Goal: Task Accomplishment & Management: Manage account settings

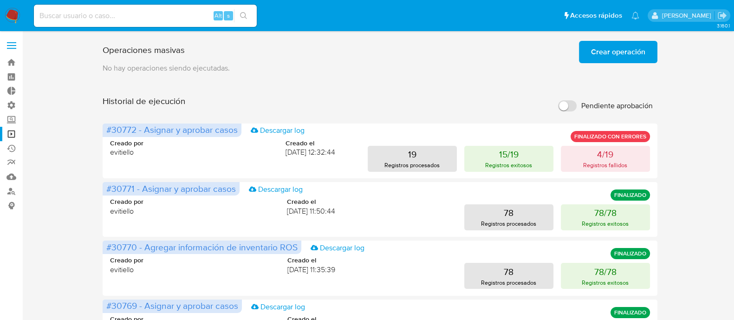
click at [620, 49] on span "Crear operación" at bounding box center [618, 52] width 54 height 20
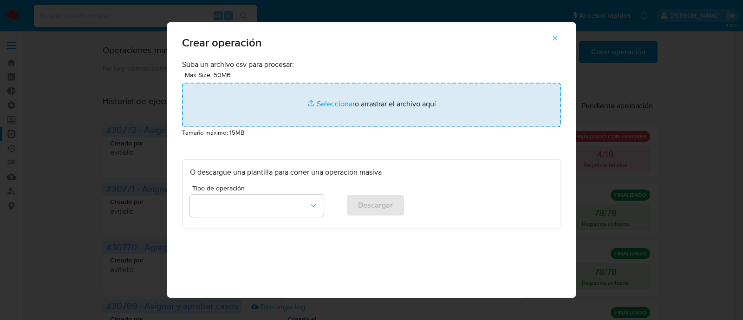
click at [326, 103] on input "file" at bounding box center [371, 105] width 379 height 45
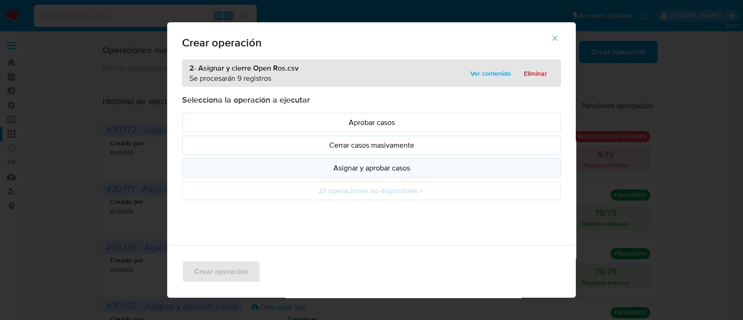
click at [382, 168] on p "Asignar y aprobar casos" at bounding box center [371, 167] width 363 height 11
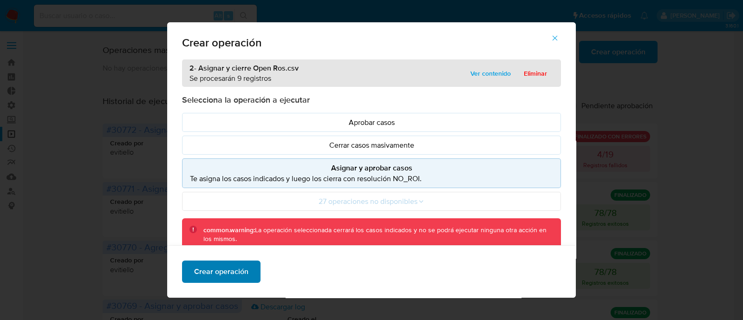
click at [233, 270] on span "Crear operación" at bounding box center [221, 271] width 54 height 20
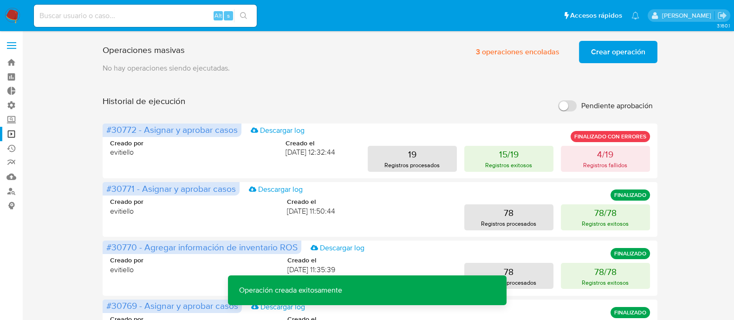
click at [608, 52] on span "Crear operación" at bounding box center [618, 52] width 54 height 20
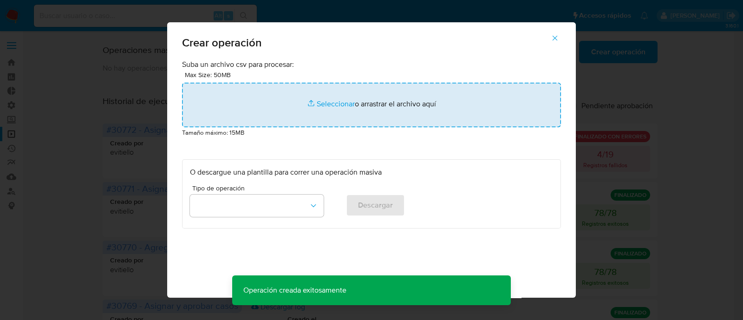
click at [313, 98] on input "file" at bounding box center [371, 105] width 379 height 45
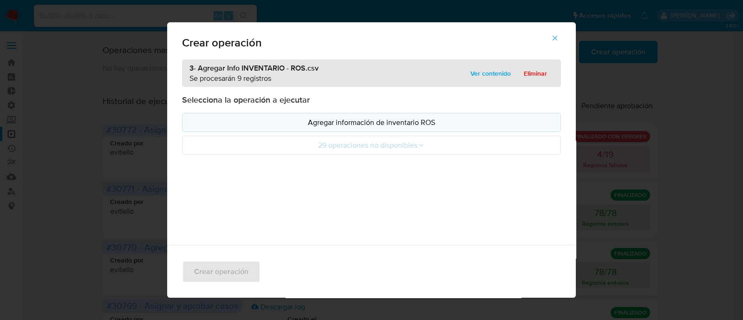
click at [358, 122] on p "Agregar información de inventario ROS" at bounding box center [371, 122] width 363 height 11
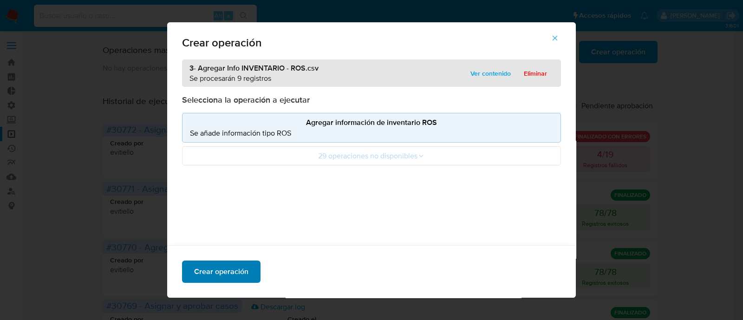
click at [247, 277] on button "Crear operación" at bounding box center [221, 271] width 78 height 22
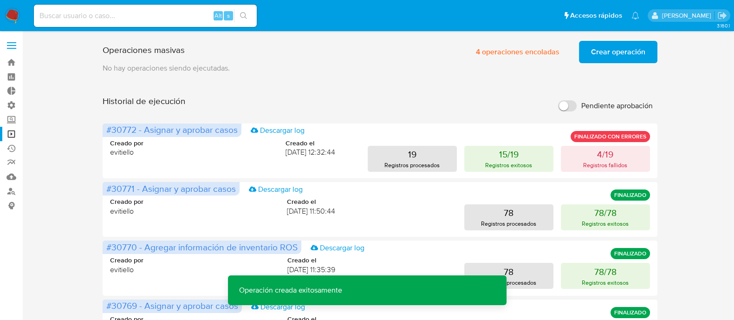
click at [616, 59] on span "Crear operación" at bounding box center [618, 52] width 54 height 20
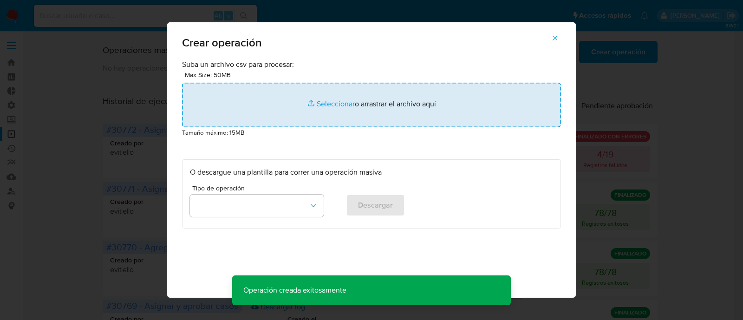
click at [334, 106] on input "file" at bounding box center [371, 105] width 379 height 45
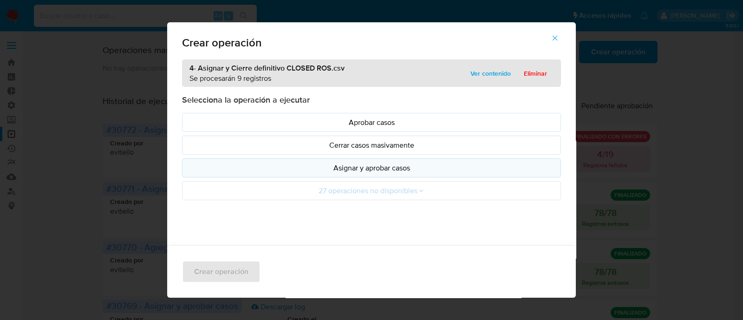
click at [411, 170] on p "Asignar y aprobar casos" at bounding box center [371, 167] width 363 height 11
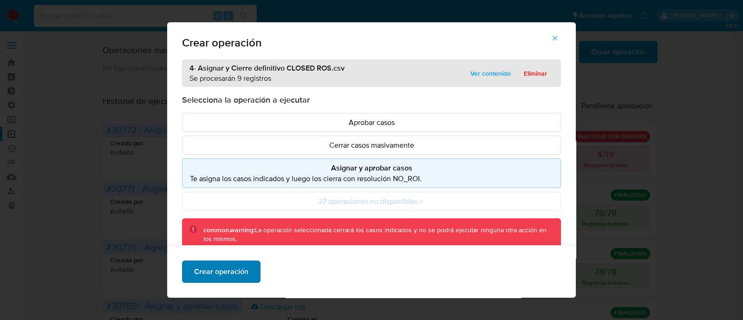
click at [233, 270] on span "Crear operación" at bounding box center [221, 271] width 54 height 20
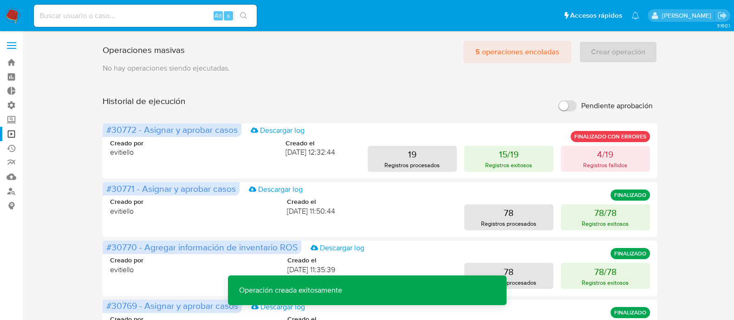
click at [536, 54] on span "5 operaciones encoladas" at bounding box center [517, 52] width 84 height 20
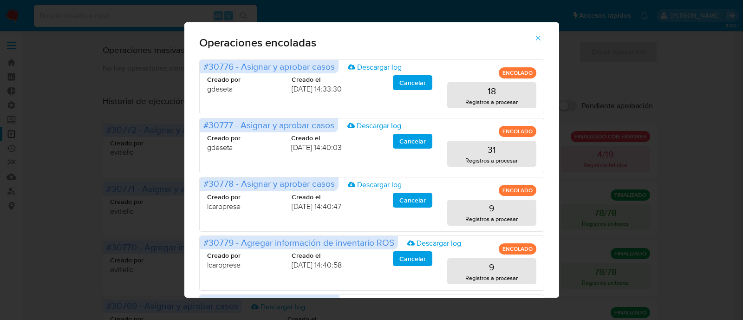
click at [542, 38] on icon "button" at bounding box center [538, 38] width 8 height 8
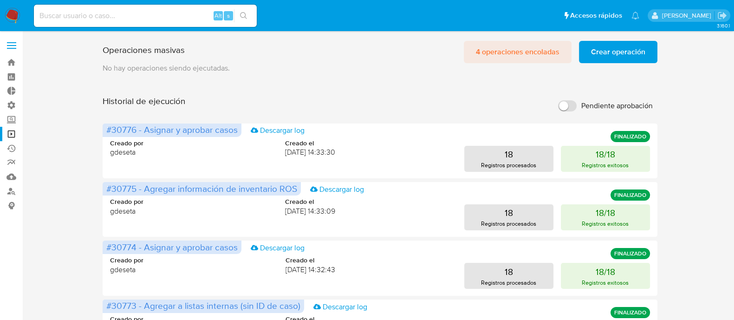
click at [506, 53] on span "4 operaciones encoladas" at bounding box center [518, 52] width 84 height 20
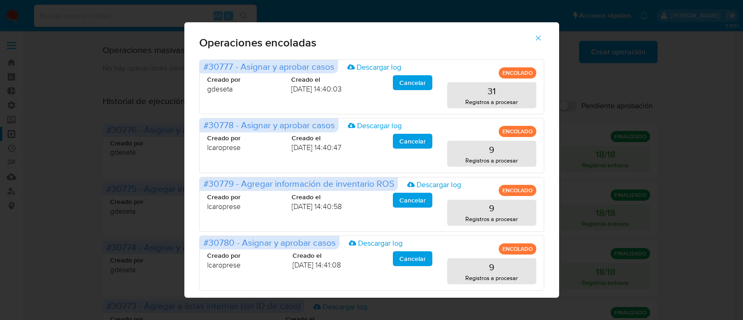
click at [542, 34] on icon "button" at bounding box center [538, 38] width 8 height 8
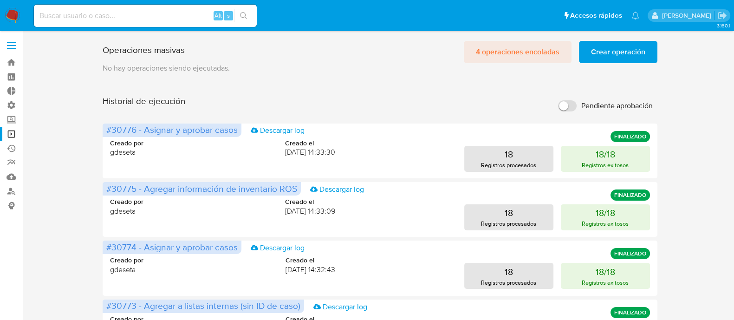
click at [503, 52] on span "4 operaciones encoladas" at bounding box center [518, 52] width 84 height 20
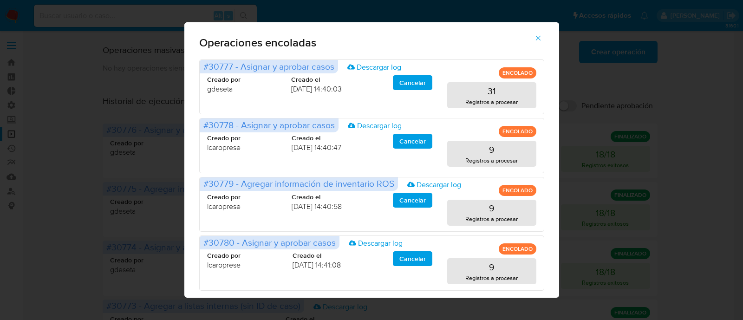
click at [542, 40] on icon "button" at bounding box center [538, 38] width 8 height 8
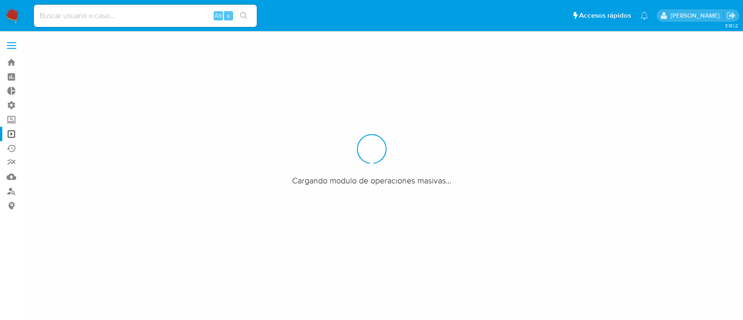
drag, startPoint x: 142, startPoint y: 26, endPoint x: 144, endPoint y: 13, distance: 13.3
click at [141, 26] on div "Alt s" at bounding box center [145, 16] width 223 height 22
click at [144, 13] on input at bounding box center [145, 16] width 223 height 12
paste input "809964889"
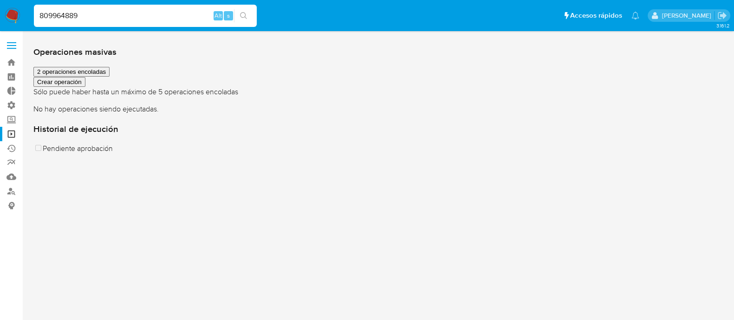
type input "809964889"
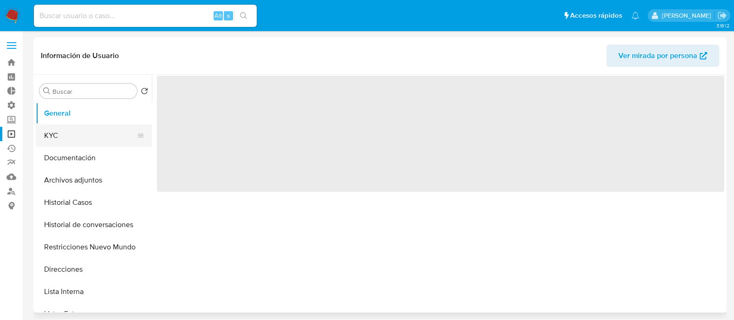
click at [105, 140] on button "KYC" at bounding box center [90, 135] width 109 height 22
select select "10"
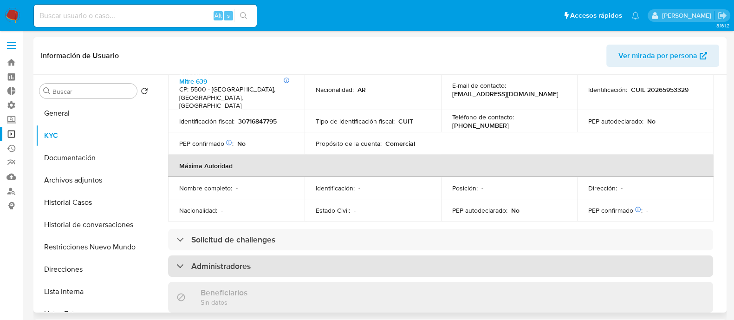
scroll to position [406, 0]
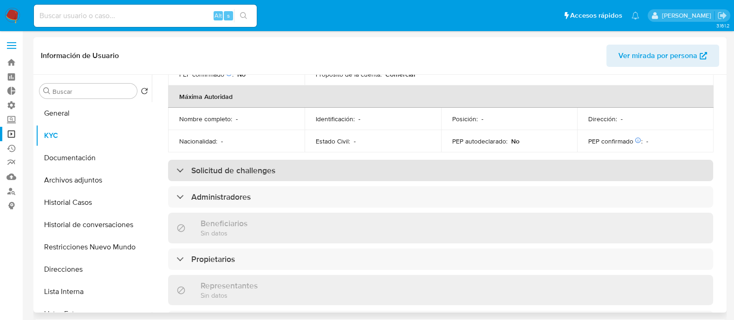
click at [260, 165] on h3 "Solicitud de challenges" at bounding box center [233, 170] width 84 height 10
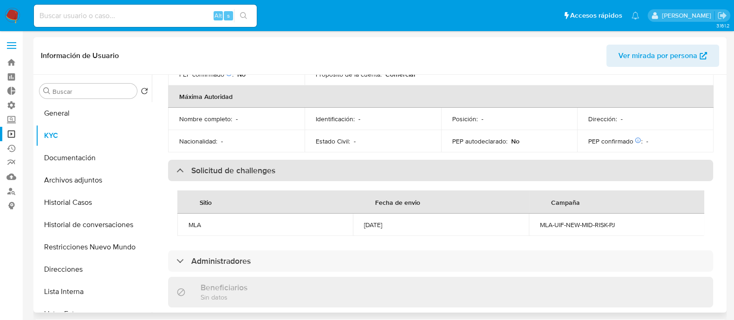
click at [275, 165] on h3 "Solicitud de challenges" at bounding box center [233, 170] width 84 height 10
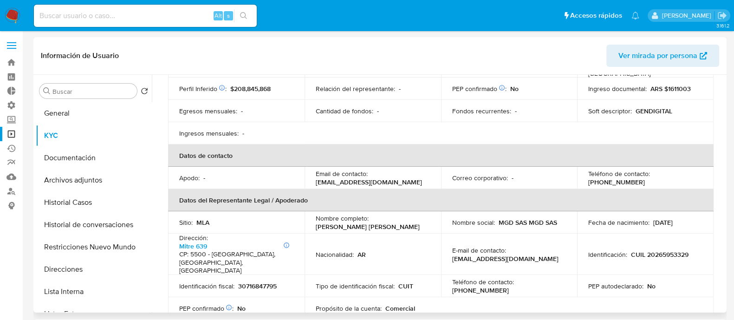
scroll to position [0, 0]
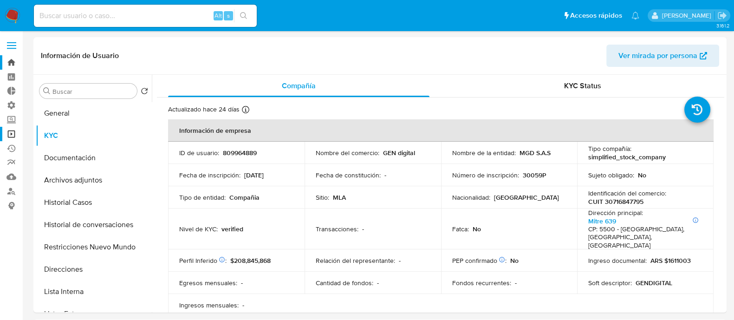
click at [13, 62] on link "Bandeja" at bounding box center [55, 62] width 110 height 14
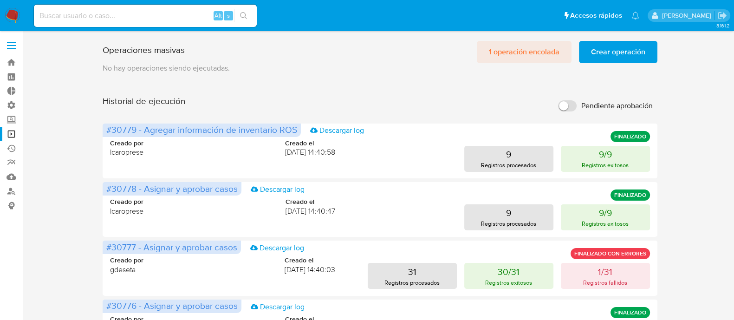
click at [520, 57] on span "1 operación encolada" at bounding box center [524, 52] width 71 height 20
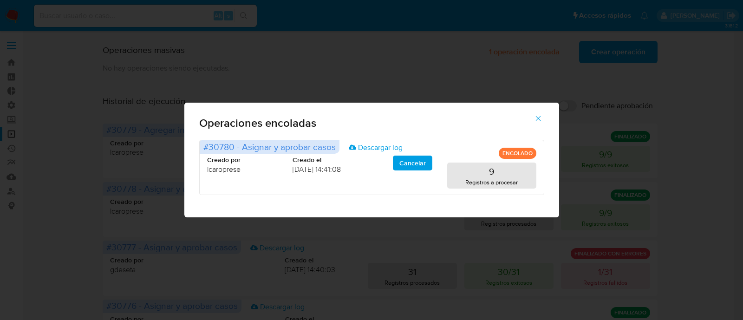
click at [537, 117] on icon "button" at bounding box center [537, 118] width 5 height 5
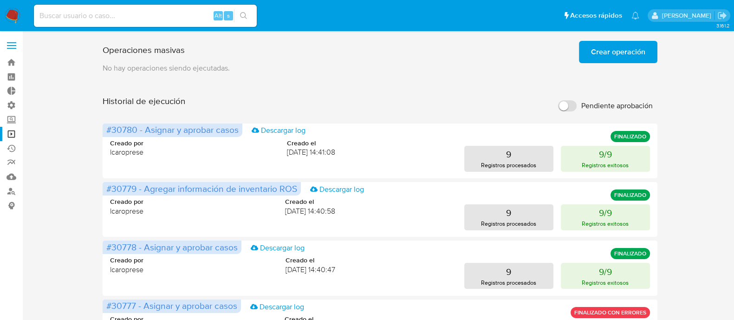
click at [598, 47] on span "Crear operación" at bounding box center [618, 52] width 54 height 20
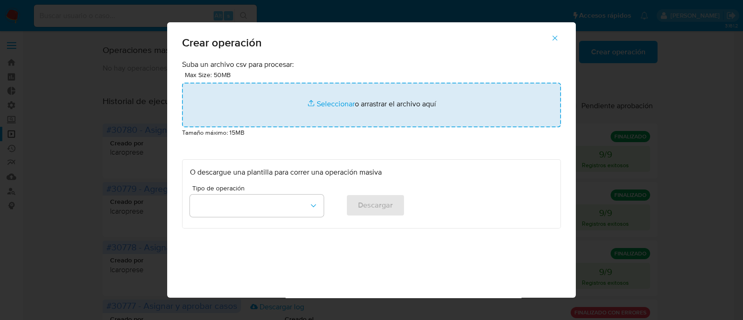
click at [332, 103] on input "file" at bounding box center [371, 105] width 379 height 45
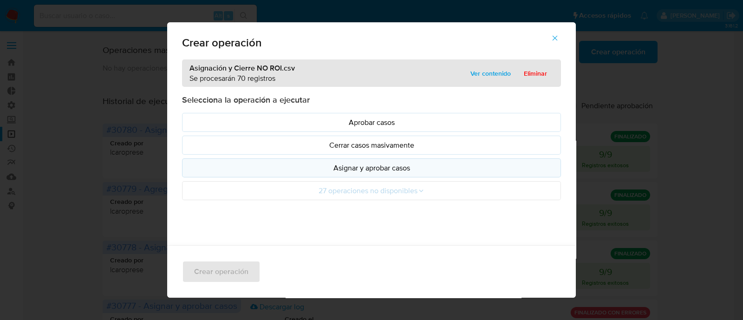
click at [384, 167] on p "Asignar y aprobar casos" at bounding box center [371, 167] width 363 height 11
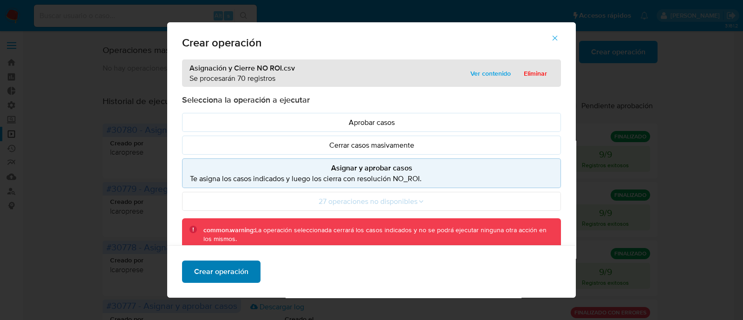
click at [236, 275] on span "Crear operación" at bounding box center [221, 271] width 54 height 20
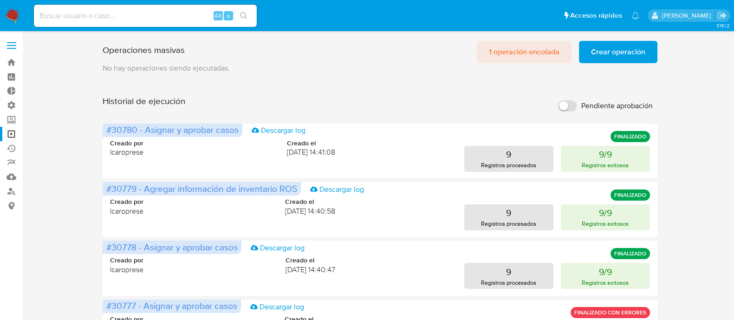
click at [527, 46] on span "1 operación encolada" at bounding box center [524, 52] width 71 height 20
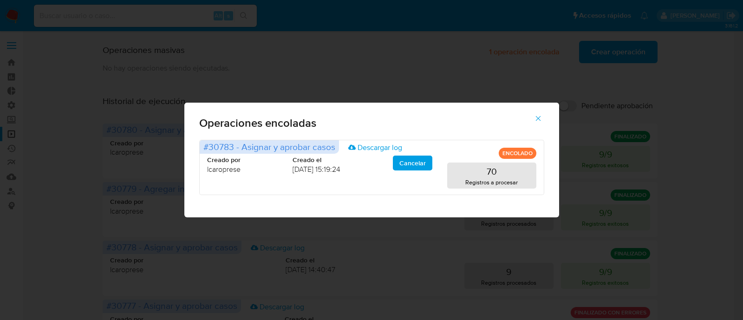
click at [539, 119] on icon "button" at bounding box center [538, 118] width 8 height 8
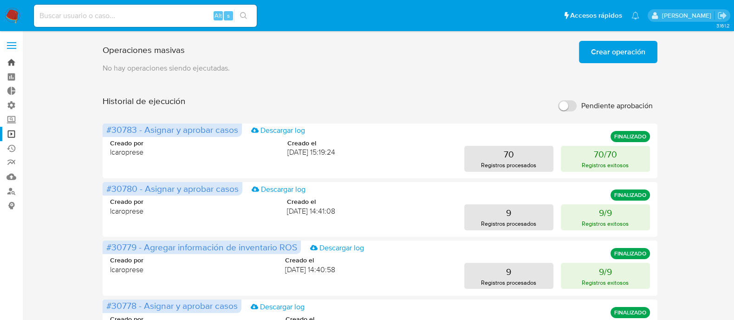
click at [14, 66] on link "Bandeja" at bounding box center [55, 62] width 110 height 14
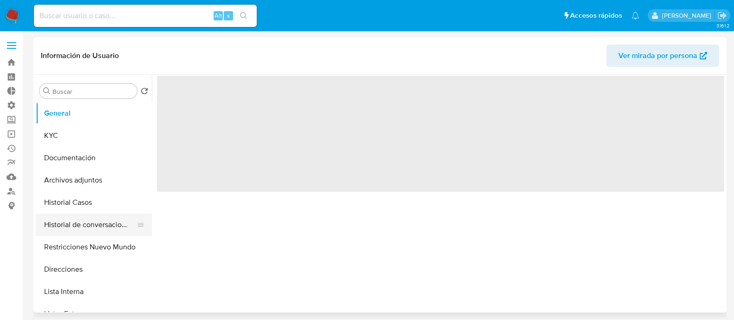
select select "10"
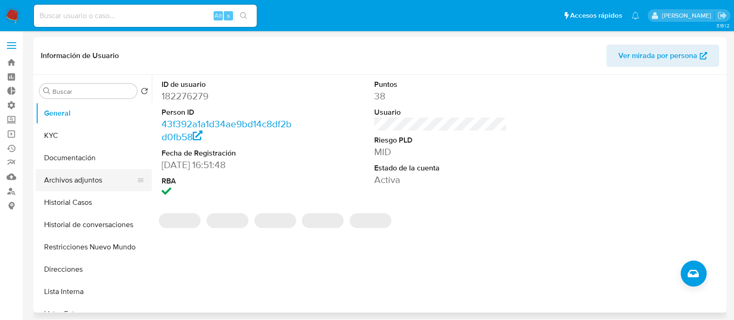
click at [84, 180] on button "Archivos adjuntos" at bounding box center [90, 180] width 109 height 22
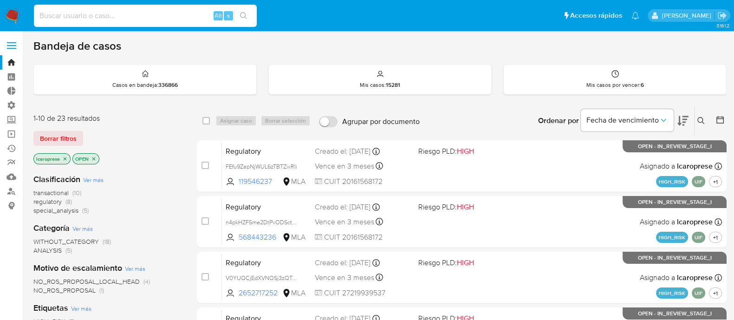
click at [195, 17] on input at bounding box center [145, 16] width 223 height 12
paste input "TmqDRbcqfAeHfc52TB36giv7"
type input "TmqDRbcqfAeHfc52TB36giv7"
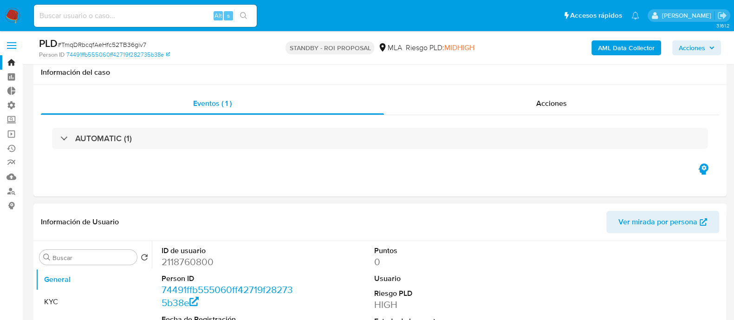
select select "10"
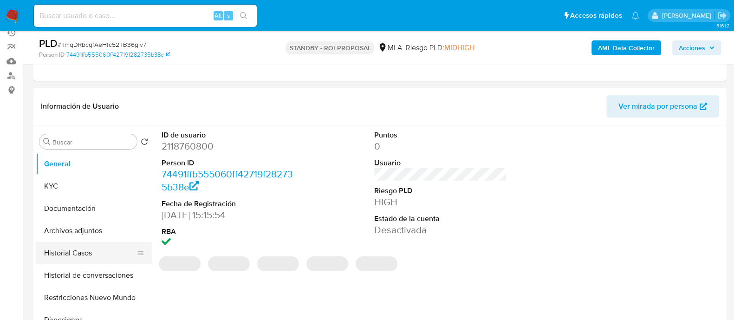
click at [83, 254] on button "Historial Casos" at bounding box center [90, 253] width 109 height 22
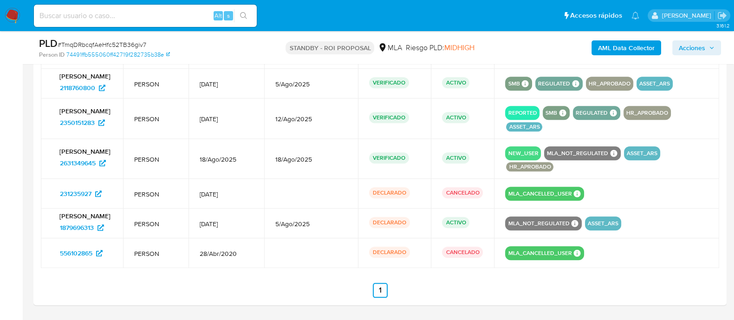
scroll to position [1277, 0]
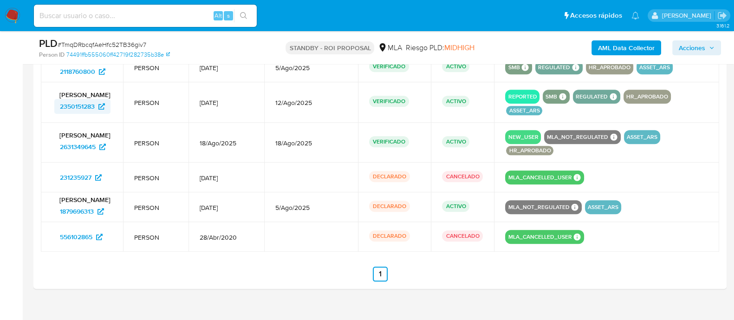
click at [78, 114] on span "2350151283" at bounding box center [77, 106] width 35 height 15
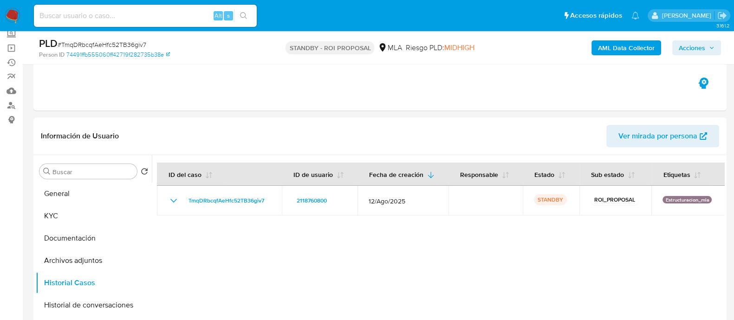
scroll to position [69, 0]
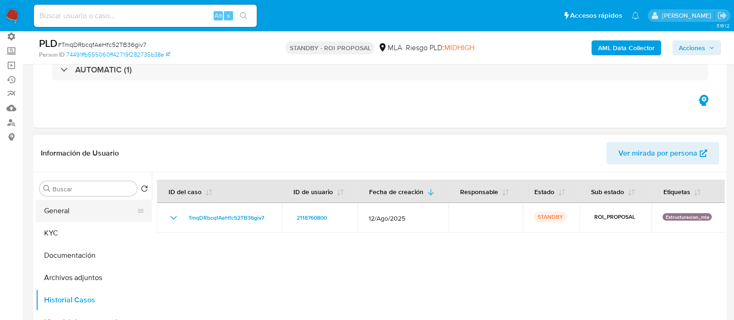
click at [94, 214] on button "General" at bounding box center [90, 211] width 109 height 22
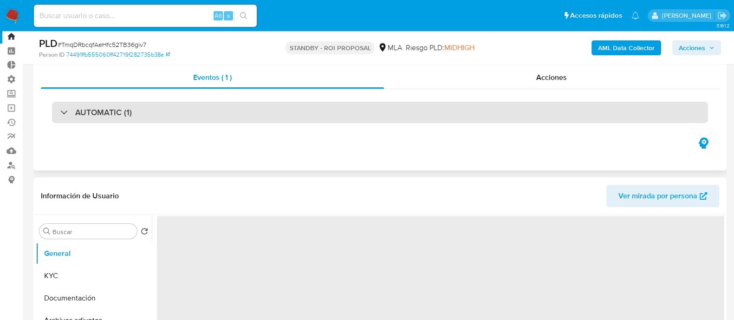
scroll to position [0, 0]
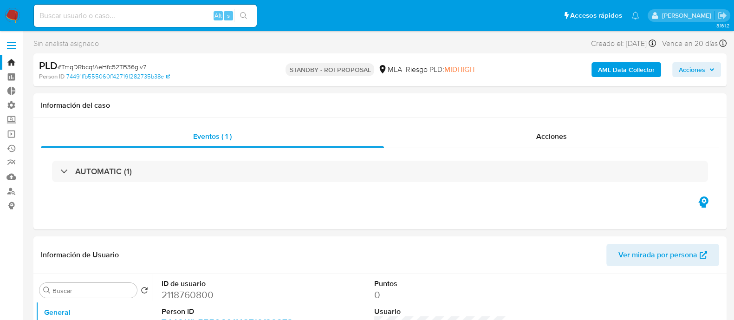
click at [132, 68] on span "# TmqDRbcqfAeHfc52TB36giv7" at bounding box center [102, 66] width 89 height 9
copy span "TmqDRbcqfAeHfc52TB36giv7"
click at [8, 62] on link "Bandeja" at bounding box center [55, 62] width 110 height 14
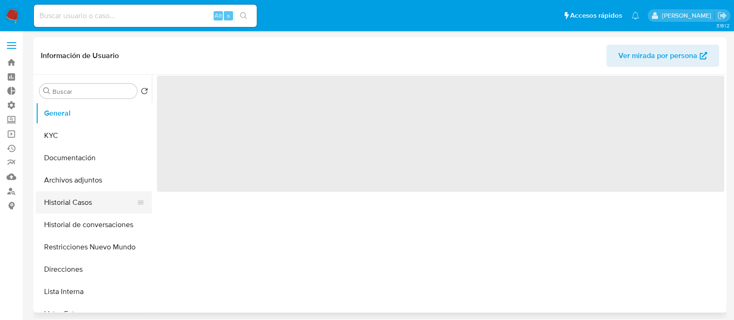
click at [86, 206] on button "Historial Casos" at bounding box center [90, 202] width 109 height 22
select select "10"
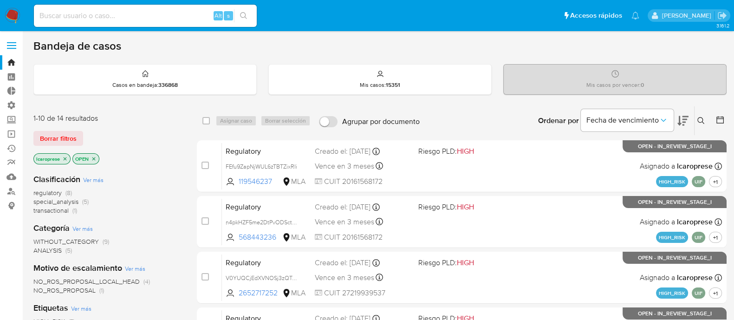
click at [65, 134] on span "Borrar filtros" at bounding box center [58, 138] width 37 height 13
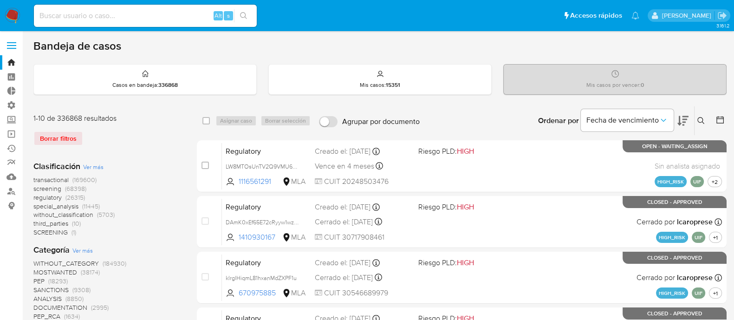
click at [703, 119] on icon at bounding box center [700, 120] width 7 height 7
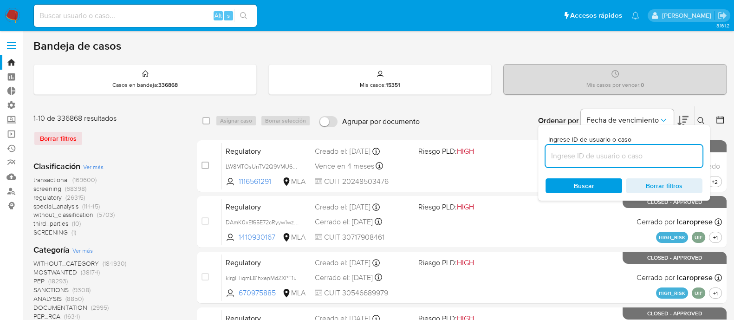
click at [649, 160] on input at bounding box center [623, 156] width 157 height 12
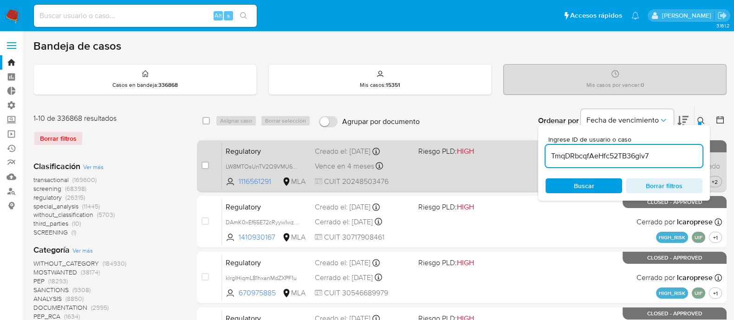
type input "TmqDRbcqfAeHfc52TB36giv7"
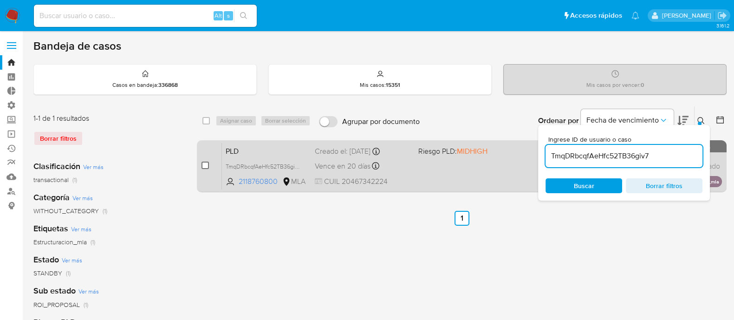
click at [202, 166] on input "checkbox" at bounding box center [204, 165] width 7 height 7
checkbox input "true"
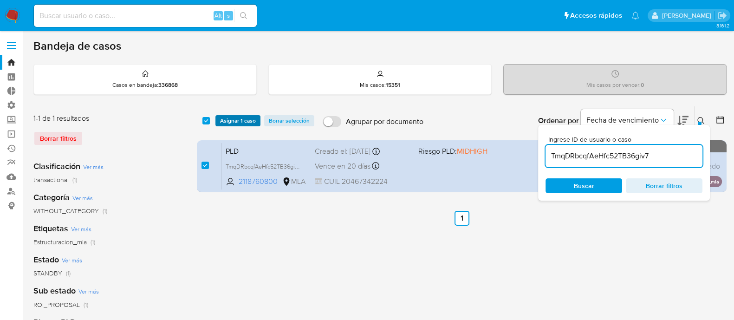
click at [243, 117] on span "Asignar 1 caso" at bounding box center [238, 120] width 36 height 9
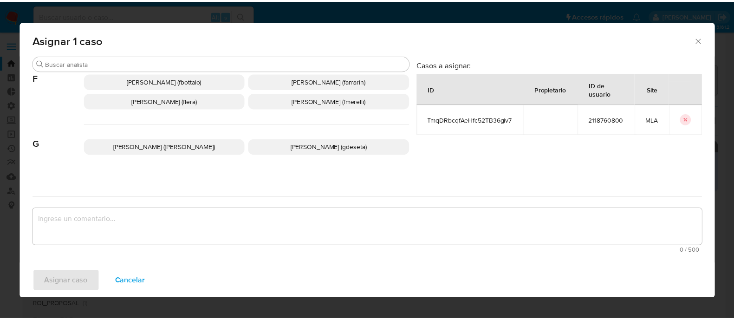
scroll to position [464, 0]
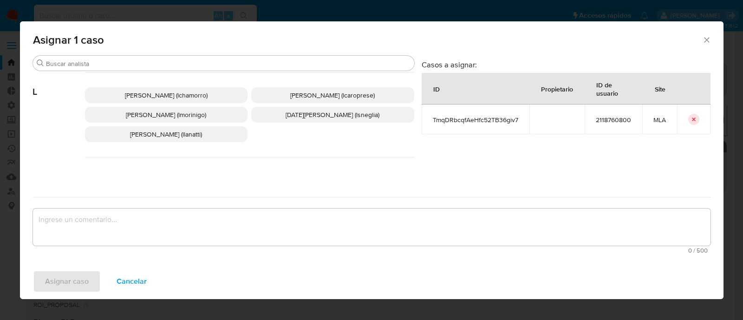
click at [329, 91] on span "[PERSON_NAME] (lcaroprese)" at bounding box center [332, 95] width 84 height 9
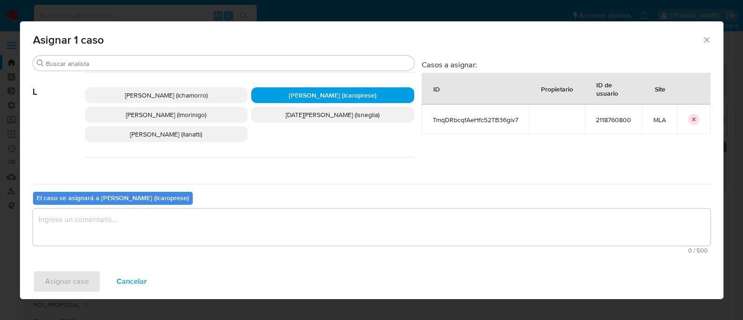
click at [304, 226] on textarea "assign-modal" at bounding box center [371, 226] width 677 height 37
click at [77, 279] on span "Asignar caso" at bounding box center [67, 281] width 44 height 20
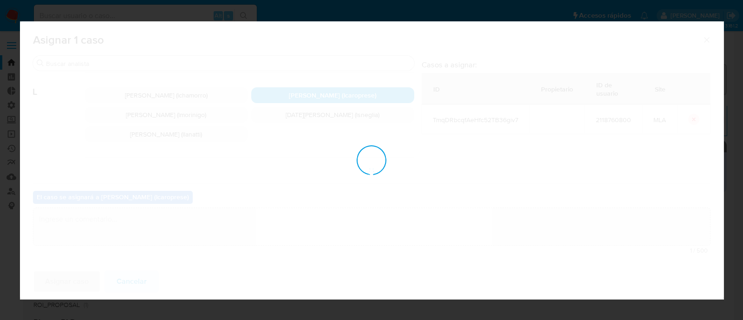
checkbox input "false"
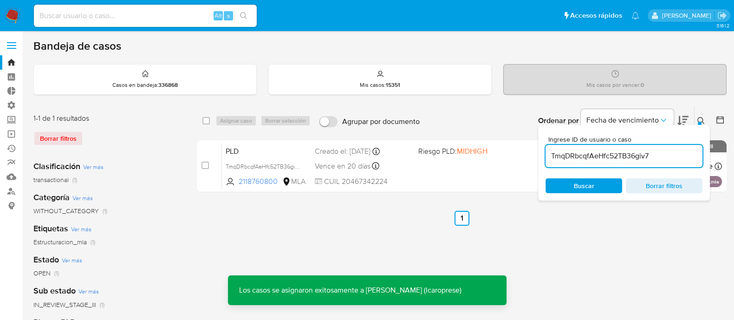
click at [701, 117] on icon at bounding box center [700, 120] width 7 height 7
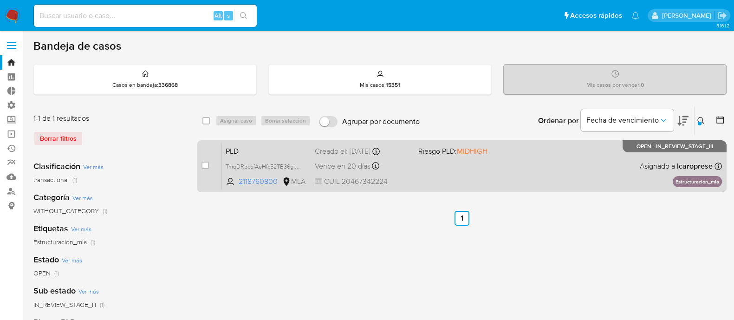
click at [296, 146] on span "PLD" at bounding box center [267, 150] width 82 height 12
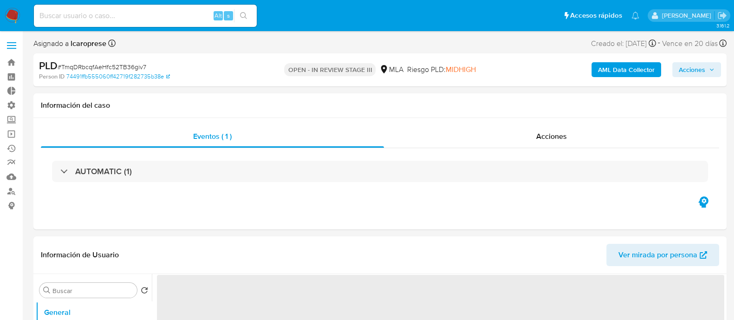
select select "10"
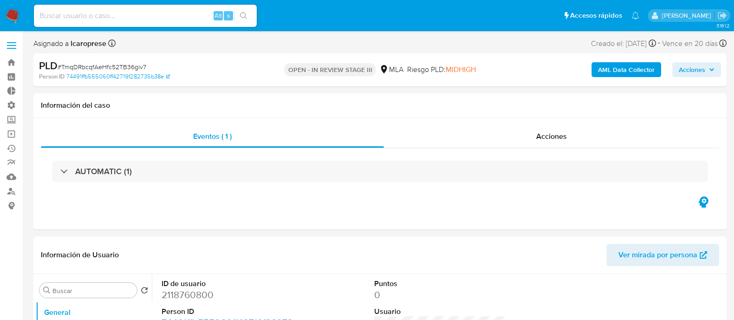
click at [712, 68] on icon "button" at bounding box center [712, 70] width 6 height 6
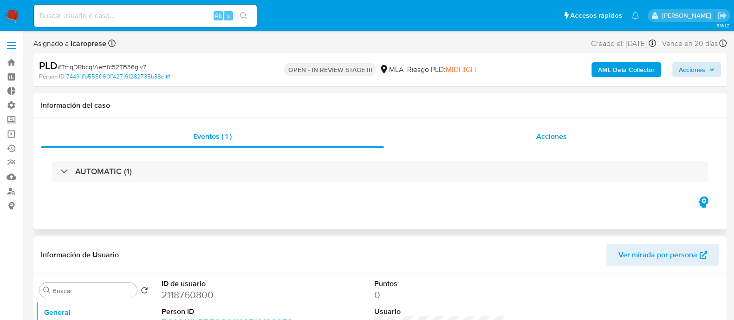
click at [566, 143] on div "Acciones" at bounding box center [551, 136] width 335 height 22
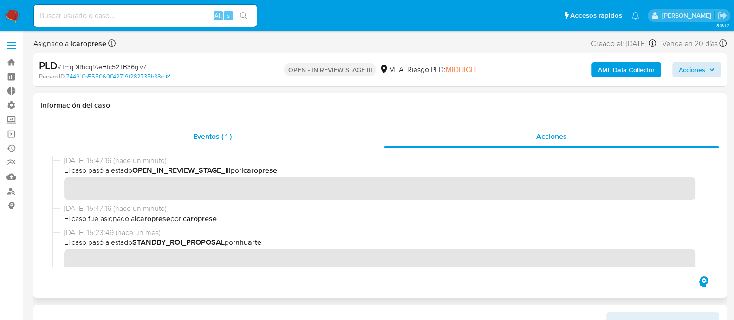
click at [315, 139] on div "Eventos ( 1 )" at bounding box center [212, 136] width 343 height 22
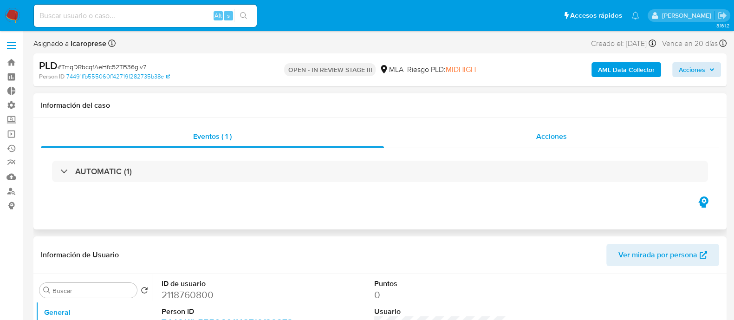
click at [520, 143] on div "Acciones" at bounding box center [551, 136] width 335 height 22
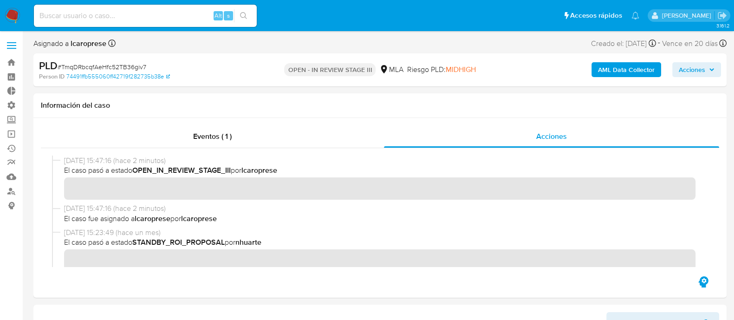
click at [687, 65] on span "Acciones" at bounding box center [692, 69] width 26 height 15
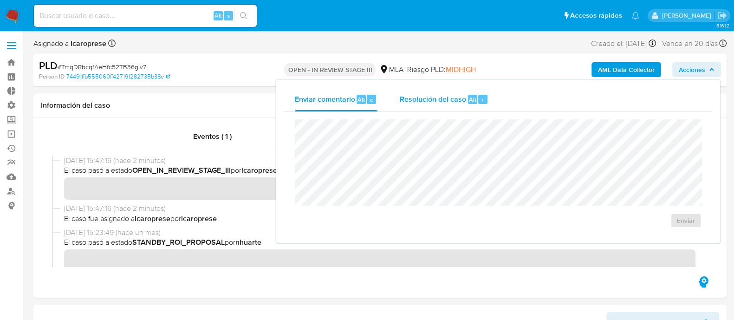
click at [436, 94] on span "Resolución del caso" at bounding box center [433, 99] width 66 height 11
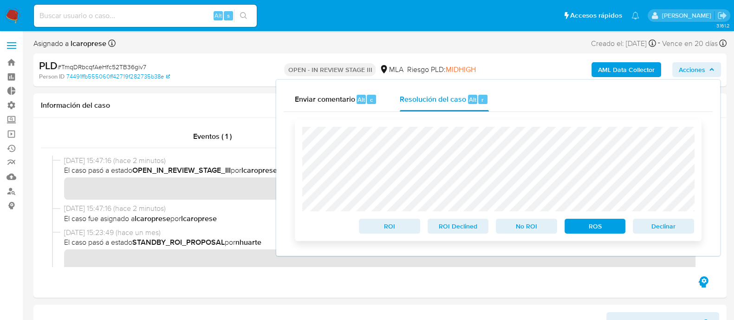
click at [588, 228] on span "ROS" at bounding box center [595, 226] width 48 height 13
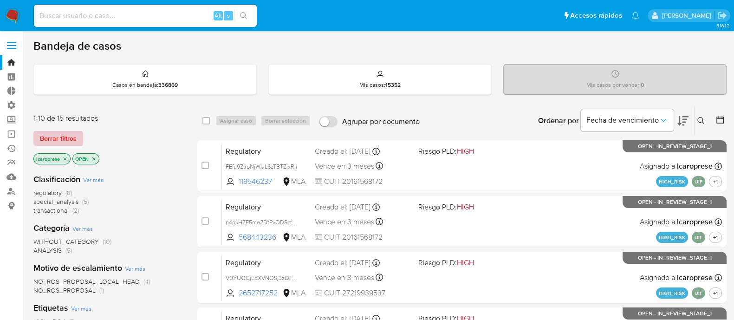
click at [65, 141] on span "Borrar filtros" at bounding box center [58, 138] width 37 height 13
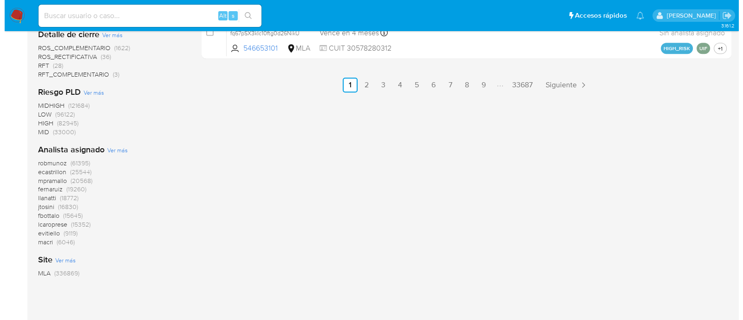
scroll to position [638, 0]
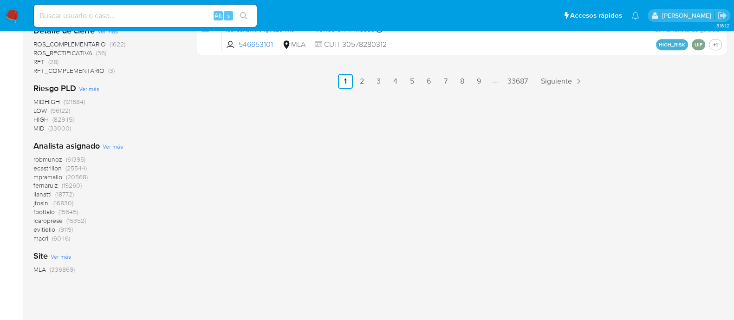
click at [112, 146] on span "Ver más" at bounding box center [113, 146] width 20 height 8
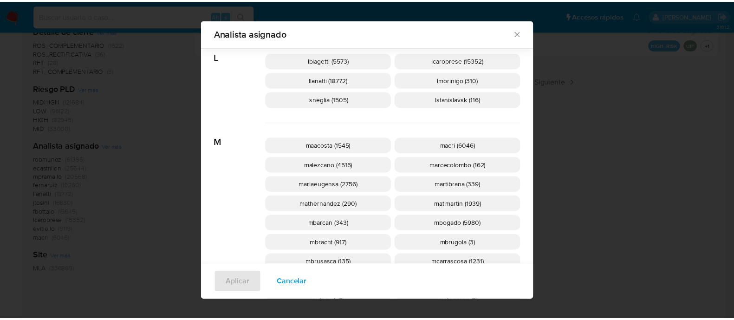
scroll to position [520, 0]
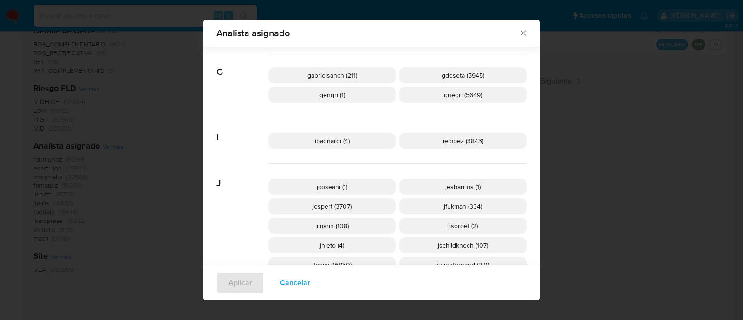
click at [519, 34] on icon "Cerrar" at bounding box center [523, 32] width 9 height 9
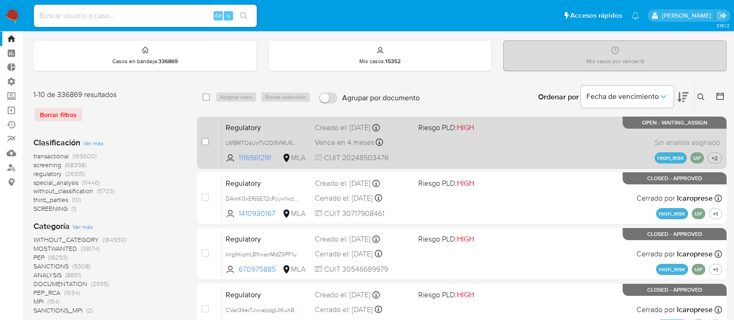
scroll to position [0, 0]
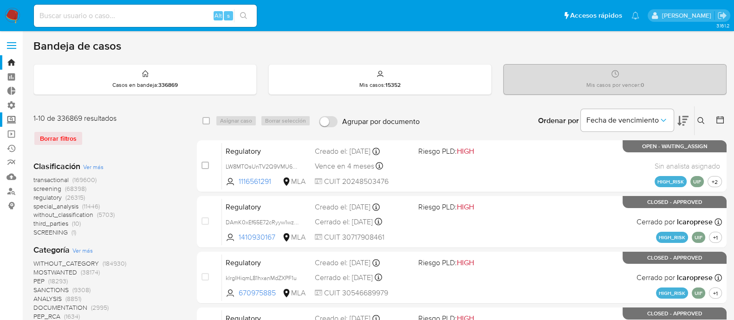
click at [10, 119] on label "Screening" at bounding box center [55, 119] width 110 height 14
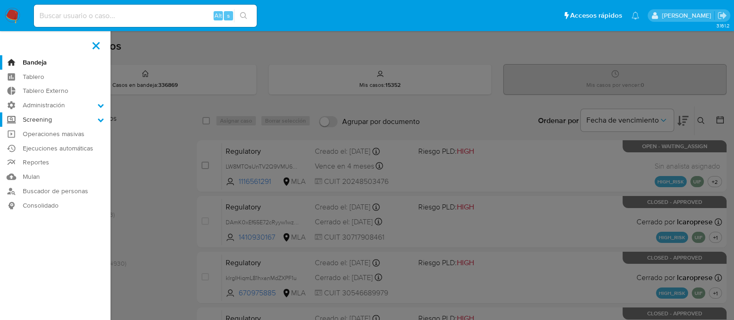
click at [0, 0] on input "Screening" at bounding box center [0, 0] width 0 height 0
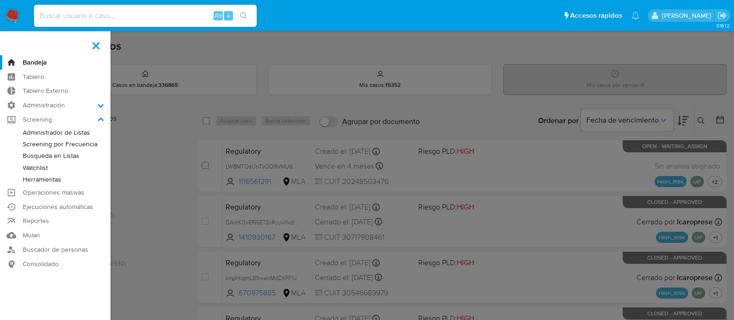
click at [42, 170] on link "Watchlist" at bounding box center [55, 168] width 110 height 12
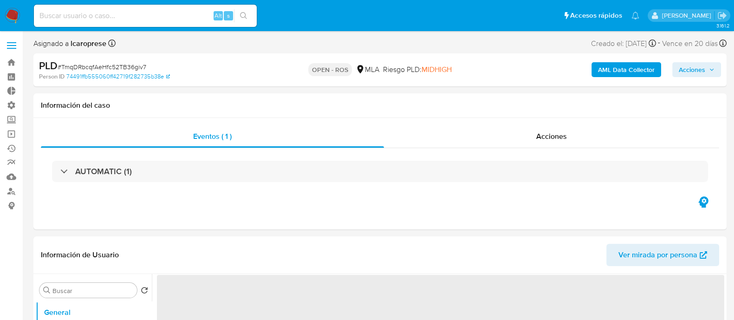
select select "10"
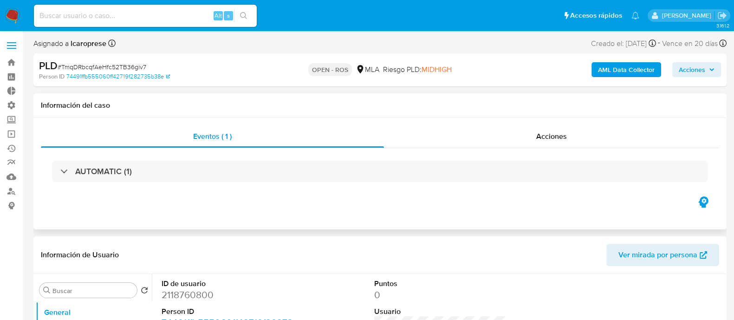
click at [490, 121] on div "Eventos ( 1 ) Acciones AUTOMATIC (1)" at bounding box center [379, 173] width 693 height 111
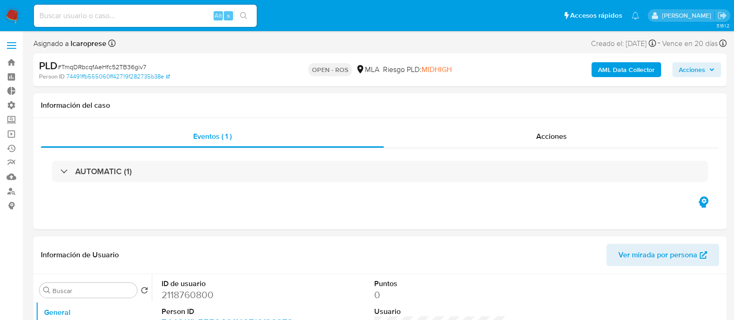
click at [701, 72] on span "Acciones" at bounding box center [692, 69] width 26 height 15
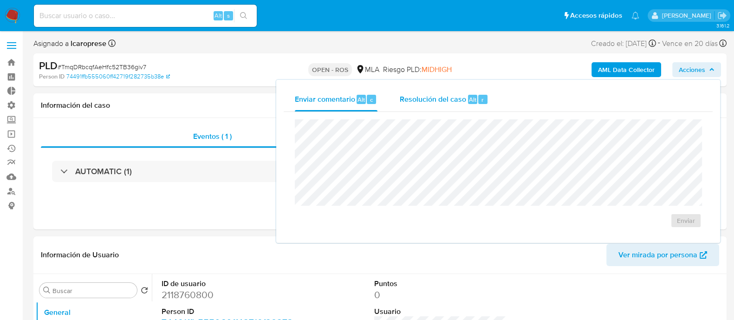
click at [455, 96] on span "Resolución del caso" at bounding box center [433, 99] width 66 height 11
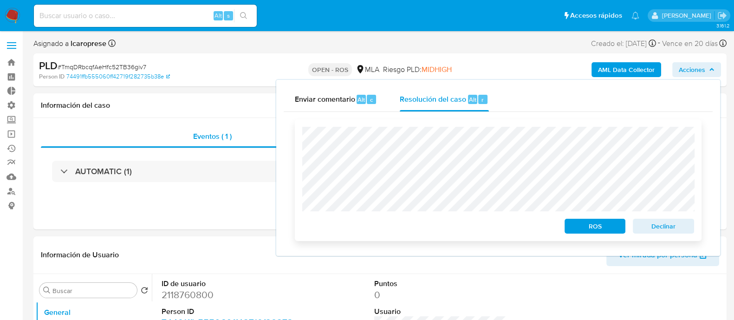
click at [588, 226] on span "ROS" at bounding box center [595, 226] width 48 height 13
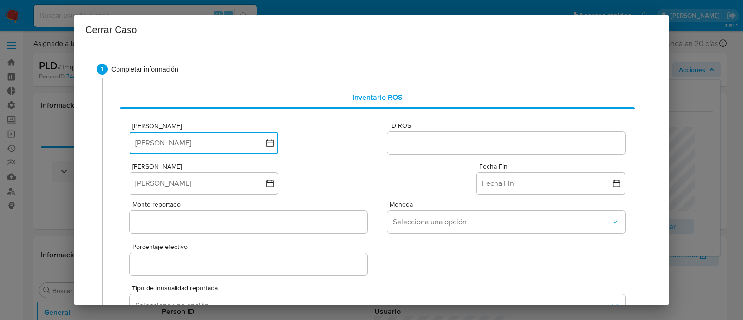
click at [275, 143] on button "Fecha ROS" at bounding box center [204, 143] width 149 height 22
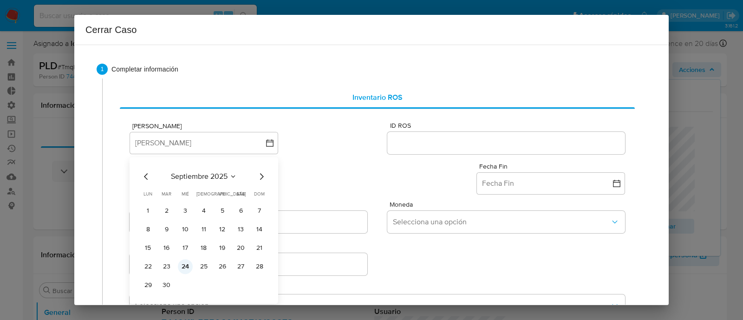
click at [182, 270] on button "24" at bounding box center [185, 266] width 15 height 15
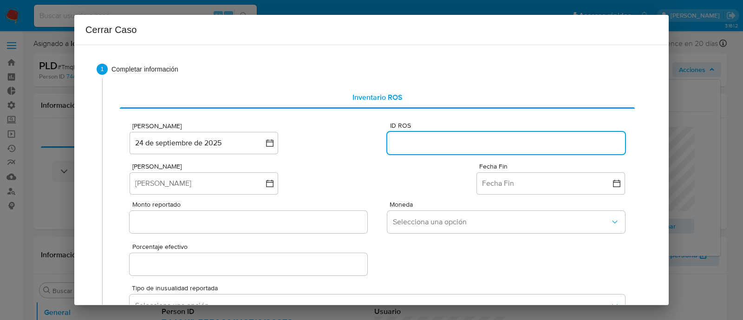
click at [467, 147] on input "ID ROS" at bounding box center [506, 143] width 238 height 12
paste input "643332613"
type input "643332613"
click at [340, 147] on div "Fecha ROS 24 de septiembre de 2025 24-09-2025 ID ROS 643332613" at bounding box center [377, 136] width 495 height 40
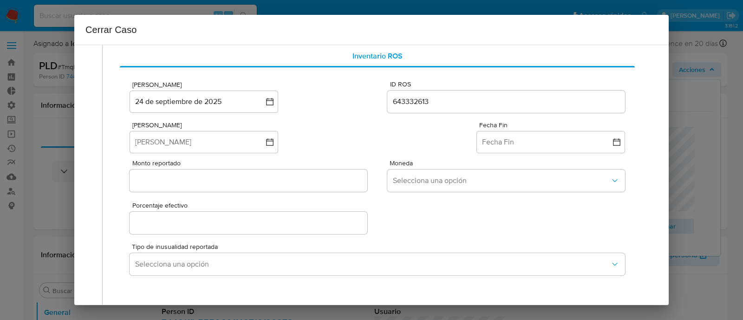
scroll to position [58, 0]
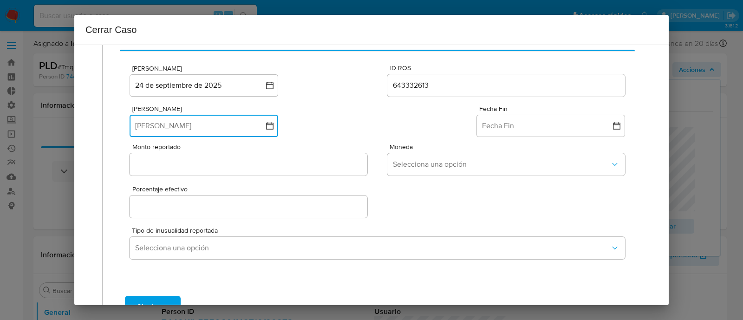
click at [266, 123] on icon "button" at bounding box center [269, 125] width 9 height 9
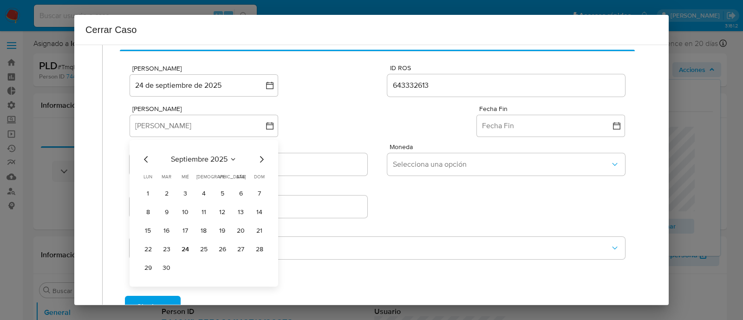
click at [141, 162] on icon "Mes anterior" at bounding box center [146, 159] width 11 height 11
click at [169, 191] on button "1" at bounding box center [166, 193] width 15 height 15
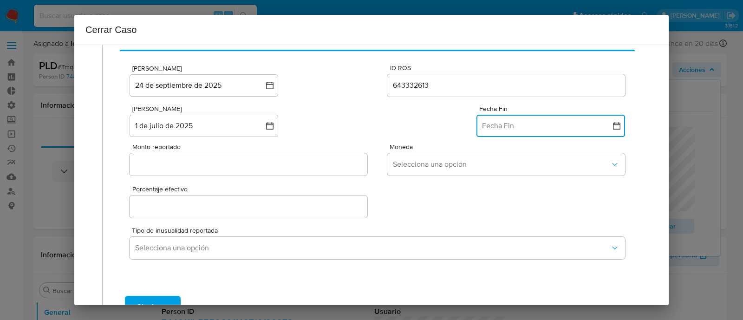
click at [590, 129] on button "Fecha Fin" at bounding box center [550, 126] width 149 height 22
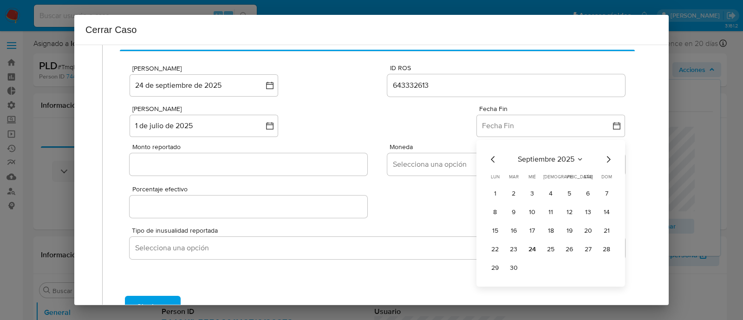
click at [487, 160] on icon "Mes anterior" at bounding box center [492, 159] width 11 height 11
click at [487, 159] on icon "Mes anterior" at bounding box center [492, 159] width 11 height 11
click at [545, 272] on button "31" at bounding box center [550, 267] width 15 height 15
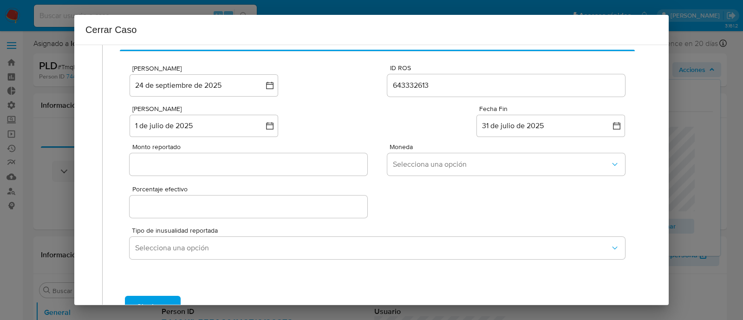
click at [257, 168] on input "Monto reportado" at bounding box center [249, 164] width 238 height 12
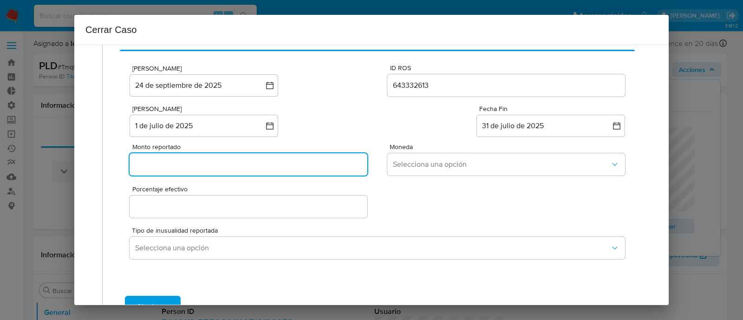
paste input "74730205"
type input "74730205"
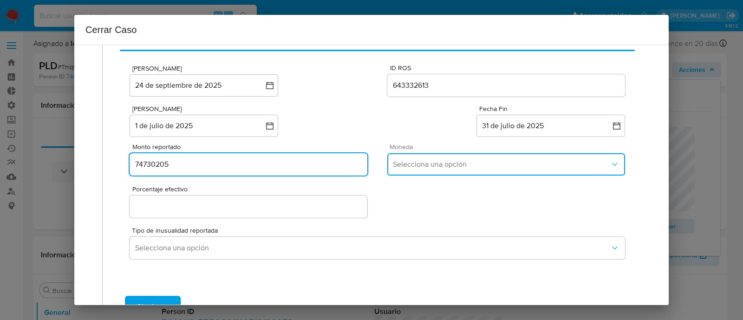
click at [444, 172] on button "Selecciona una opción" at bounding box center [506, 164] width 238 height 22
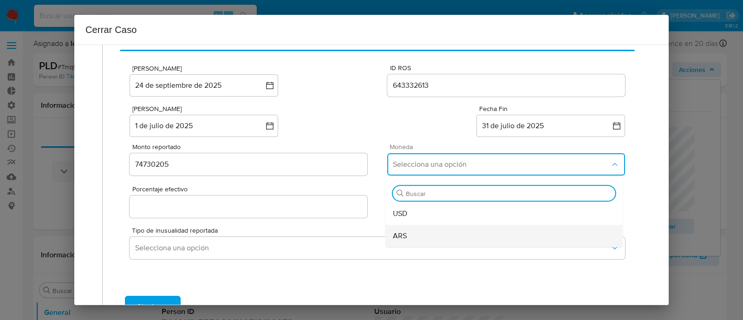
click at [437, 237] on div "ARS" at bounding box center [504, 236] width 222 height 22
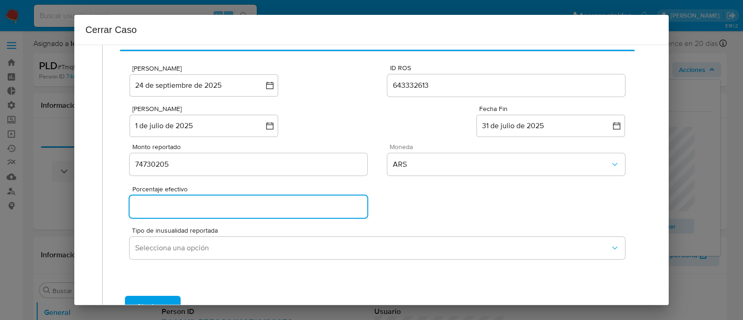
click at [283, 208] on input "Porcentaje efectivo" at bounding box center [249, 207] width 238 height 12
type input "0%"
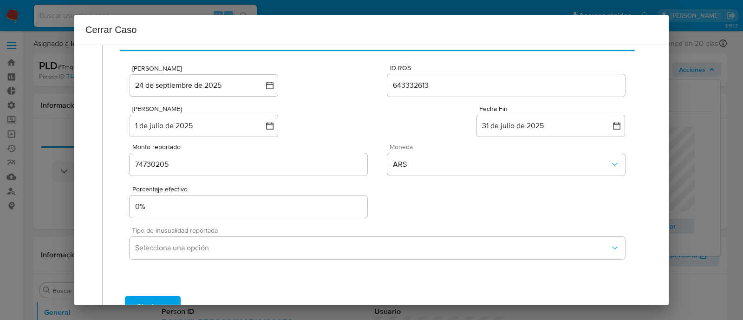
drag, startPoint x: 421, startPoint y: 228, endPoint x: 396, endPoint y: 233, distance: 25.1
click at [422, 228] on span "Tipo de inusualidad reportada" at bounding box center [379, 230] width 495 height 6
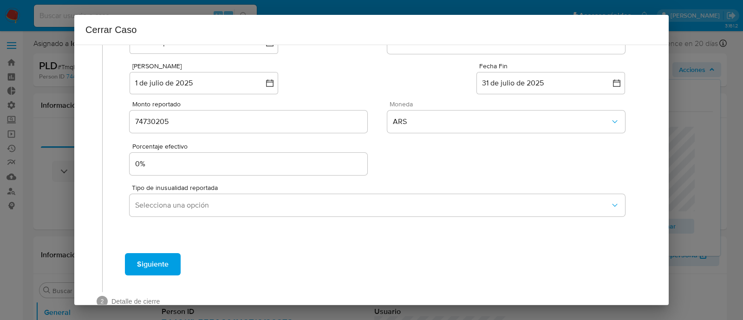
scroll to position [116, 0]
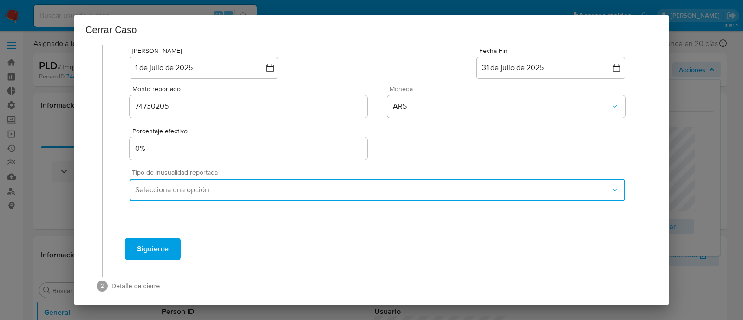
click at [312, 195] on button "Selecciona una opción" at bounding box center [377, 190] width 495 height 22
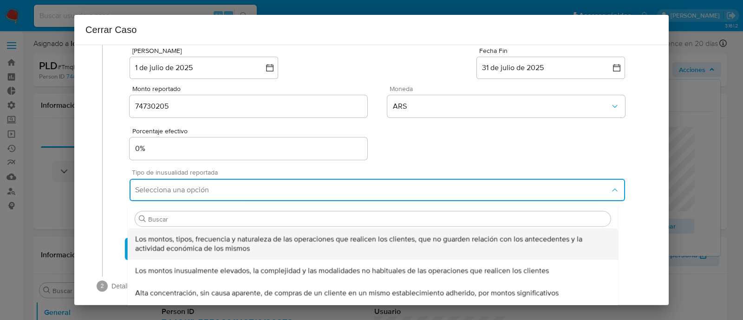
click at [309, 239] on span "Los montos, tipos, frecuencia y naturaleza de las operaciones que realicen los …" at bounding box center [372, 243] width 475 height 19
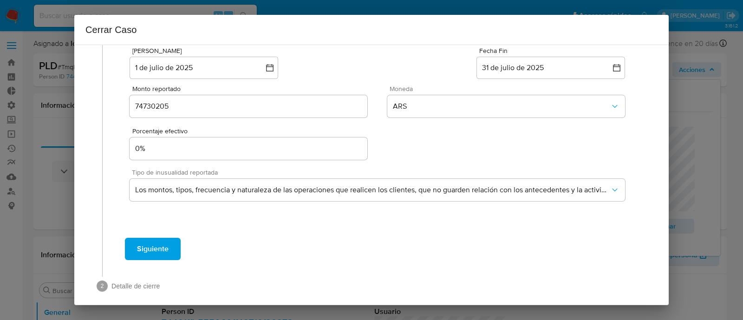
click at [405, 159] on div "Porcentaje efectivo 0%" at bounding box center [377, 141] width 495 height 40
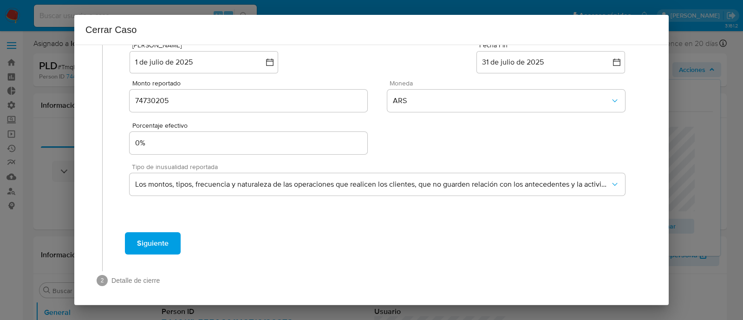
scroll to position [124, 0]
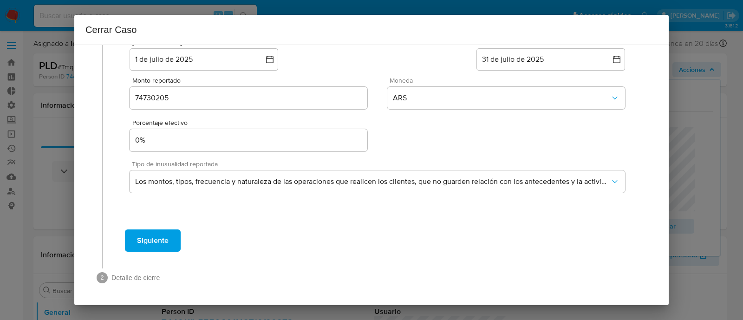
click at [163, 240] on span "Siguiente" at bounding box center [153, 240] width 32 height 20
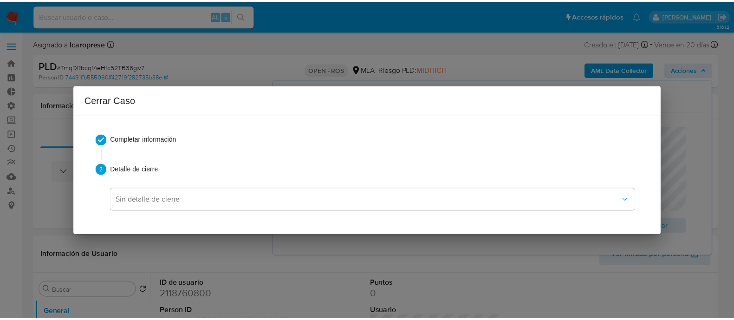
scroll to position [0, 0]
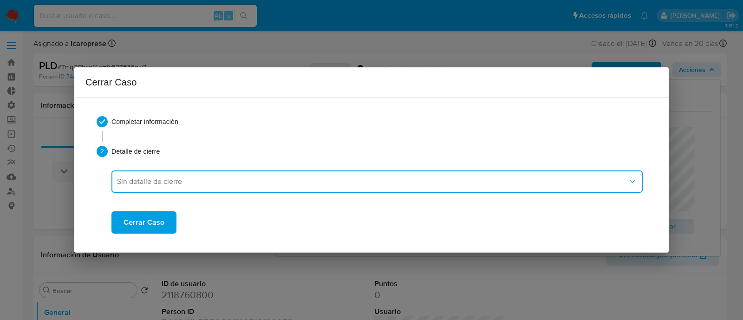
click at [231, 184] on span "Sin detalle de cierre" at bounding box center [372, 181] width 511 height 9
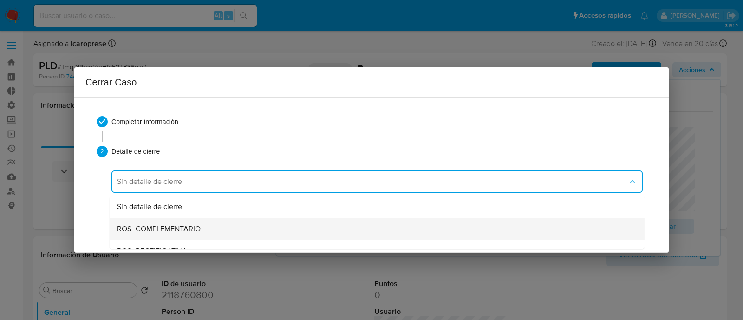
click at [229, 226] on div "ROS_COMPLEMENTARIO" at bounding box center [377, 229] width 520 height 22
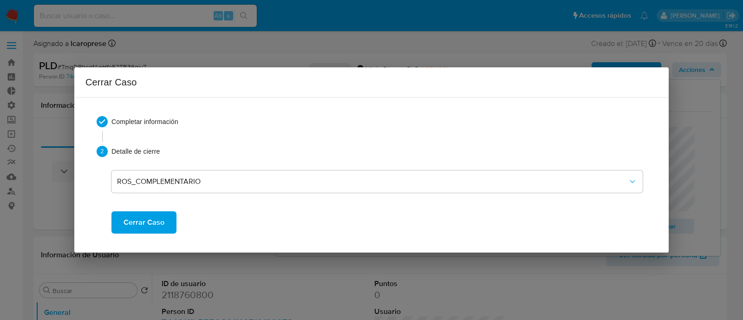
click at [165, 221] on button "Cerrar Caso" at bounding box center [143, 222] width 65 height 22
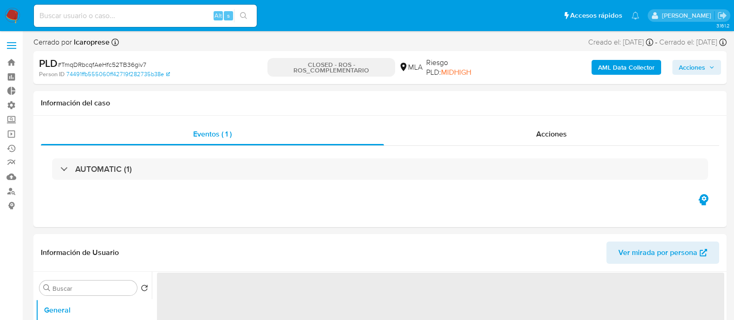
select select "10"
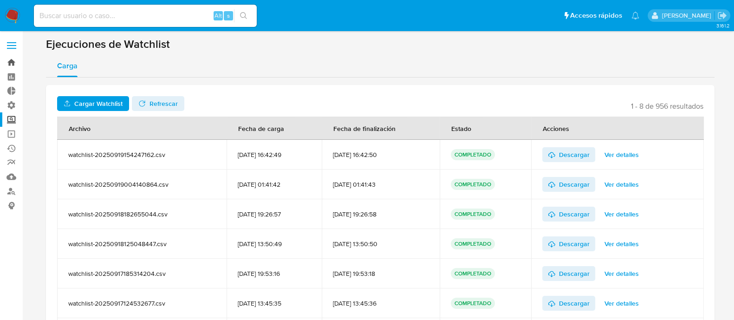
click at [9, 58] on link "Bandeja" at bounding box center [55, 62] width 110 height 14
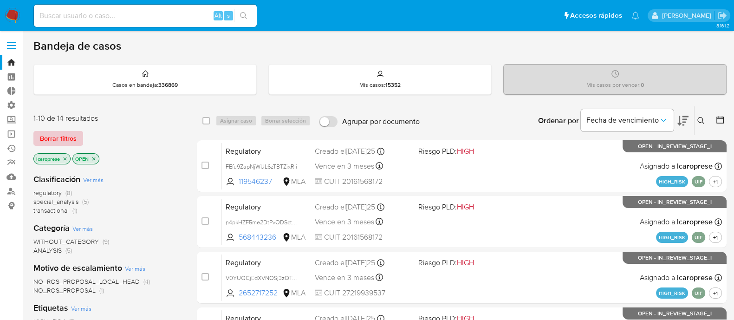
click at [53, 141] on span "Borrar filtros" at bounding box center [58, 138] width 37 height 13
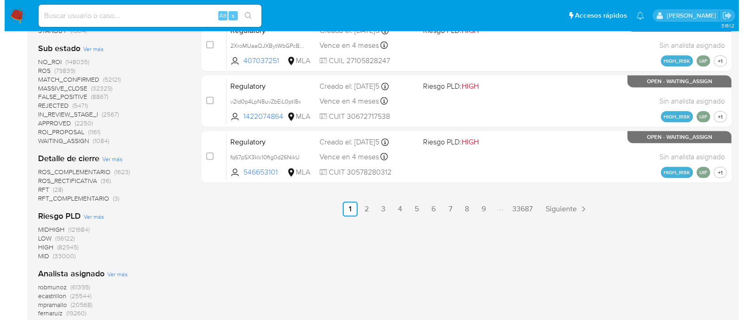
scroll to position [580, 0]
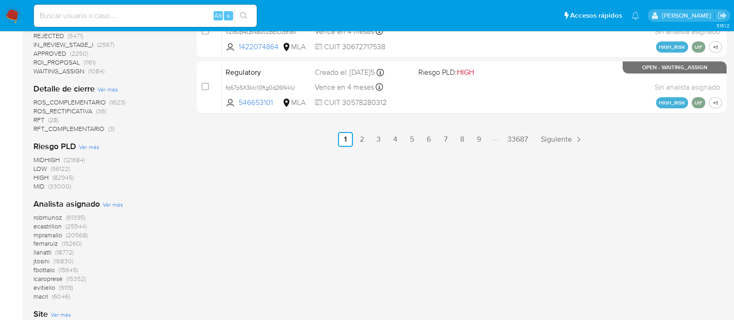
click at [115, 207] on span "Ver más" at bounding box center [113, 204] width 20 height 8
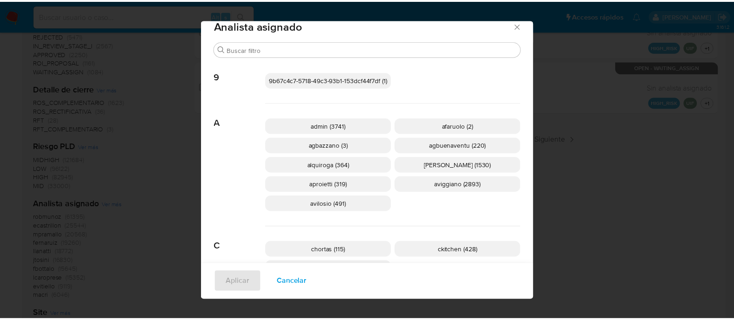
scroll to position [0, 0]
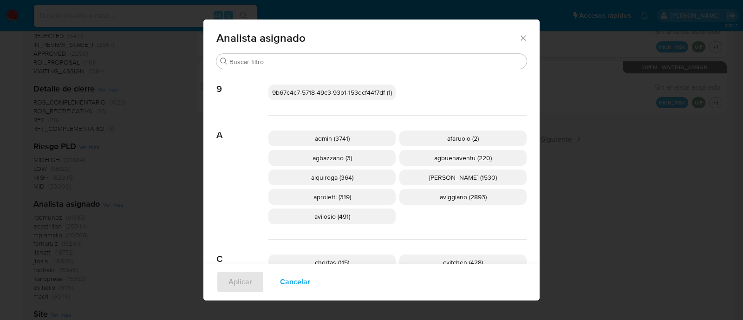
click at [524, 39] on div "Analista asignado" at bounding box center [371, 36] width 336 height 34
click at [519, 36] on icon "Cerrar" at bounding box center [523, 37] width 9 height 9
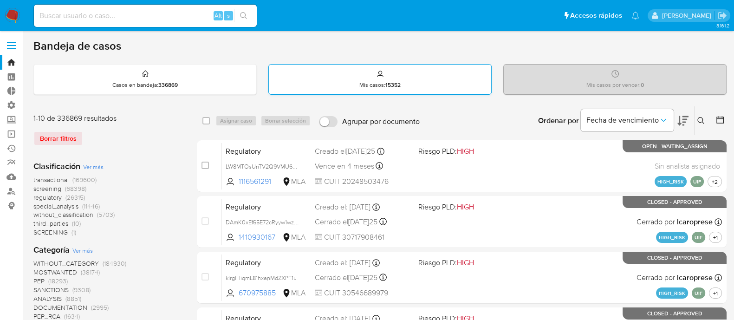
click at [467, 92] on div "Mis casos : 15352" at bounding box center [380, 80] width 222 height 30
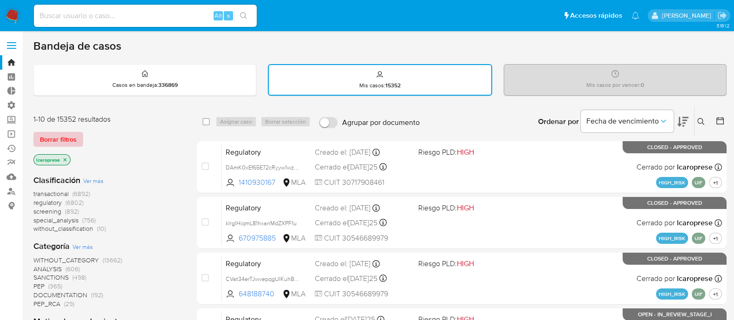
click at [69, 138] on span "Borrar filtros" at bounding box center [58, 139] width 37 height 13
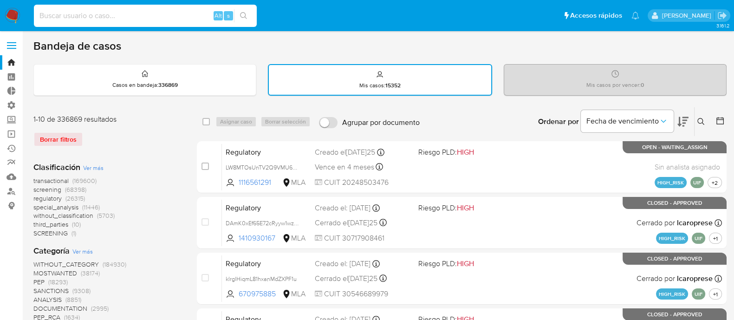
click at [120, 9] on div "Alt s" at bounding box center [145, 16] width 223 height 22
paste input "bW6JYfskNW2ePDOf432rF3Rv"
type input "bW6JYfskNW2ePDOf432rF3Rv"
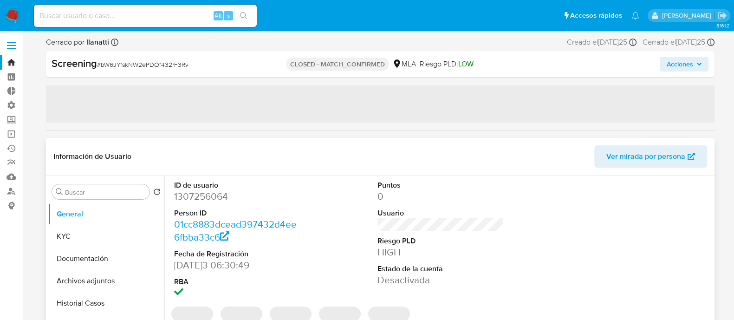
select select "10"
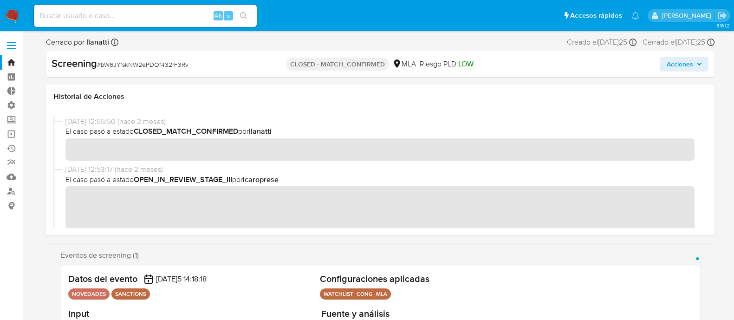
click at [151, 19] on input at bounding box center [145, 16] width 223 height 12
paste input "aOcS8u2wZLdRuZTbXVOUA8YK"
type input "aOcS8u2wZLdRuZTbXVOUA8YK"
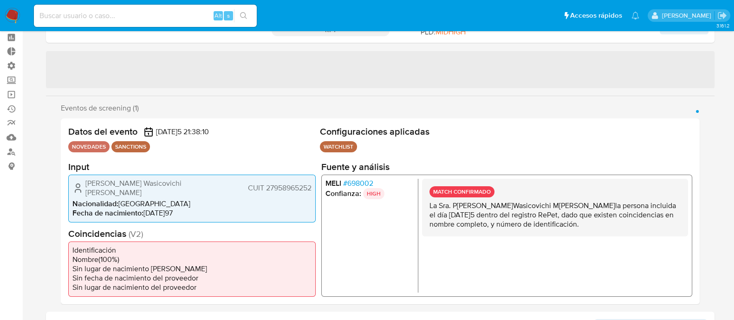
select select "10"
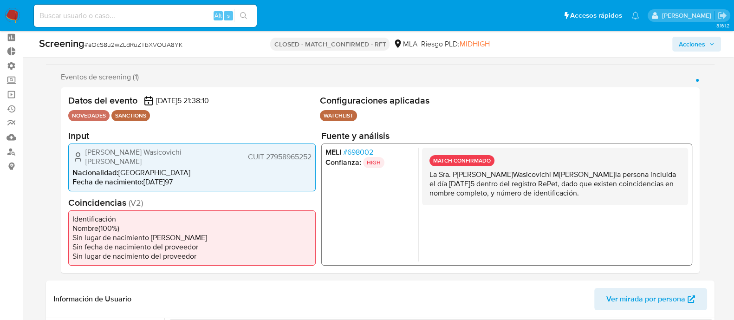
scroll to position [58, 0]
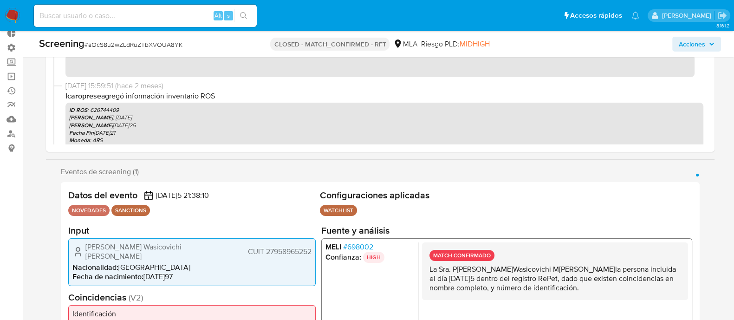
click at [180, 19] on input at bounding box center [145, 16] width 223 height 12
paste input "AjxbRC5T0VVtwRbBkB95ugFP"
type input "AjxbRC5T0VVtwRbBkB95ugFP"
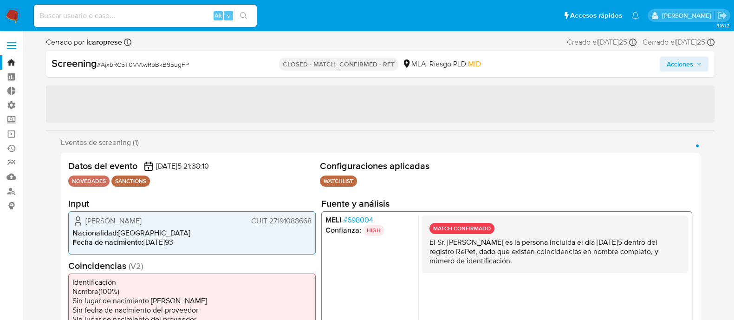
select select "10"
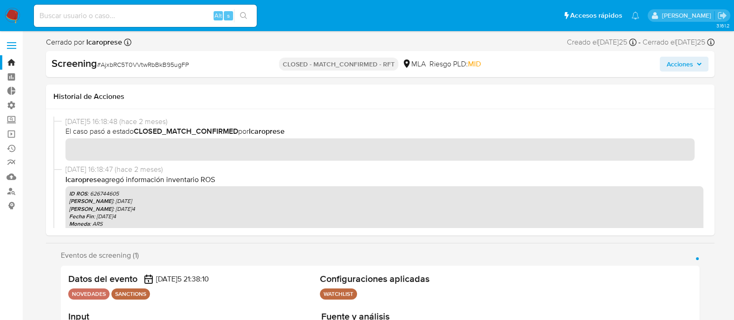
click at [276, 166] on span "25/07/2025 16:18:47 (hace 2 meses)" at bounding box center [384, 169] width 638 height 10
click at [10, 63] on link "Bandeja" at bounding box center [55, 62] width 110 height 14
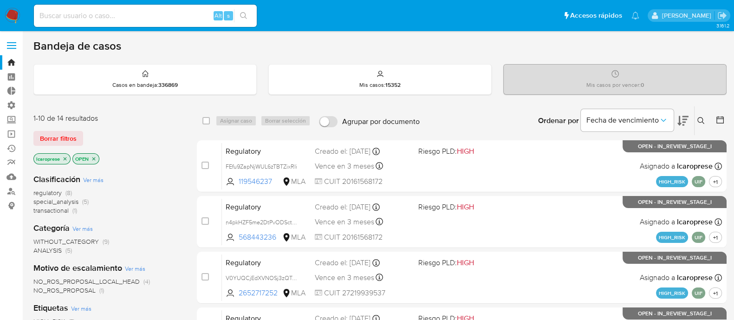
click at [137, 14] on input at bounding box center [145, 16] width 223 height 12
paste input "E2I2uzyj2yOQ4rAaMn9S92xm"
type input "E2I2uzyj2yOQ4rAaMn9S92xm"
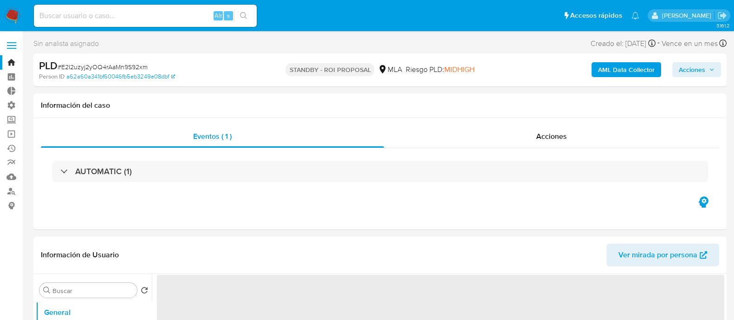
select select "10"
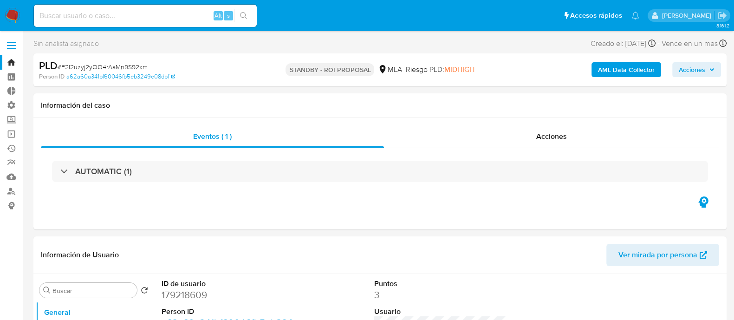
click at [169, 22] on div "Alt s" at bounding box center [145, 16] width 223 height 22
click at [182, 8] on div "Alt s" at bounding box center [145, 16] width 223 height 22
click at [182, 10] on input at bounding box center [145, 16] width 223 height 12
paste input "E2I2uzyj2yOQ4rAaMn9S92xm"
type input "E2I2uzyj2yOQ4rAaMn9S92xm"
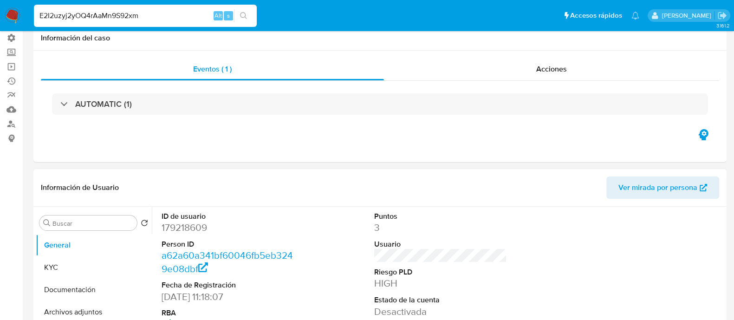
scroll to position [116, 0]
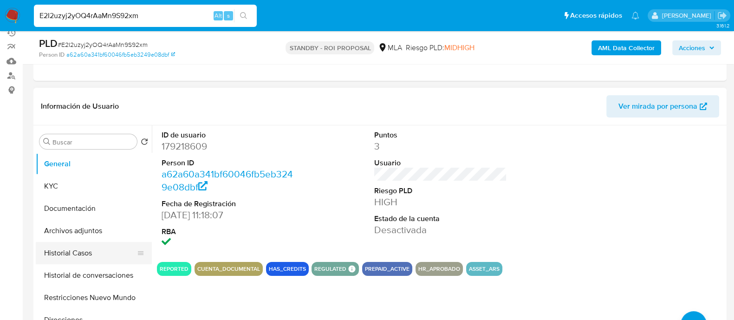
click at [84, 252] on button "Historial Casos" at bounding box center [90, 253] width 109 height 22
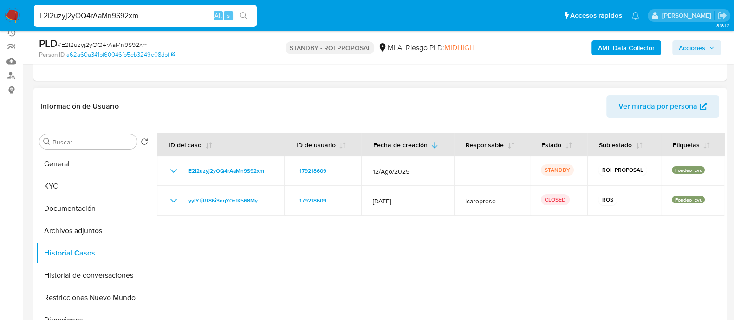
click at [264, 93] on div "Información de Usuario Ver mirada por persona" at bounding box center [379, 107] width 693 height 38
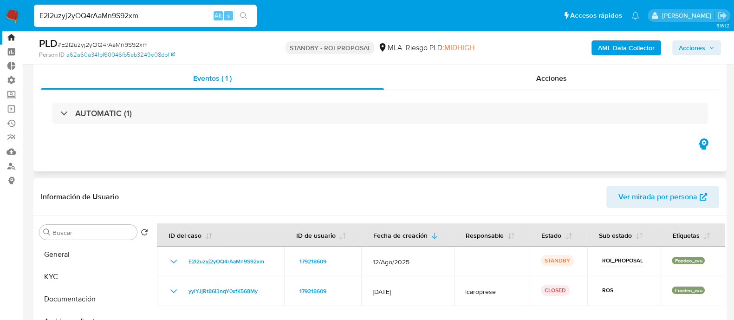
scroll to position [0, 0]
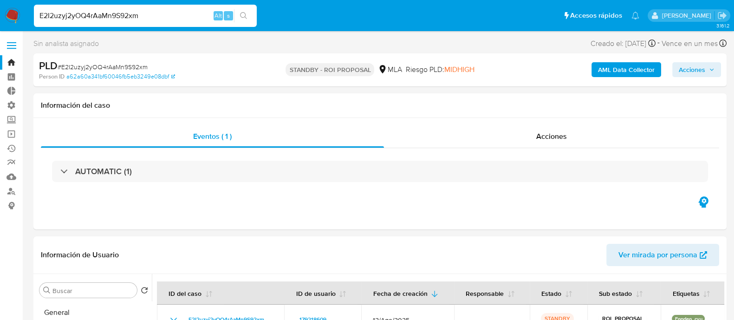
click at [122, 70] on span "# E2I2uzyj2yOQ4rAaMn9S92xm" at bounding box center [103, 66] width 90 height 9
copy span "E2I2uzyj2yOQ4rAaMn9S92xm"
click at [13, 61] on link "Bandeja" at bounding box center [55, 62] width 110 height 14
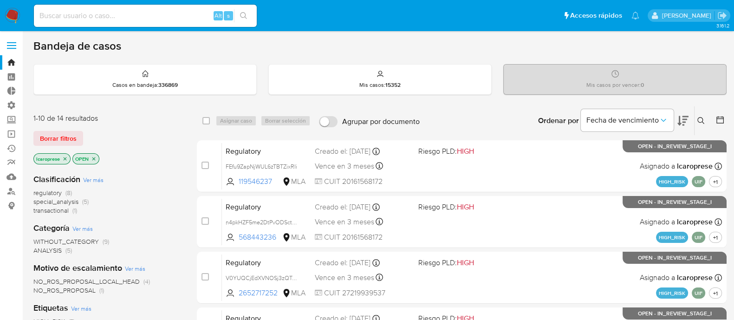
click at [40, 142] on span "Borrar filtros" at bounding box center [58, 138] width 37 height 13
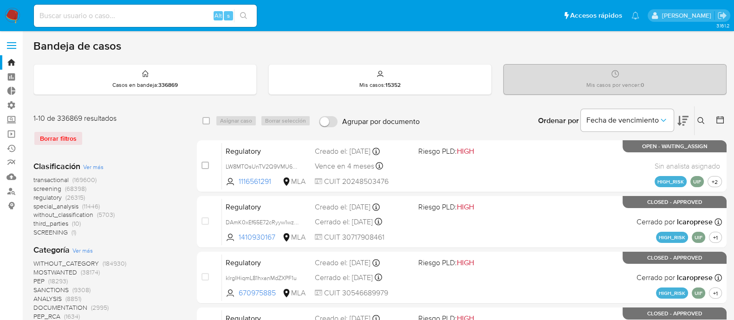
click at [702, 122] on icon at bounding box center [700, 120] width 7 height 7
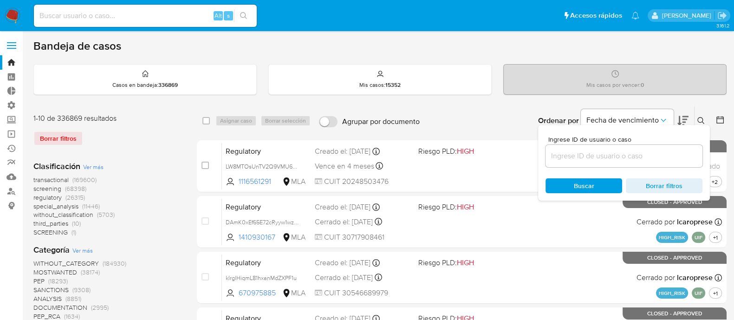
click at [641, 153] on input at bounding box center [623, 156] width 157 height 12
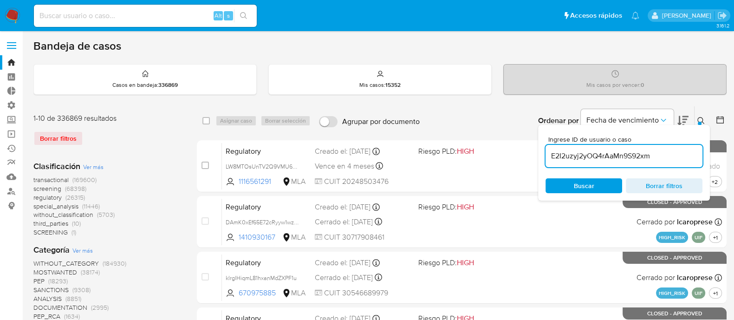
type input "E2I2uzyj2yOQ4rAaMn9S92xm"
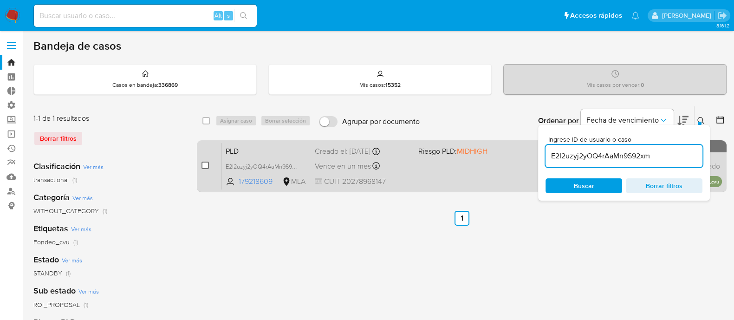
click at [207, 168] on input "checkbox" at bounding box center [204, 165] width 7 height 7
checkbox input "true"
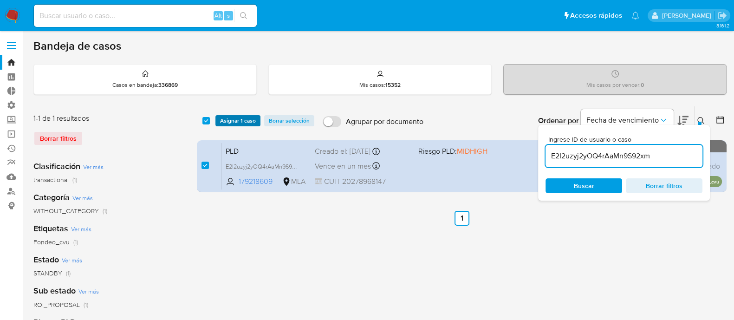
click at [251, 119] on span "Asignar 1 caso" at bounding box center [238, 120] width 36 height 9
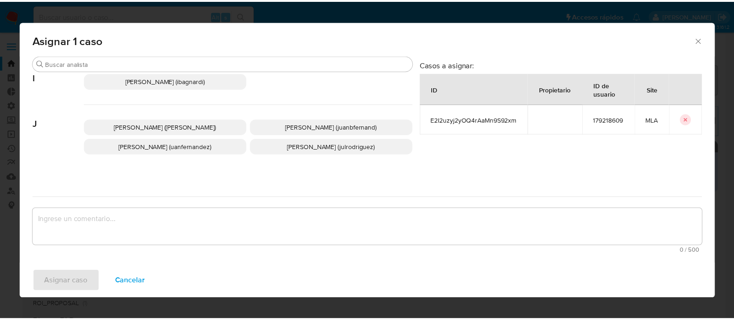
scroll to position [406, 0]
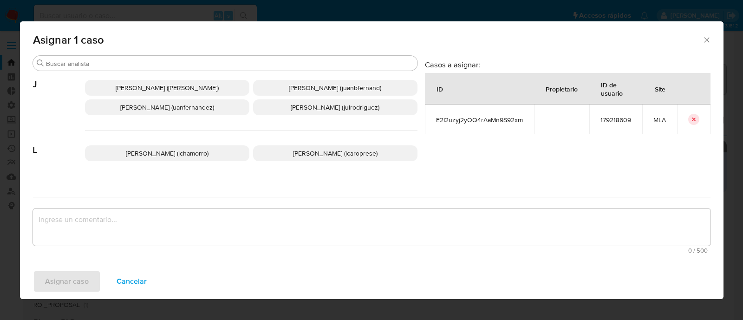
click at [329, 151] on span "[PERSON_NAME] (lcaroprese)" at bounding box center [335, 153] width 84 height 9
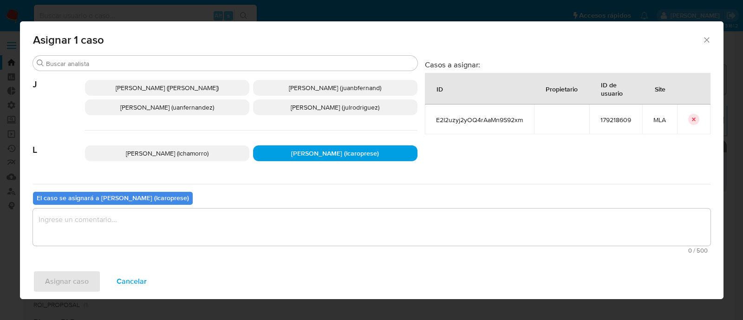
click at [281, 232] on textarea "assign-modal" at bounding box center [371, 226] width 677 height 37
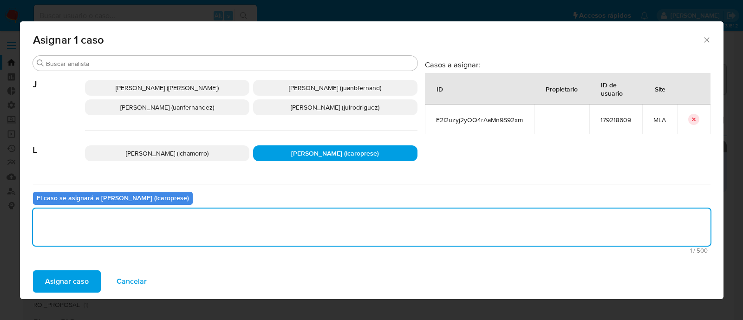
click at [66, 279] on span "Asignar caso" at bounding box center [67, 281] width 44 height 20
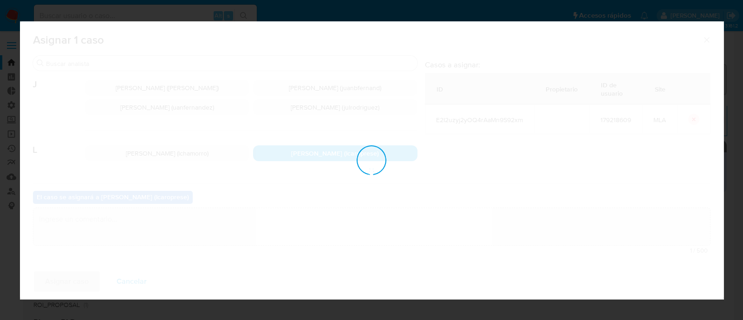
checkbox input "false"
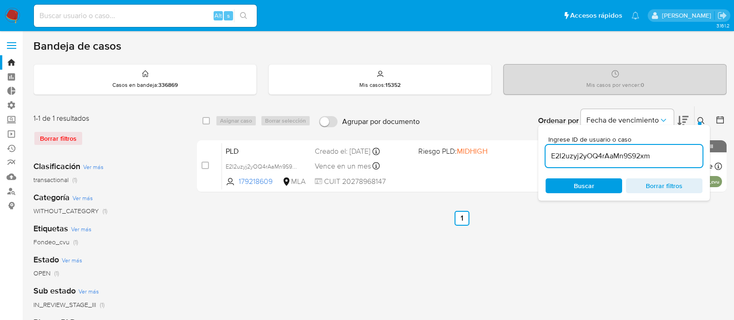
click at [700, 117] on icon at bounding box center [700, 120] width 7 height 7
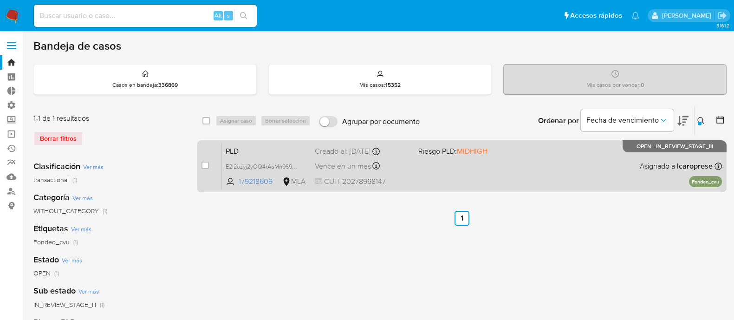
click at [300, 149] on span "PLD" at bounding box center [267, 150] width 82 height 12
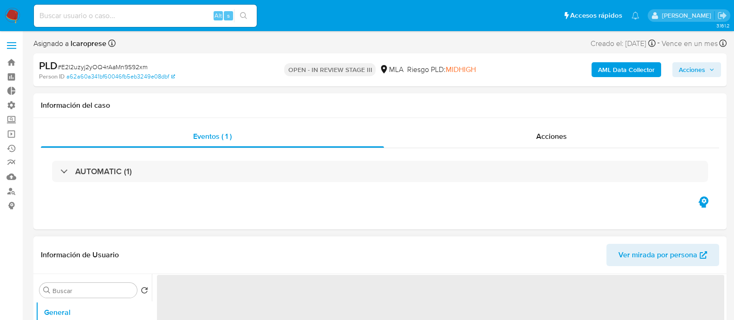
select select "10"
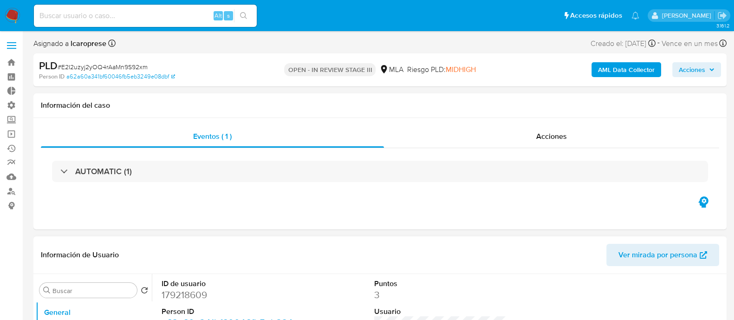
click at [704, 73] on span "Acciones" at bounding box center [692, 69] width 26 height 15
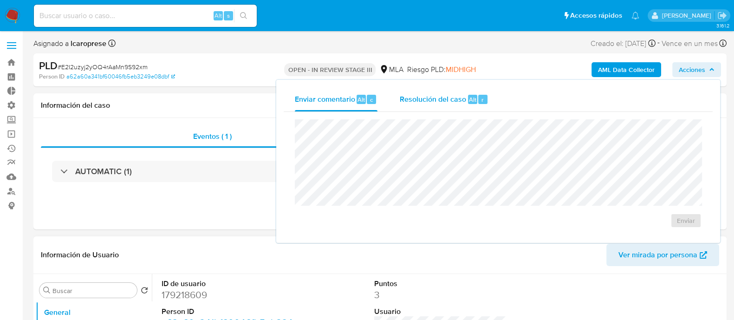
click at [448, 104] on span "Resolución del caso" at bounding box center [433, 99] width 66 height 11
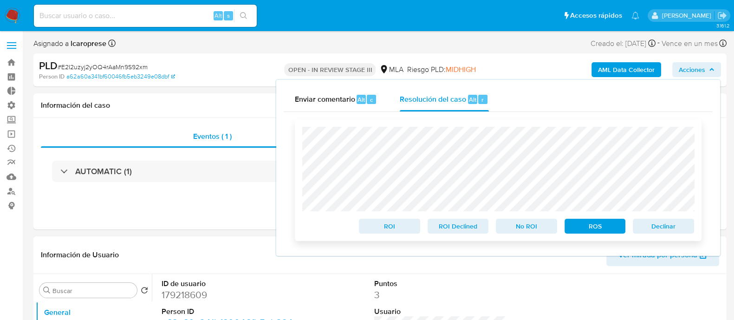
click at [602, 226] on span "ROS" at bounding box center [595, 226] width 48 height 13
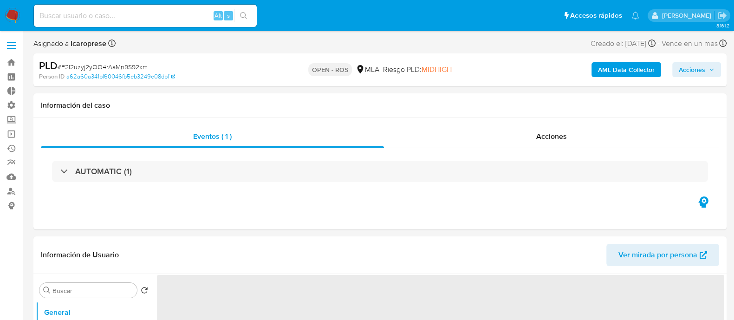
select select "10"
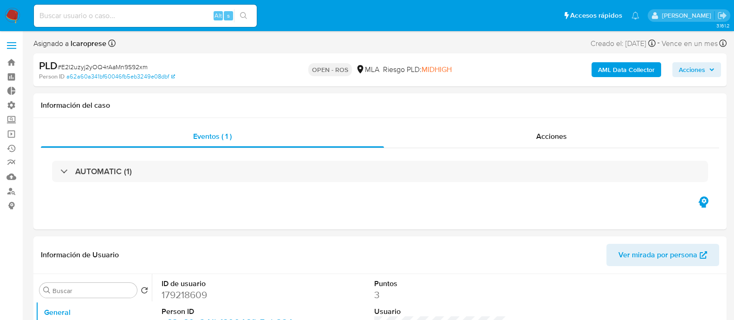
click at [707, 71] on span "Acciones" at bounding box center [697, 69] width 36 height 13
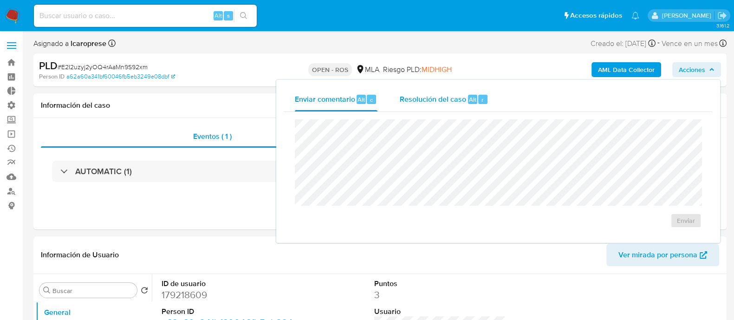
click at [437, 96] on span "Resolución del caso" at bounding box center [433, 99] width 66 height 11
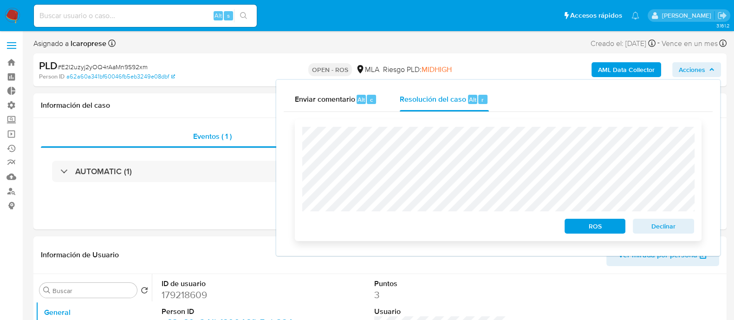
click at [599, 223] on span "ROS" at bounding box center [595, 226] width 48 height 13
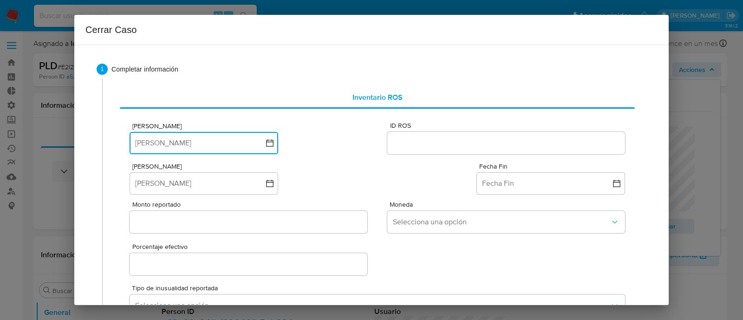
click at [269, 140] on icon "button" at bounding box center [269, 142] width 9 height 9
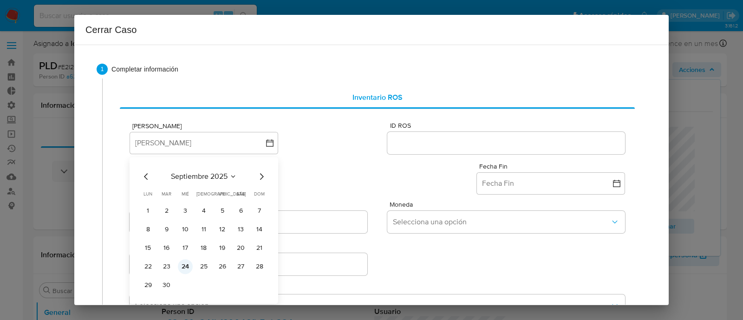
click at [183, 267] on button "24" at bounding box center [185, 266] width 15 height 15
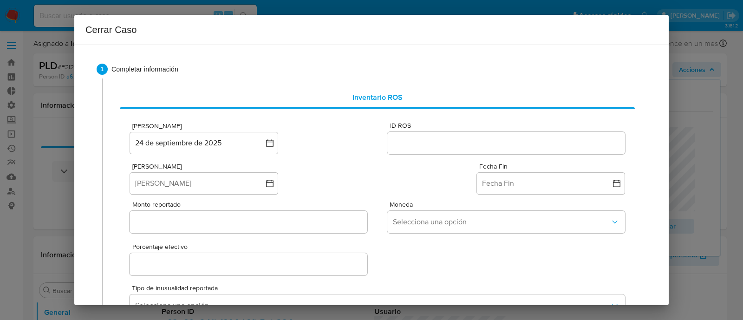
click at [404, 142] on input "ID ROS" at bounding box center [506, 143] width 238 height 12
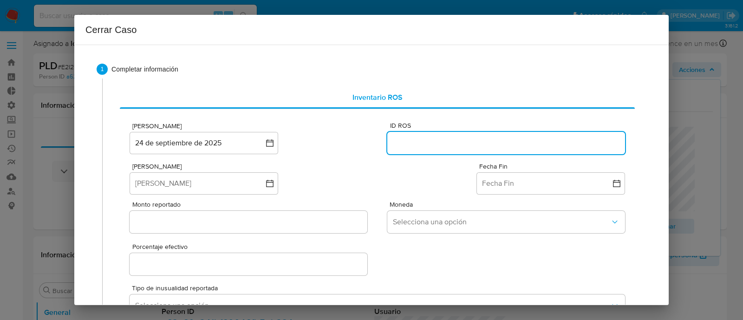
paste input "643332656"
type input "643332656"
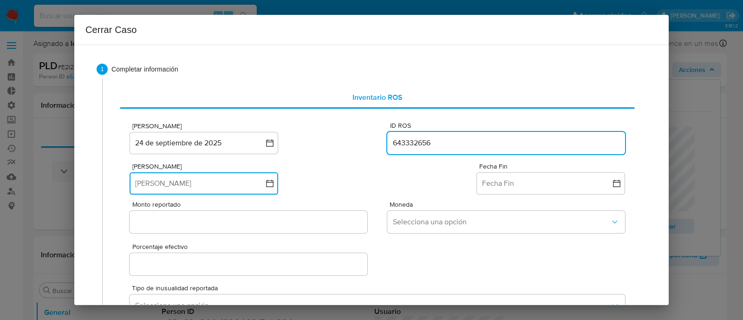
click at [271, 186] on icon "button" at bounding box center [269, 183] width 7 height 7
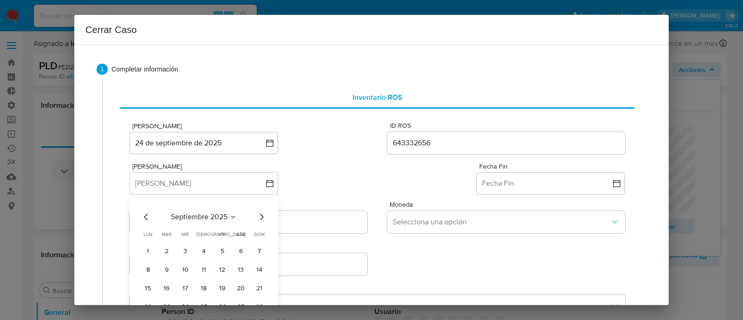
click at [143, 218] on icon "Mes anterior" at bounding box center [146, 216] width 11 height 11
click at [149, 222] on div "julio 2025 julio 2025 lun lunes mar martes mié miércoles jue jueves vie viernes…" at bounding box center [204, 272] width 126 height 122
click at [147, 215] on icon "Mes anterior" at bounding box center [146, 216] width 11 height 11
click at [263, 253] on button "1" at bounding box center [259, 251] width 15 height 15
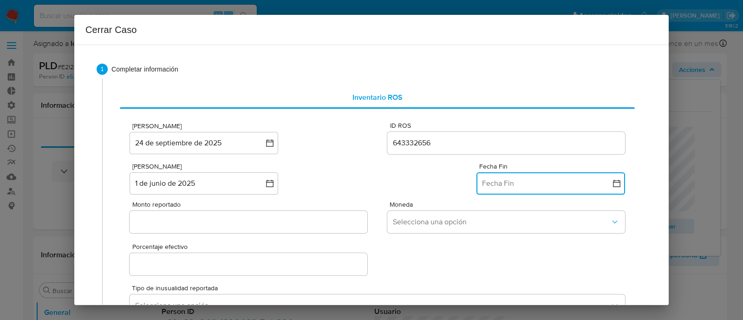
click at [612, 187] on icon "button" at bounding box center [616, 183] width 9 height 9
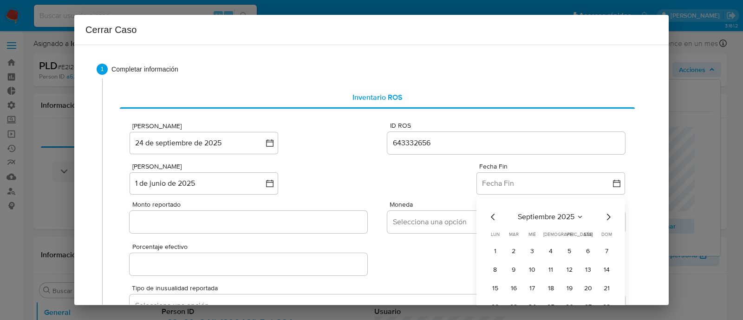
click at [487, 216] on icon "Mes anterior" at bounding box center [492, 216] width 11 height 11
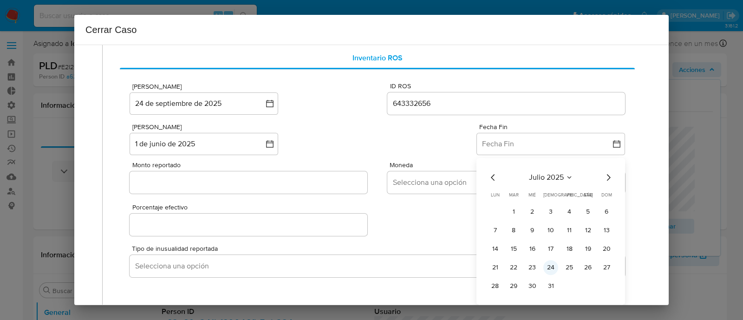
scroll to position [58, 0]
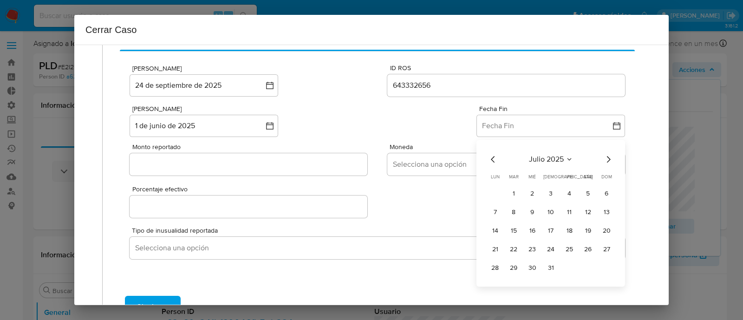
click at [548, 271] on td "31" at bounding box center [550, 267] width 15 height 15
click at [545, 268] on button "31" at bounding box center [550, 267] width 15 height 15
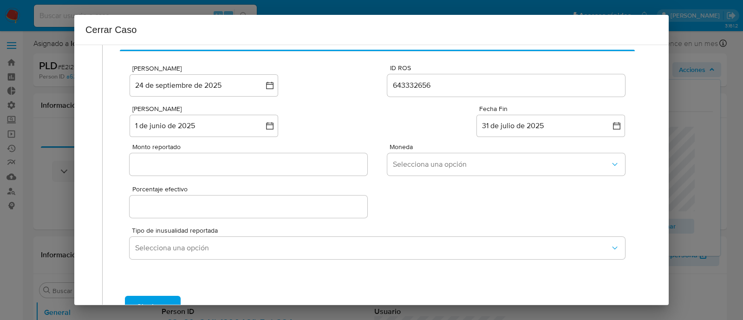
click at [334, 122] on div "Fecha Inicio 1 de junio de 2025 1-06-2025 Fecha Fin 31 de julio de 2025 31-07-2…" at bounding box center [377, 117] width 495 height 39
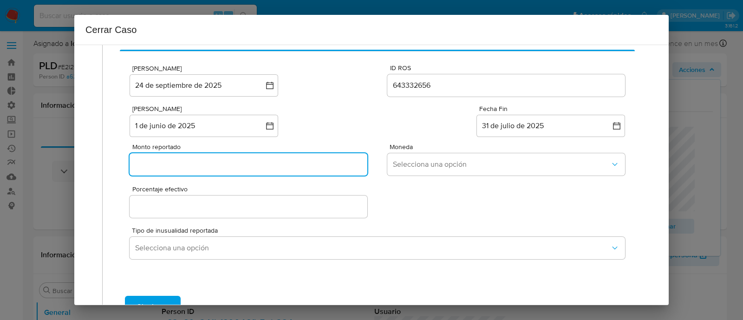
click at [274, 162] on input "Monto reportado" at bounding box center [249, 164] width 238 height 12
paste input "35181300"
type input "35181300"
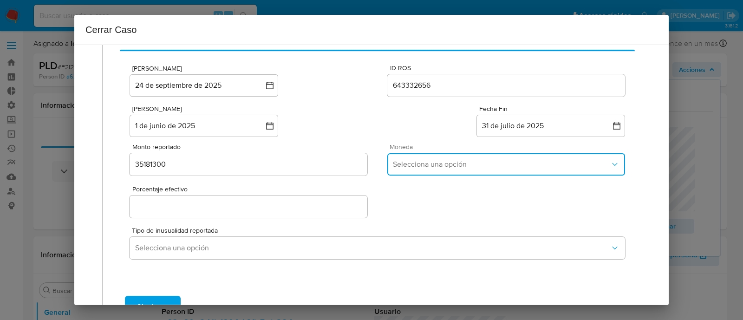
click at [486, 168] on span "Selecciona una opción" at bounding box center [501, 164] width 217 height 9
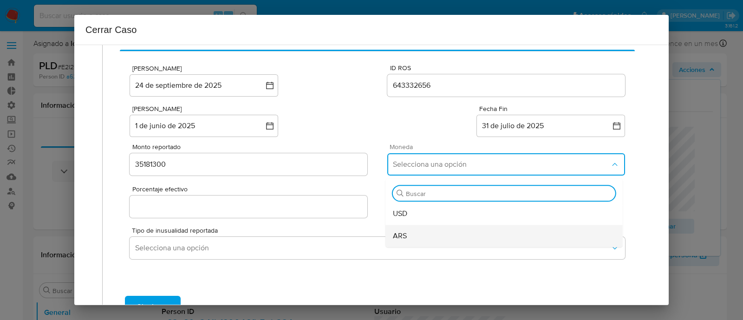
click at [459, 229] on div "ARS" at bounding box center [504, 236] width 222 height 22
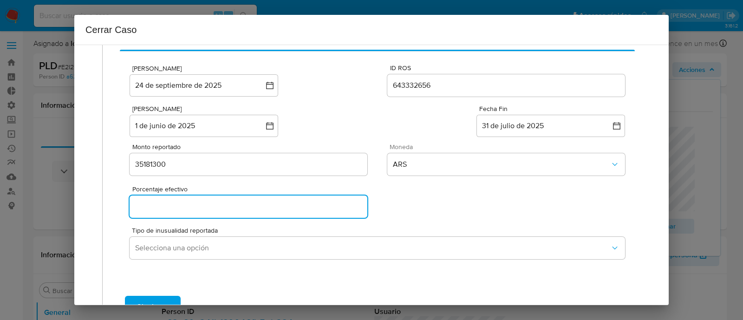
click at [220, 205] on input "Porcentaje efectivo" at bounding box center [249, 207] width 238 height 12
paste input "0%"
type input "0%"
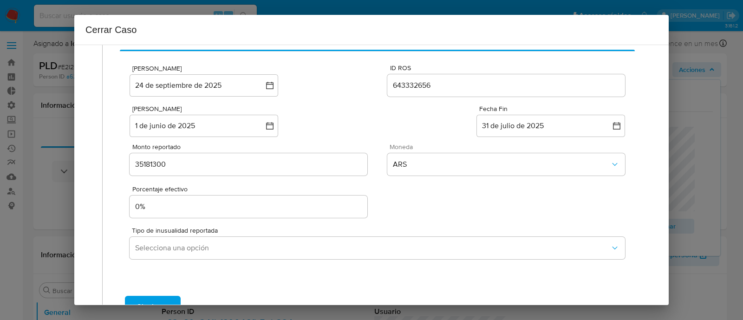
click at [418, 203] on div "Porcentaje efectivo 0%" at bounding box center [377, 199] width 495 height 40
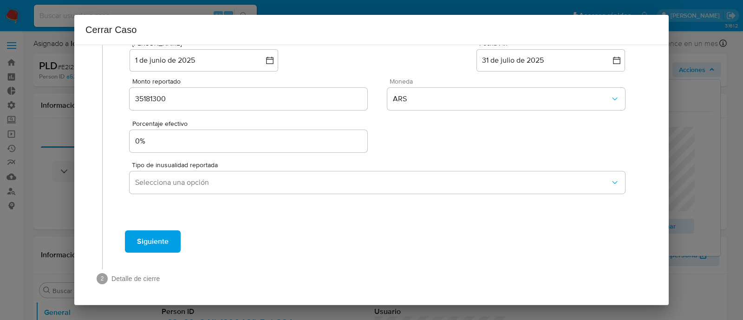
scroll to position [124, 0]
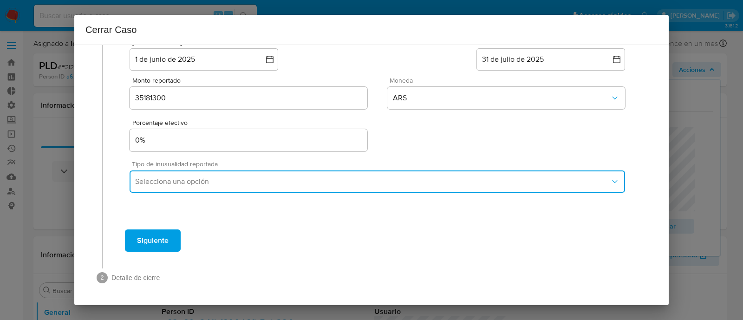
click at [382, 177] on span "Selecciona una opción" at bounding box center [372, 181] width 475 height 9
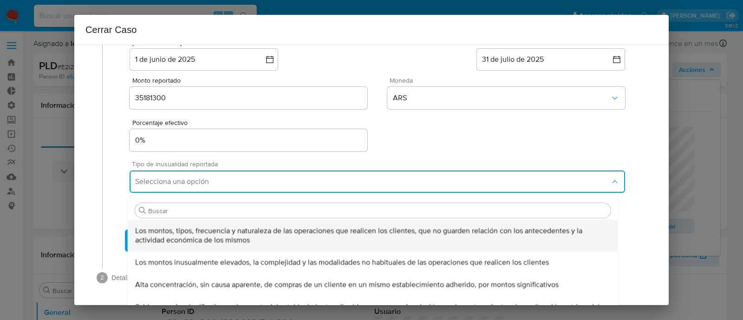
click at [247, 232] on span "Los montos, tipos, frecuencia y naturaleza de las operaciones que realicen los …" at bounding box center [372, 235] width 475 height 19
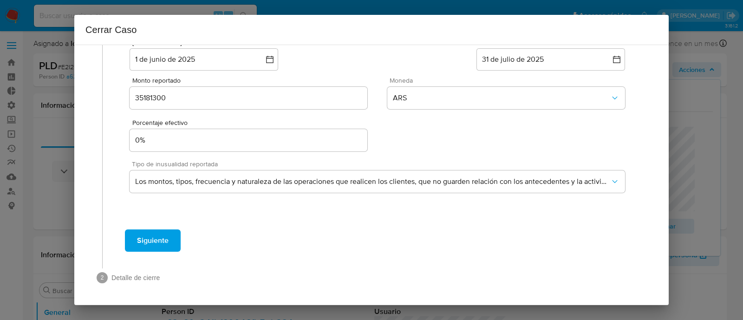
click at [445, 144] on div "Porcentaje efectivo 0%" at bounding box center [377, 133] width 495 height 40
click at [165, 238] on span "Siguiente" at bounding box center [153, 240] width 32 height 20
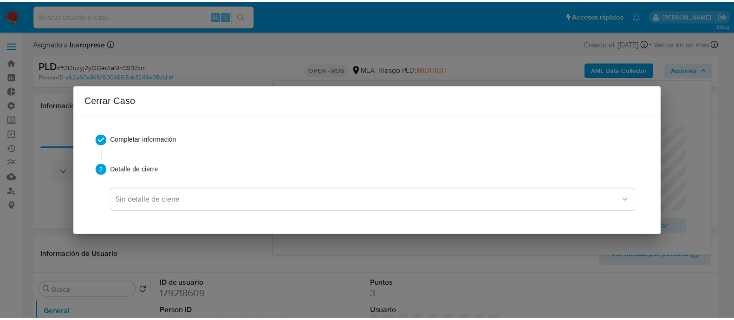
scroll to position [0, 0]
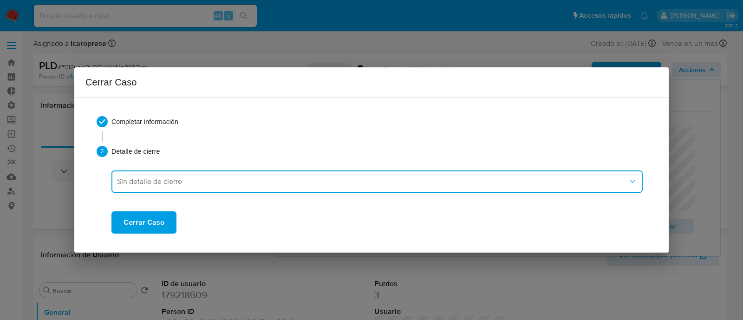
click at [251, 177] on span "Sin detalle de cierre" at bounding box center [372, 181] width 511 height 9
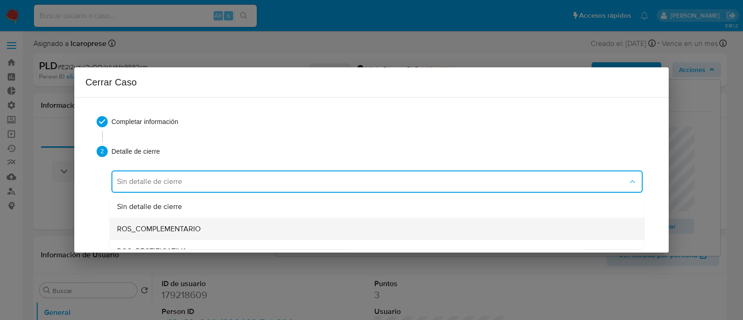
click at [269, 229] on div "ROS_COMPLEMENTARIO" at bounding box center [377, 229] width 520 height 22
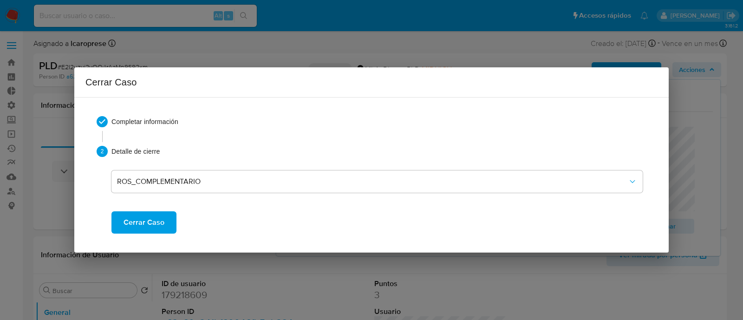
click at [169, 223] on button "Cerrar Caso" at bounding box center [143, 222] width 65 height 22
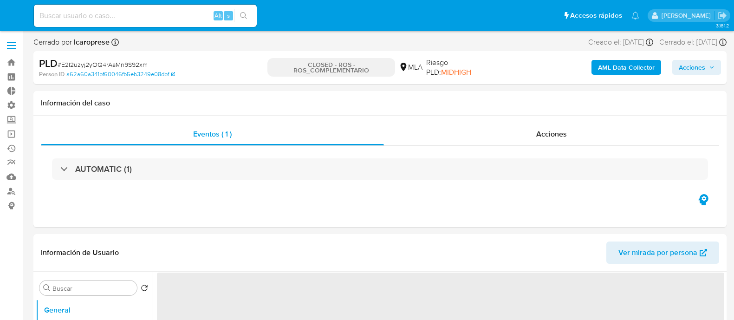
select select "10"
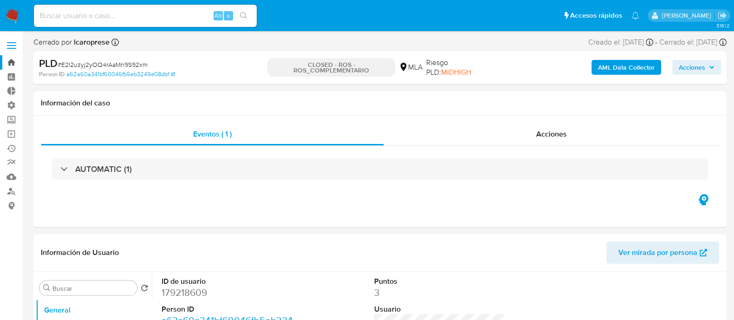
click at [14, 63] on link "Bandeja" at bounding box center [55, 62] width 110 height 14
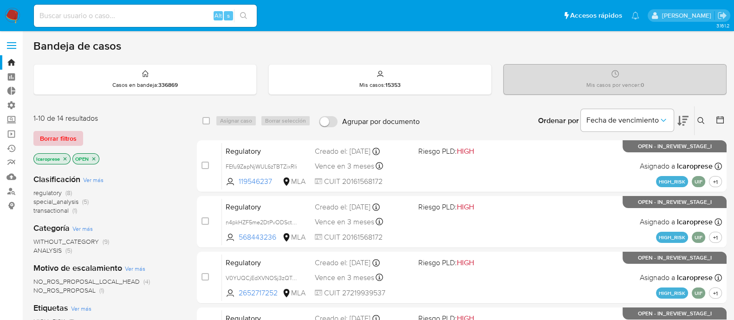
click at [71, 133] on span "Borrar filtros" at bounding box center [58, 138] width 37 height 13
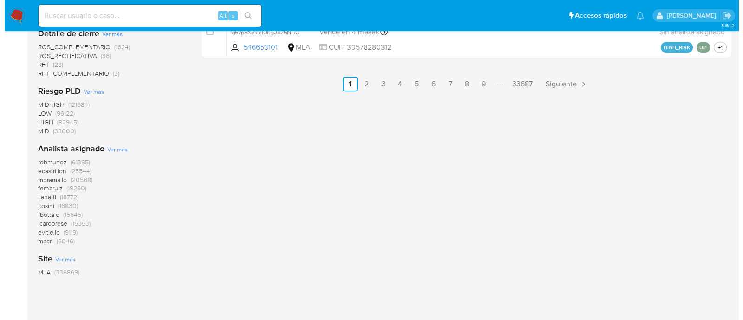
scroll to position [675, 0]
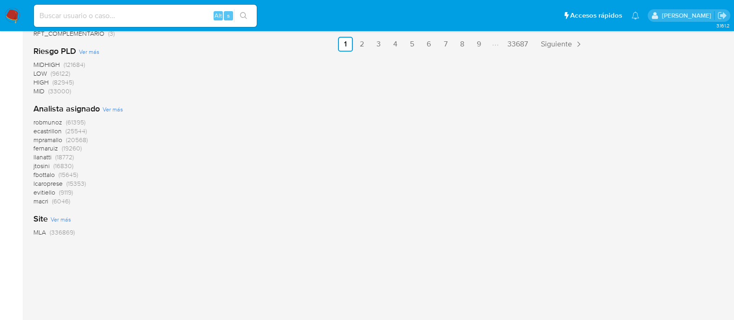
click at [114, 112] on span "Ver más" at bounding box center [113, 109] width 20 height 8
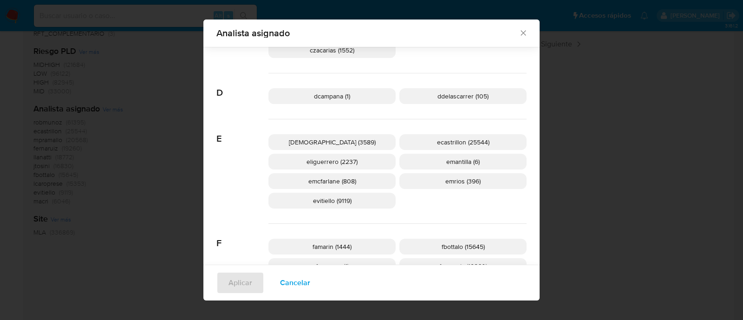
scroll to position [341, 0]
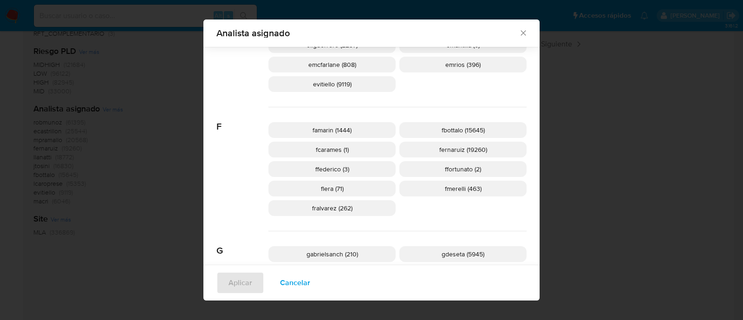
click at [292, 282] on span "Cancelar" at bounding box center [295, 283] width 30 height 20
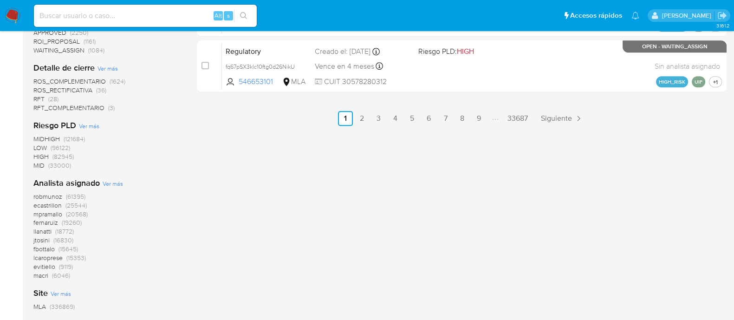
scroll to position [327, 0]
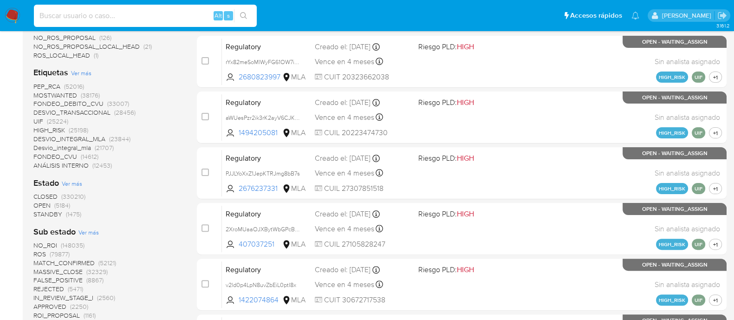
click at [105, 16] on input at bounding box center [145, 16] width 223 height 12
paste input "uYdIgRIWNEibSJng1KDivUzg"
type input "uYdIgRIWNEibSJng1KDivUzg"
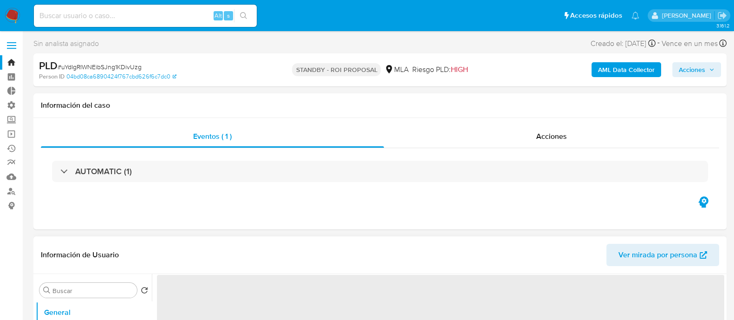
select select "10"
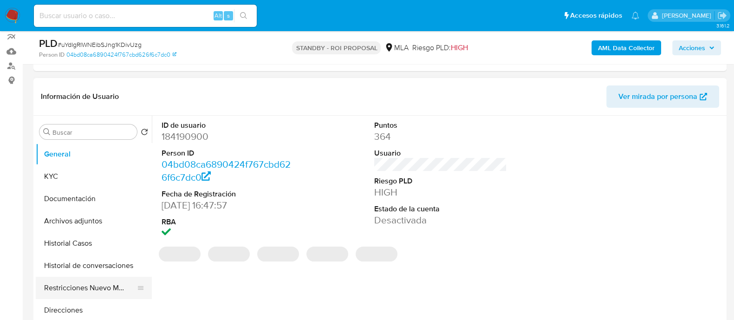
scroll to position [174, 0]
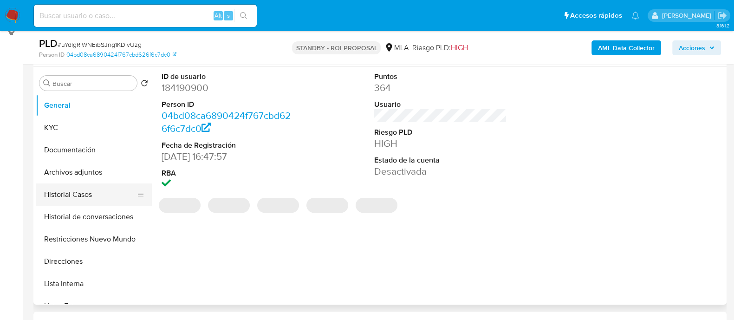
click at [89, 189] on button "Historial Casos" at bounding box center [90, 194] width 109 height 22
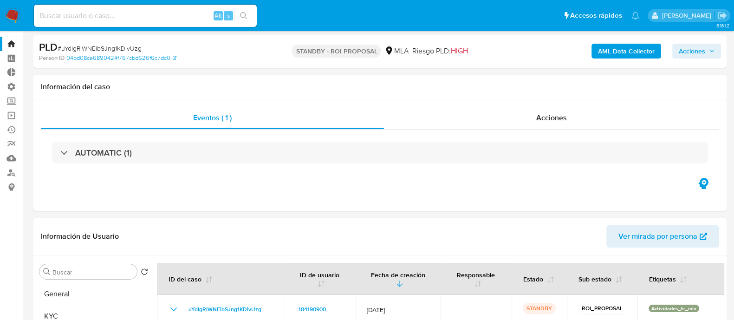
scroll to position [0, 0]
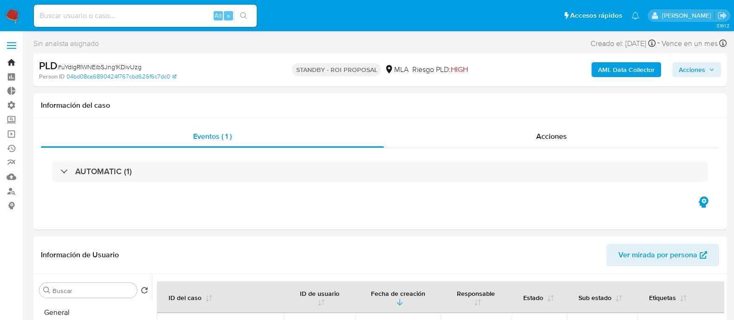
click at [13, 65] on link "Bandeja" at bounding box center [55, 62] width 110 height 14
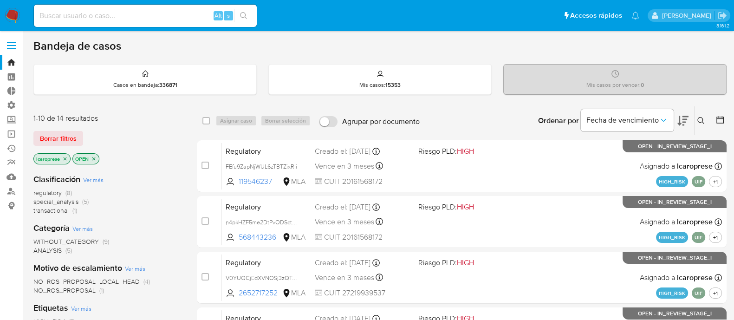
click at [145, 15] on input at bounding box center [145, 16] width 223 height 12
paste input "184190900"
type input "184190900"
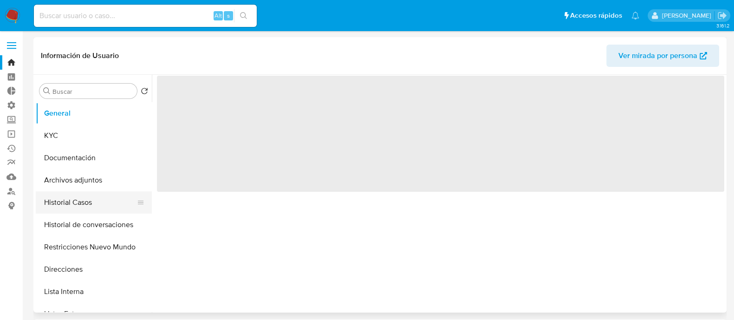
click at [83, 201] on button "Historial Casos" at bounding box center [90, 202] width 109 height 22
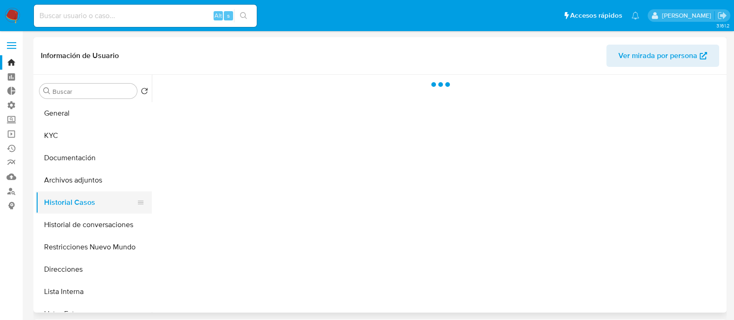
select select "10"
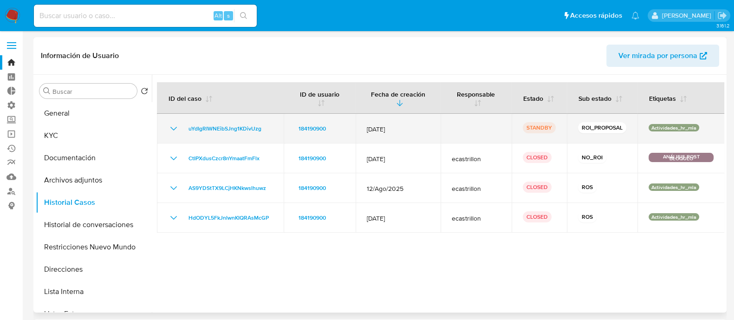
click at [173, 126] on icon "Mostrar/Ocultar" at bounding box center [173, 128] width 11 height 11
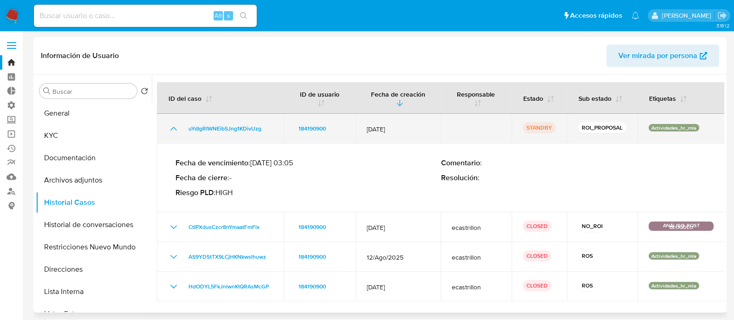
click at [173, 126] on icon "Mostrar/Ocultar" at bounding box center [173, 128] width 11 height 11
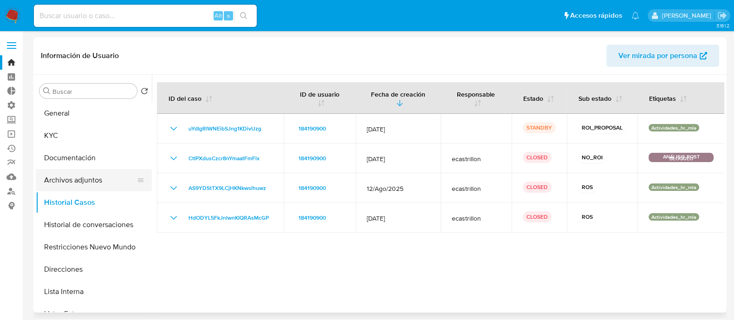
click at [98, 175] on button "Archivos adjuntos" at bounding box center [90, 180] width 109 height 22
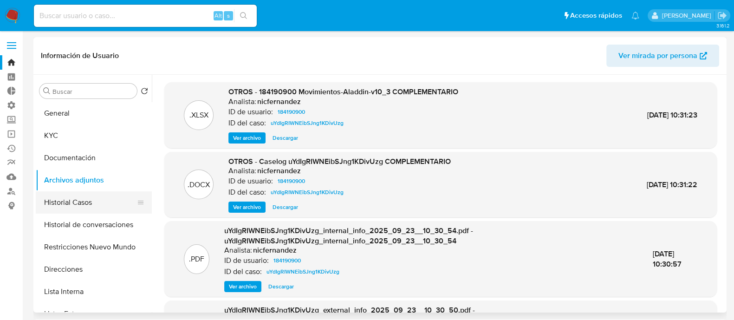
click at [104, 203] on button "Historial Casos" at bounding box center [90, 202] width 109 height 22
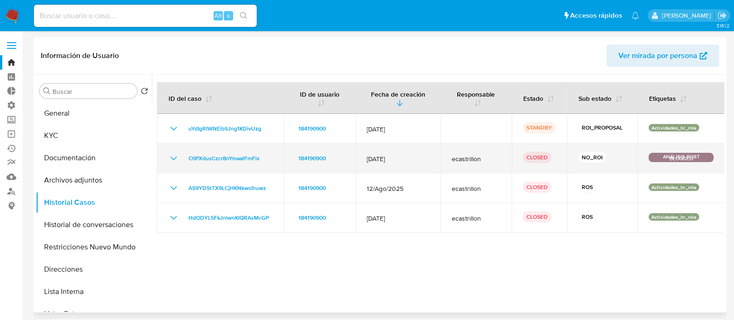
click at [174, 155] on icon "Mostrar/Ocultar" at bounding box center [173, 158] width 11 height 11
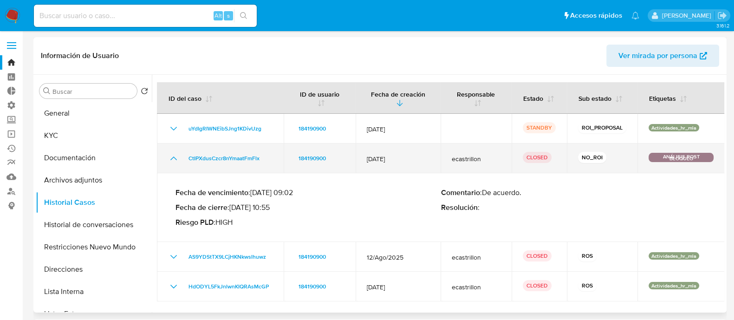
click at [174, 155] on icon "Mostrar/Ocultar" at bounding box center [173, 158] width 11 height 11
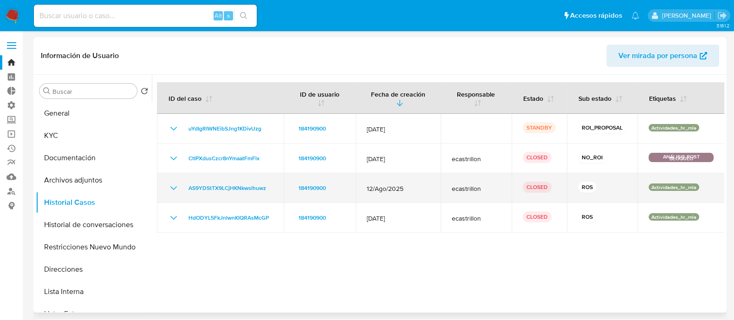
click at [182, 183] on div "AS9YDStTX9LCjHKNkwslhuwz" at bounding box center [220, 187] width 104 height 11
click at [179, 183] on div "AS9YDStTX9LCjHKNkwslhuwz" at bounding box center [220, 187] width 104 height 11
click at [174, 184] on icon "Mostrar/Ocultar" at bounding box center [173, 187] width 11 height 11
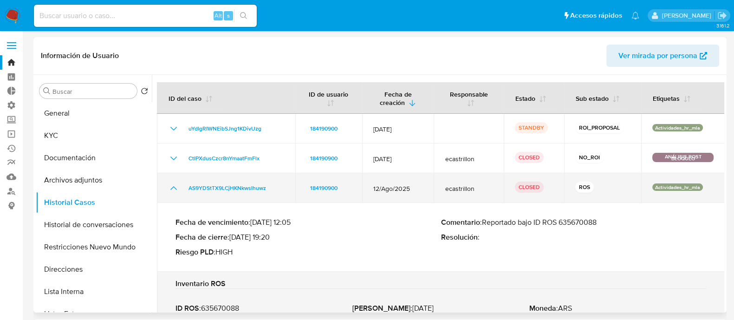
click at [174, 184] on icon "Mostrar/Ocultar" at bounding box center [173, 187] width 11 height 11
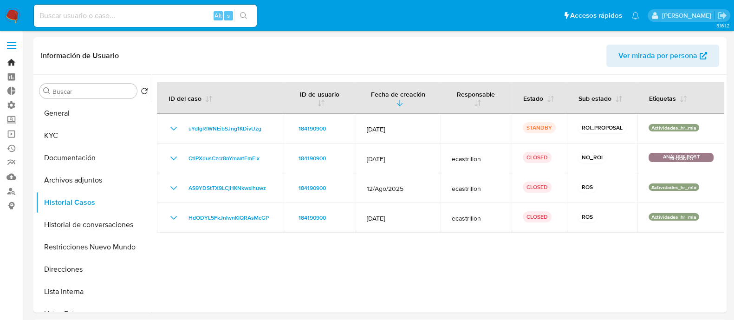
click at [12, 65] on link "Bandeja" at bounding box center [55, 62] width 110 height 14
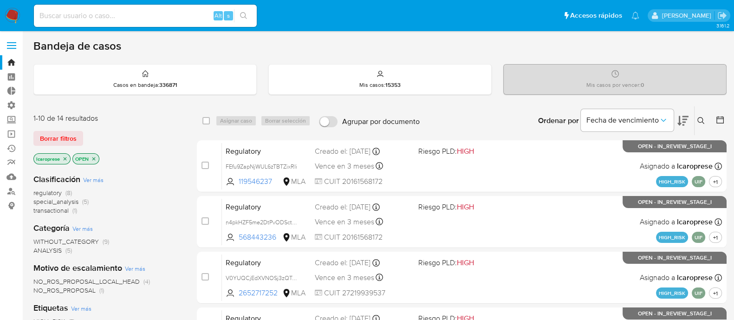
click at [163, 13] on input at bounding box center [145, 16] width 223 height 12
paste input "239397036"
type input "239397036"
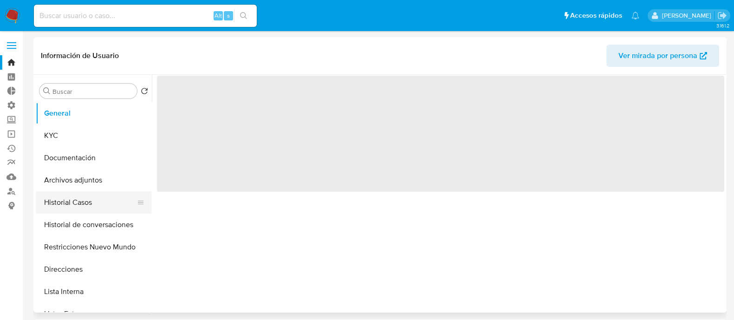
click at [88, 196] on button "Historial Casos" at bounding box center [90, 202] width 109 height 22
select select "10"
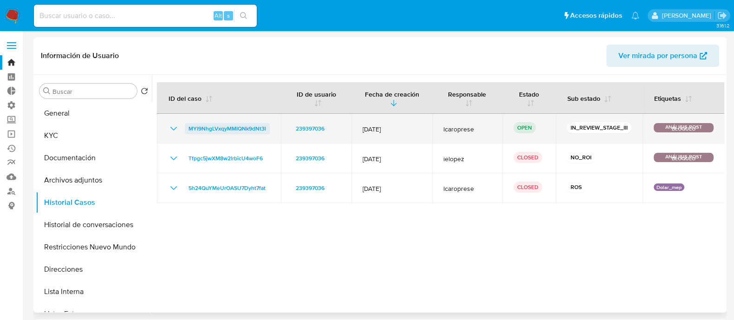
click at [250, 128] on span "MYI9NhgLVxqyMMIQNk9dNt3l" at bounding box center [227, 128] width 78 height 11
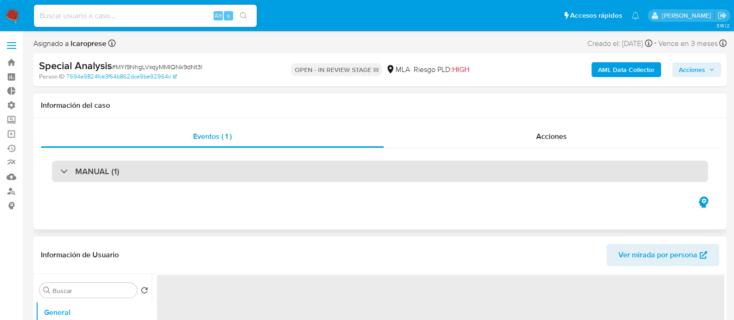
click at [199, 170] on div "MANUAL (1)" at bounding box center [380, 171] width 656 height 21
select select "10"
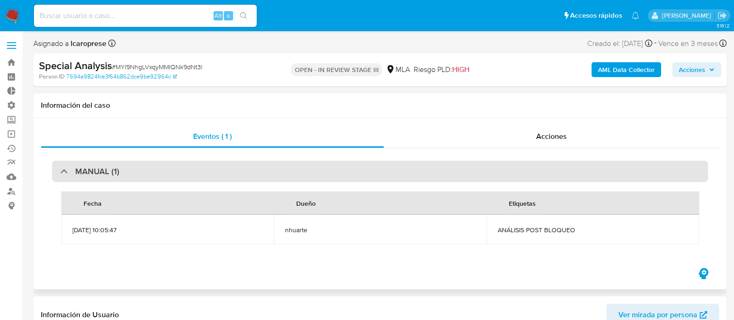
click at [199, 170] on div "MANUAL (1)" at bounding box center [380, 171] width 656 height 21
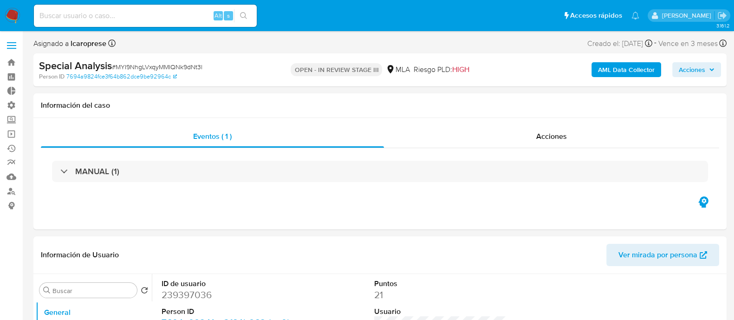
click at [703, 73] on span "Acciones" at bounding box center [692, 69] width 26 height 15
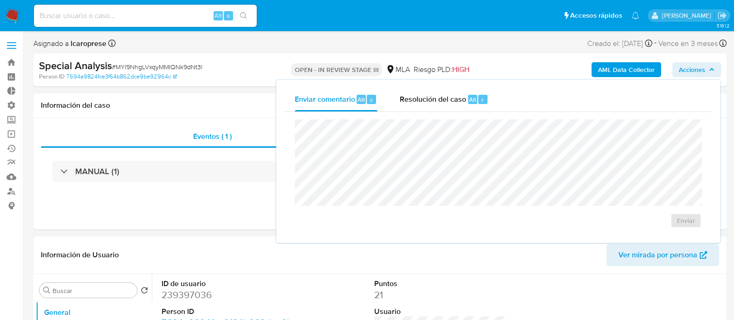
click at [703, 73] on span "Acciones" at bounding box center [692, 69] width 26 height 15
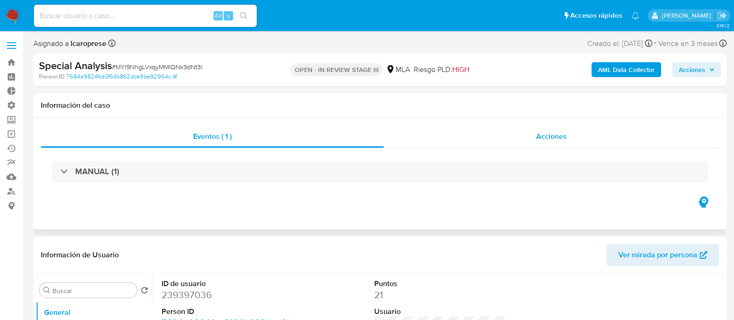
click at [544, 137] on span "Acciones" at bounding box center [551, 136] width 31 height 11
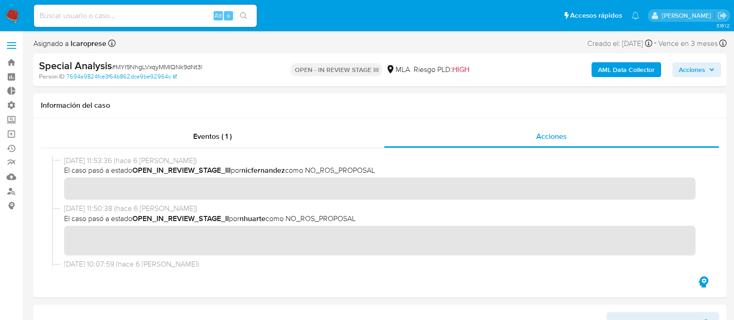
click at [706, 73] on span "Acciones" at bounding box center [697, 69] width 36 height 13
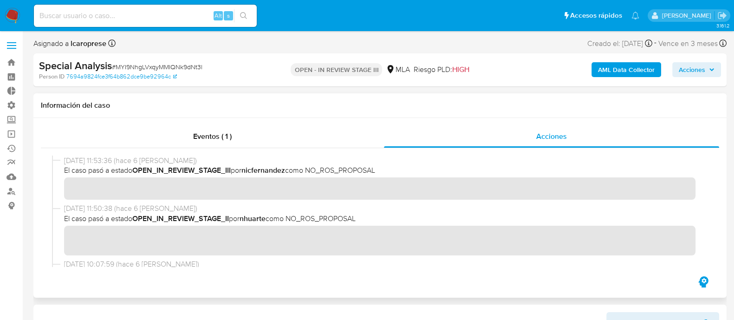
click at [398, 185] on div "18/09/2025 11:53:36 (hace 6 días) El caso pasó a estado OPEN_IN_REVIEW_STAGE_II…" at bounding box center [384, 178] width 640 height 44
click at [12, 62] on link "Bandeja" at bounding box center [55, 62] width 110 height 14
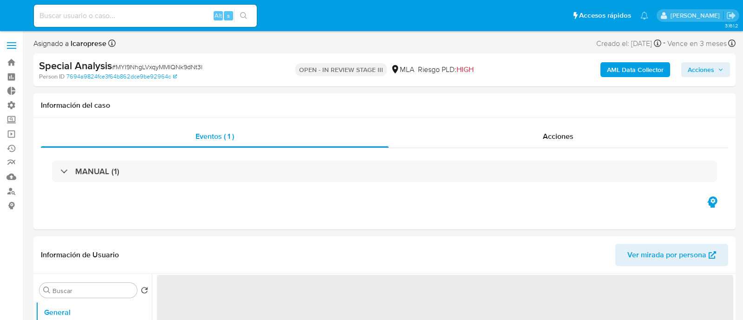
select select "10"
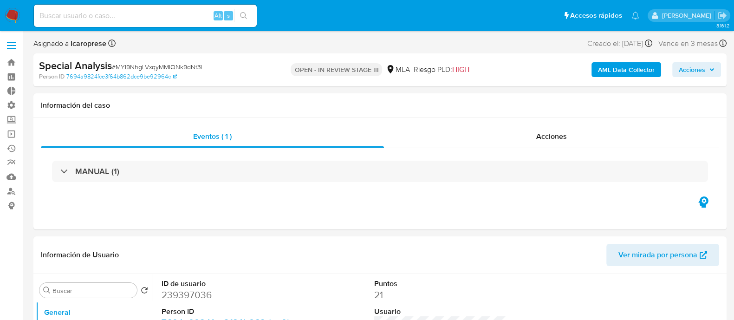
click at [183, 15] on input at bounding box center [145, 16] width 223 height 12
paste input "Ep4ZlLDtNbCkW8haxhbXOMS1"
type input "Ep4ZlLDtNbCkW8haxhbXOMS1"
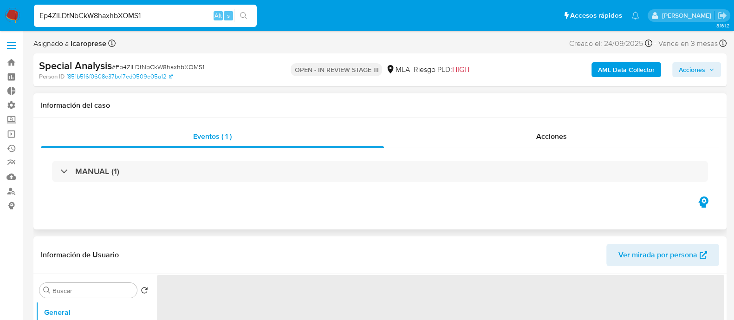
select select "10"
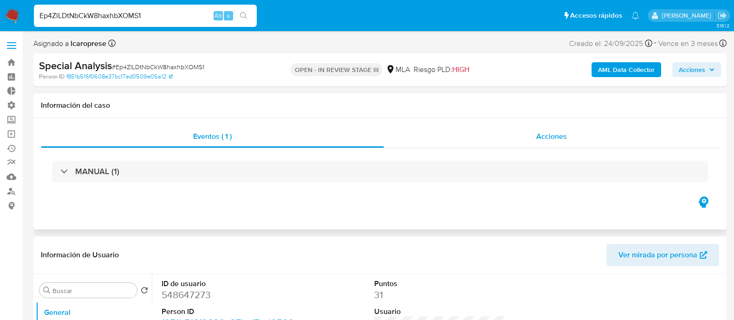
click at [546, 140] on span "Acciones" at bounding box center [551, 136] width 31 height 11
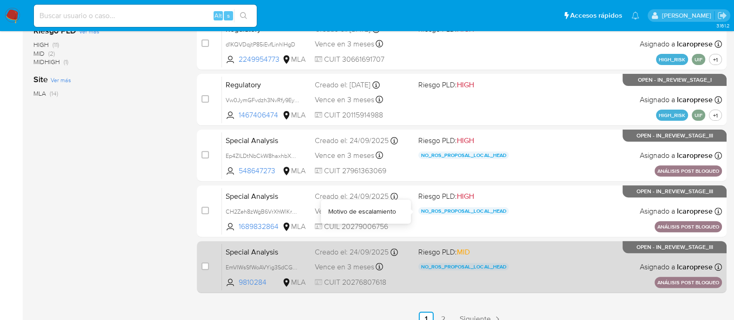
scroll to position [445, 0]
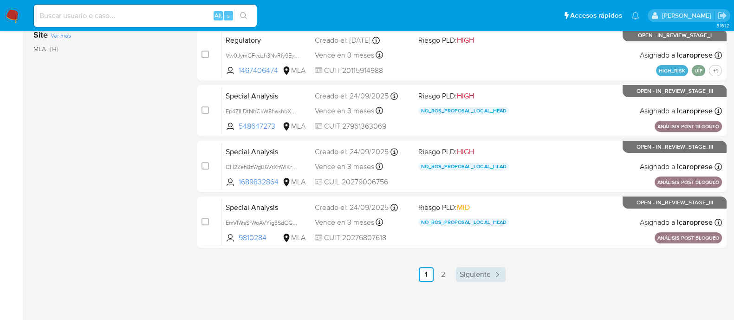
click at [466, 276] on span "Siguiente" at bounding box center [475, 274] width 31 height 7
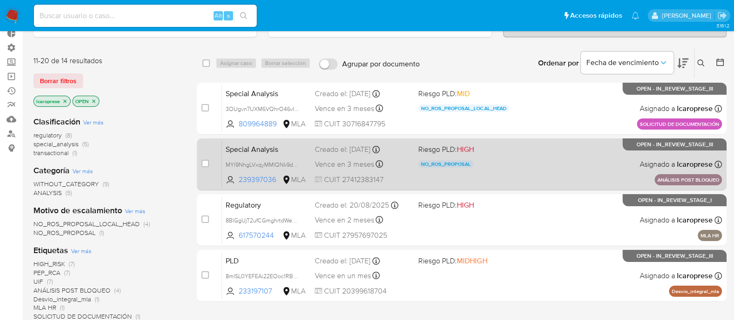
scroll to position [116, 0]
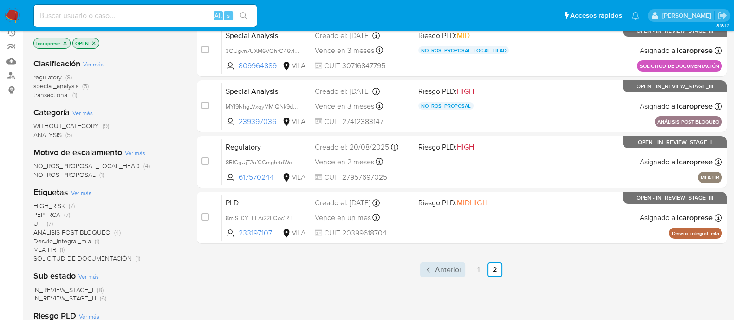
click at [439, 268] on span "Anterior" at bounding box center [448, 269] width 26 height 7
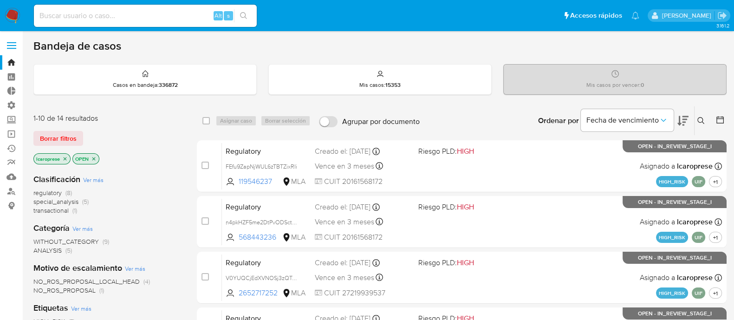
click at [158, 17] on input at bounding box center [145, 16] width 223 height 12
paste input "20Kl5kbPnHgtpHFFJmm5fTbM"
type input "20Kl5kbPnHgtpHFFJmm5fTbM"
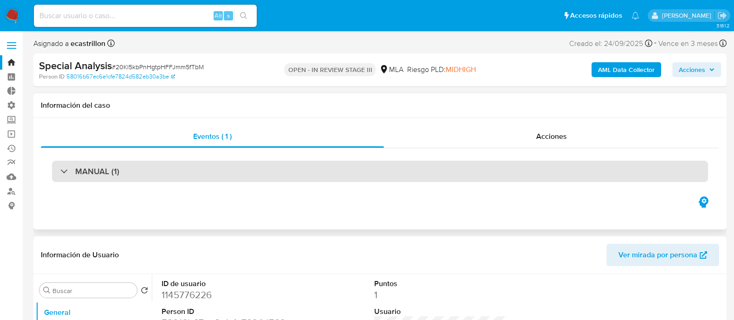
select select "10"
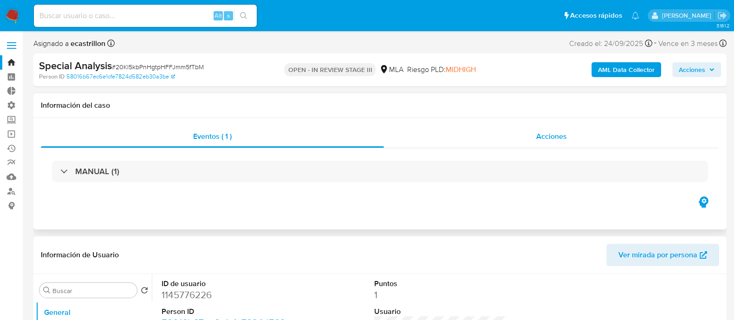
click at [485, 135] on div "Acciones" at bounding box center [551, 136] width 335 height 22
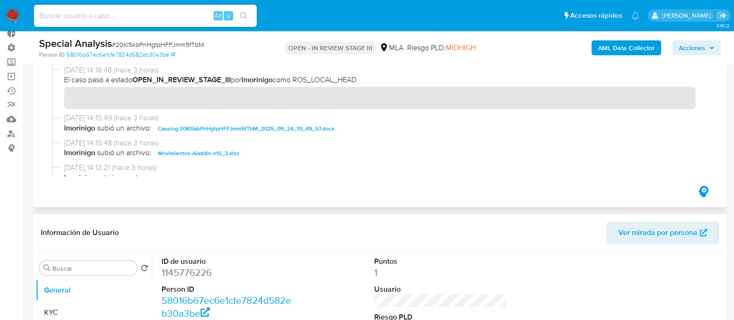
drag, startPoint x: 141, startPoint y: 78, endPoint x: 241, endPoint y: 78, distance: 100.3
click at [241, 78] on span "El caso pasó a estado OPEN_IN_REVIEW_STAGE_III por lmorinigo como ROS_LOCAL_HEAD" at bounding box center [384, 80] width 640 height 10
drag, startPoint x: 284, startPoint y: 80, endPoint x: 332, endPoint y: 84, distance: 48.5
click at [331, 82] on span "El caso pasó a estado OPEN_IN_REVIEW_STAGE_III por lmorinigo como ROS_LOCAL_HEAD" at bounding box center [384, 80] width 640 height 10
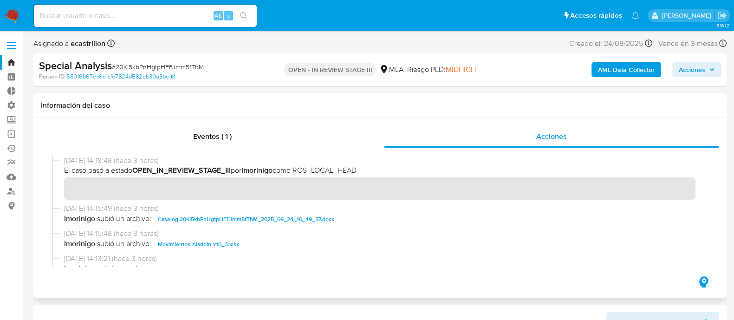
click at [385, 211] on span "[DATE] 14:15:49 (hace 3 horas)" at bounding box center [384, 208] width 640 height 10
drag, startPoint x: 248, startPoint y: 168, endPoint x: 279, endPoint y: 167, distance: 31.1
click at [279, 167] on span "El caso pasó a estado OPEN_IN_REVIEW_STAGE_III por lmorinigo como ROS_LOCAL_HEAD" at bounding box center [384, 170] width 640 height 10
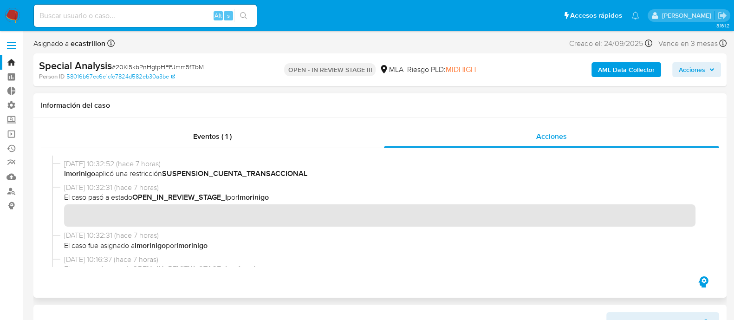
scroll to position [203, 0]
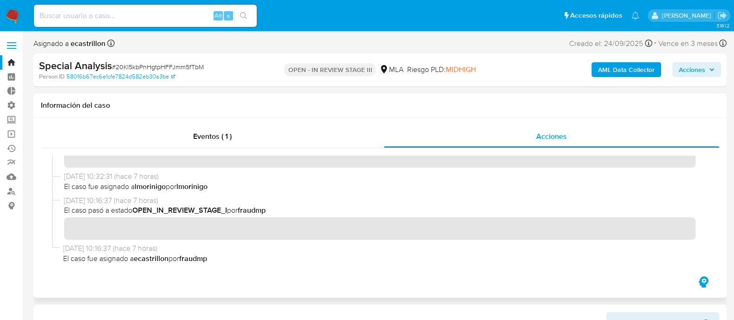
drag, startPoint x: 136, startPoint y: 259, endPoint x: 171, endPoint y: 257, distance: 35.3
click at [171, 257] on span "El caso fue asignado a ecastrillon por fraudmp" at bounding box center [383, 258] width 641 height 10
click at [126, 261] on span "El caso fue asignado a ecastrillon por fraudmp" at bounding box center [383, 258] width 641 height 10
drag, startPoint x: 138, startPoint y: 260, endPoint x: 170, endPoint y: 259, distance: 32.5
click at [170, 259] on span "El caso fue asignado a ecastrillon por fraudmp" at bounding box center [383, 258] width 641 height 10
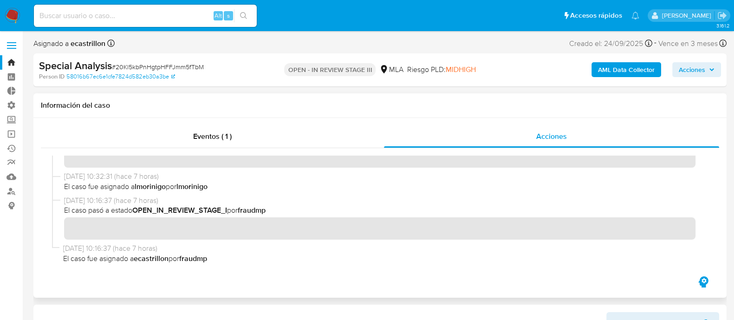
drag, startPoint x: 137, startPoint y: 210, endPoint x: 271, endPoint y: 216, distance: 133.4
click at [266, 215] on span "El caso pasó a estado OPEN_IN_REVIEW_STAGE_I por fraudmp" at bounding box center [384, 210] width 640 height 10
click at [284, 214] on span "El caso pasó a estado OPEN_IN_REVIEW_STAGE_I por fraudmp" at bounding box center [384, 210] width 640 height 10
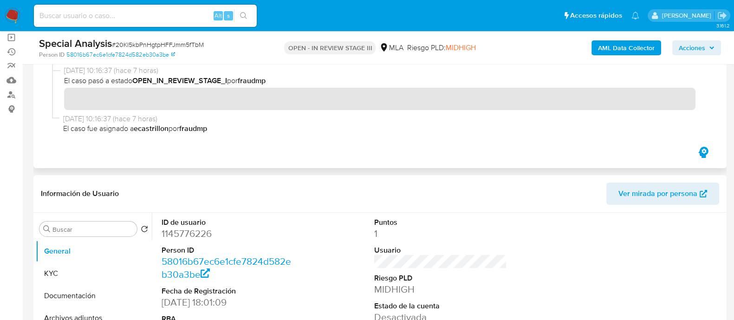
scroll to position [116, 0]
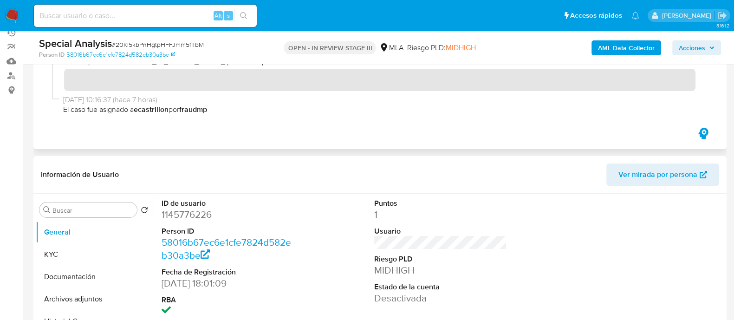
drag, startPoint x: 169, startPoint y: 112, endPoint x: 134, endPoint y: 120, distance: 36.1
click at [130, 116] on div "24/09/2025 10:16:37 (hace 7 horas) El caso fue asignado a ecastrillon por fraud…" at bounding box center [380, 107] width 656 height 24
click at [156, 110] on b "ecastrillon" at bounding box center [151, 109] width 35 height 11
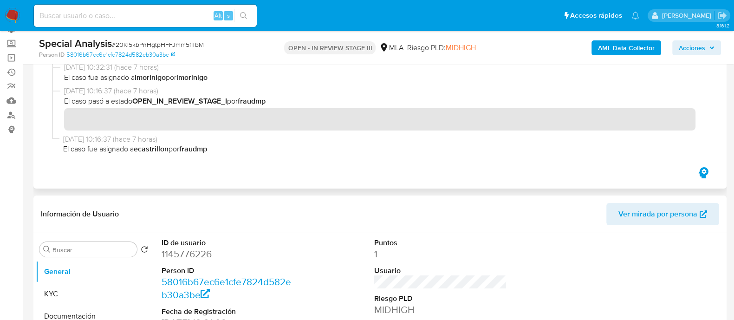
scroll to position [58, 0]
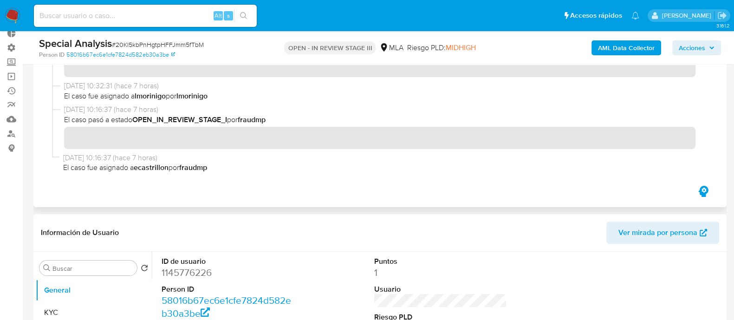
drag, startPoint x: 108, startPoint y: 92, endPoint x: 213, endPoint y: 106, distance: 105.8
click at [208, 94] on span "El caso fue asignado a lmorinigo por lmorinigo" at bounding box center [384, 96] width 640 height 10
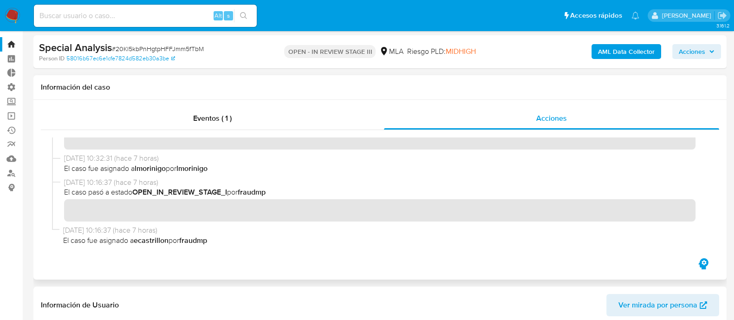
scroll to position [0, 0]
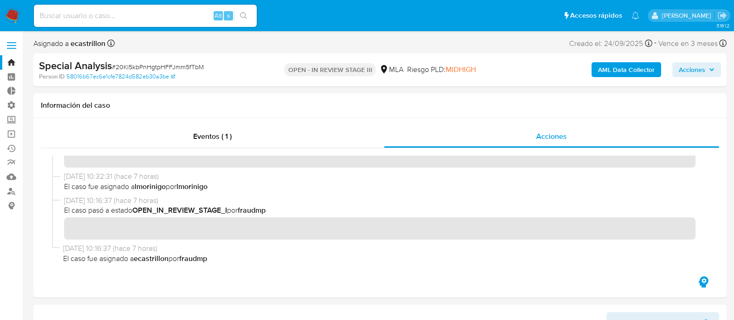
click at [8, 59] on link "Bandeja" at bounding box center [55, 62] width 110 height 14
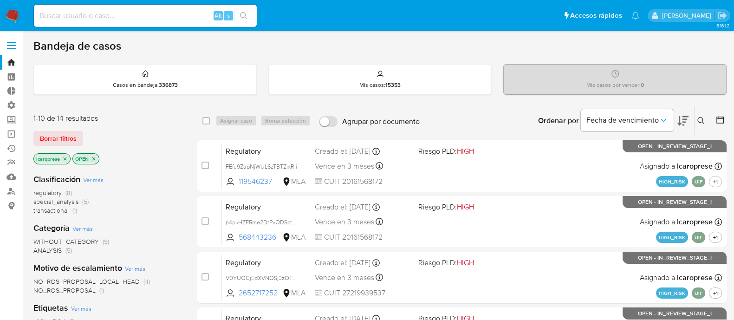
click at [146, 22] on div "Alt s" at bounding box center [145, 16] width 223 height 22
click at [158, 15] on input at bounding box center [145, 16] width 223 height 12
paste input "3sbalBRfE5AMz7O5WRRBap84"
type input "3sbalBRfE5AMz7O5WRRBap84"
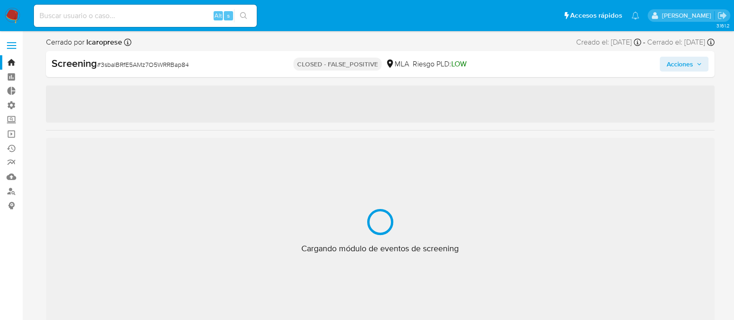
select select "10"
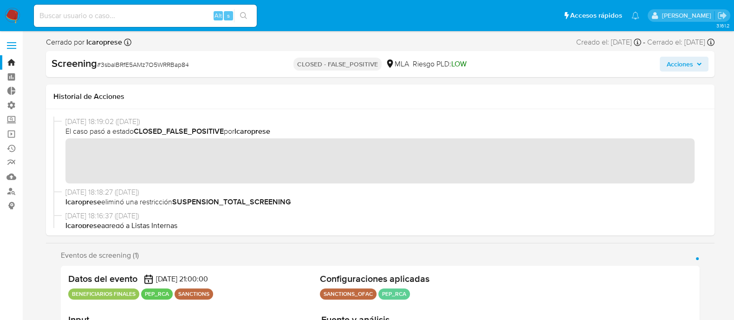
click at [162, 19] on input at bounding box center [145, 16] width 223 height 12
paste input "4zoT0b93cjp41HCciz4DTROU"
type input "4zoT0b93cjp41HCciz4DTROU"
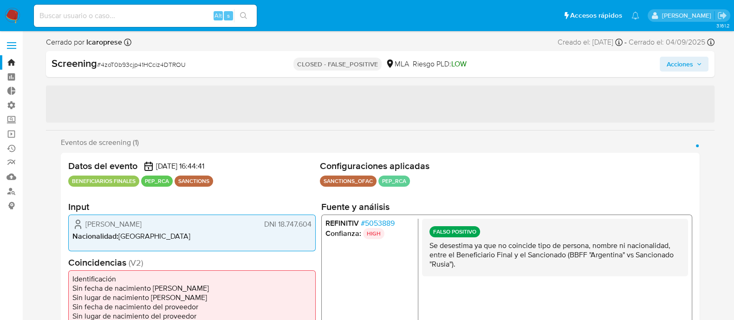
select select "10"
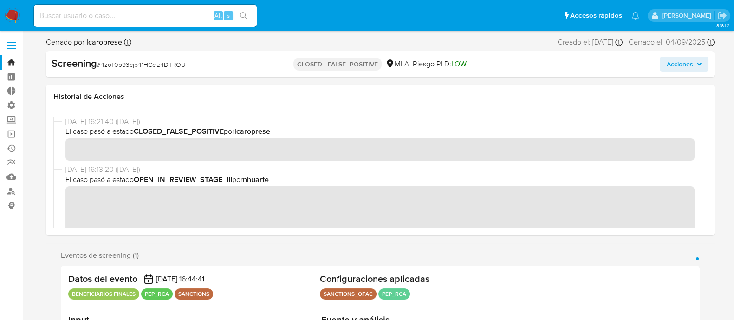
click at [11, 61] on link "Bandeja" at bounding box center [55, 62] width 110 height 14
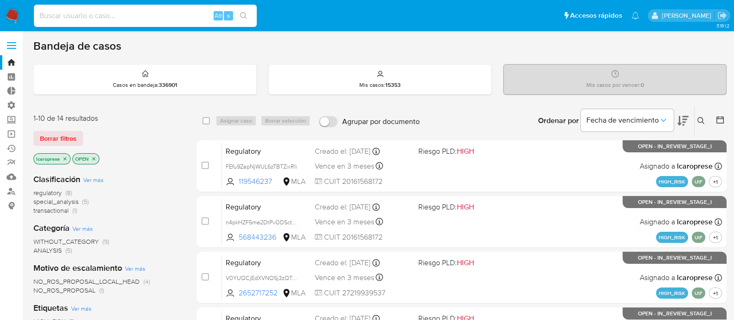
click at [138, 13] on input at bounding box center [145, 16] width 223 height 12
click at [11, 59] on link "Bandeja" at bounding box center [55, 62] width 110 height 14
click at [52, 133] on span "Borrar filtros" at bounding box center [58, 138] width 37 height 13
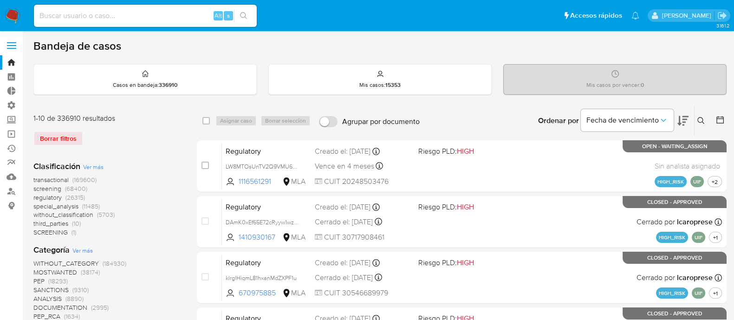
click at [705, 126] on div "Ingrese ID de usuario o caso Buscar Borrar filtros" at bounding box center [702, 120] width 16 height 29
click at [695, 118] on button at bounding box center [702, 120] width 15 height 11
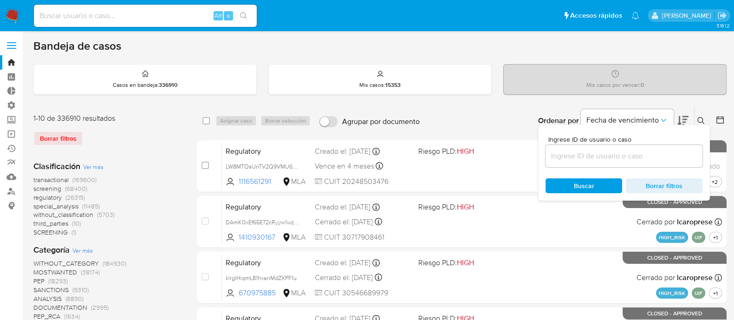
click at [641, 150] on input at bounding box center [623, 156] width 157 height 12
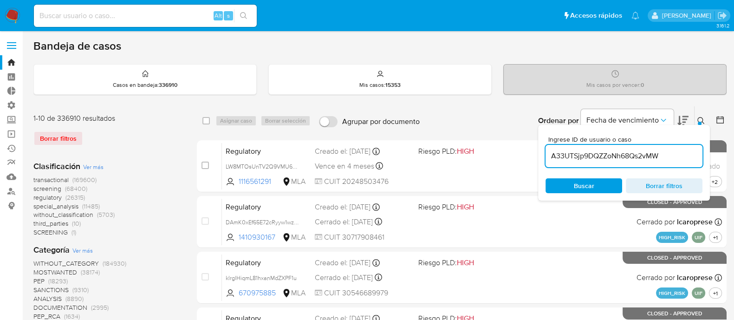
type input "A33UTSjp9DQZZoNh68Qs2vMW"
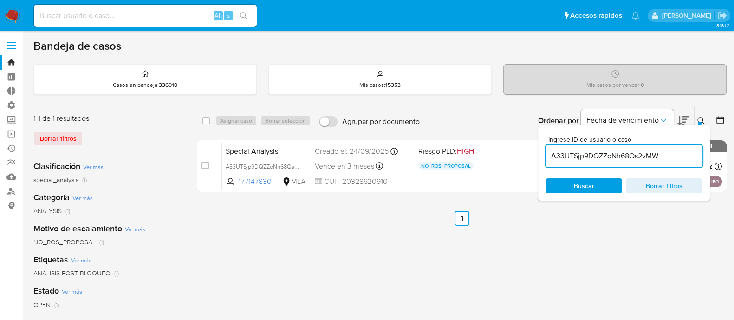
click at [696, 117] on button at bounding box center [702, 120] width 15 height 11
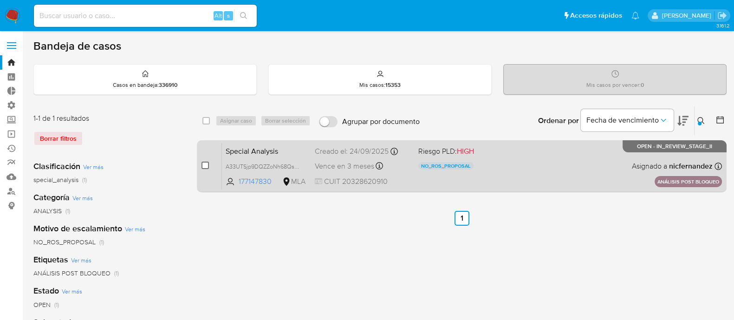
click at [206, 163] on input "checkbox" at bounding box center [204, 165] width 7 height 7
checkbox input "true"
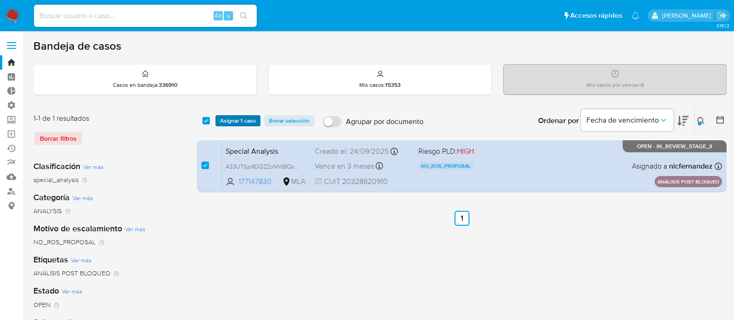
click at [237, 124] on span "Asignar 1 caso" at bounding box center [238, 120] width 36 height 9
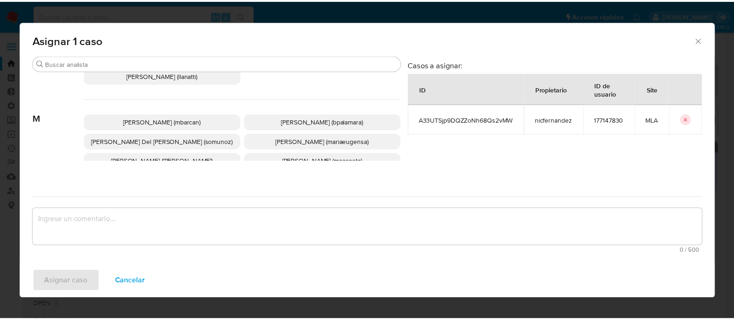
scroll to position [464, 0]
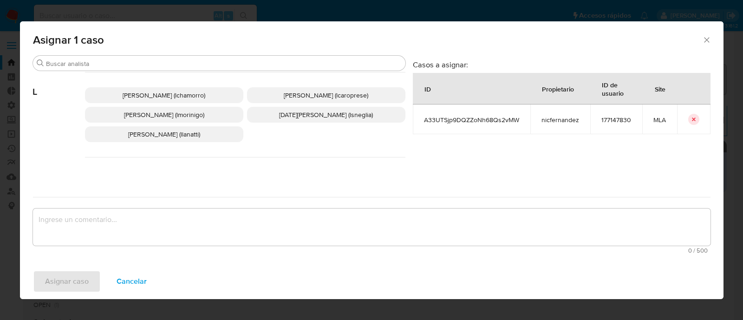
click at [319, 99] on p "Leandro Ezequiel Caroprese (lcaroprese)" at bounding box center [326, 95] width 158 height 16
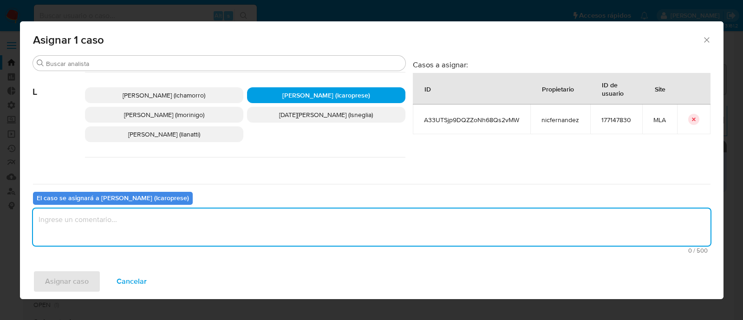
click at [258, 235] on textarea "assign-modal" at bounding box center [371, 226] width 677 height 37
click at [51, 274] on span "Asignar caso" at bounding box center [67, 281] width 44 height 20
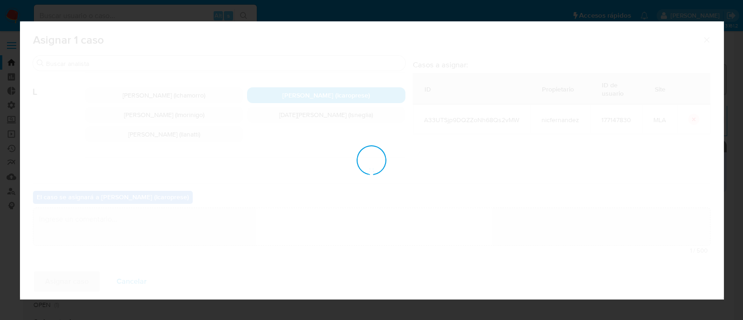
checkbox input "false"
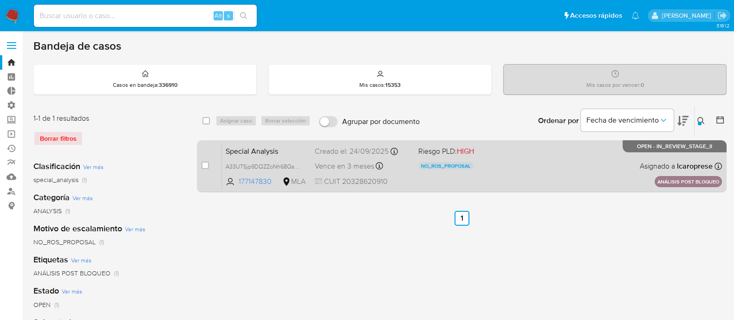
click at [517, 160] on div "Special Analysis A33UTSjp9DQZZoNh68Qs2vMW 177147830 MLA Riesgo PLD: HIGH NO_ROS…" at bounding box center [472, 166] width 500 height 47
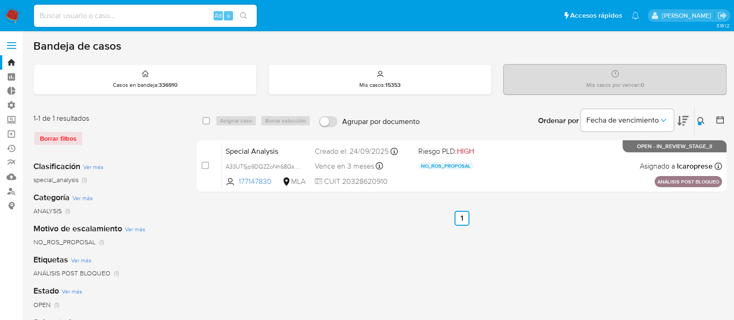
click at [58, 135] on div "Borrar filtros" at bounding box center [107, 138] width 149 height 15
click at [10, 67] on link "Bandeja" at bounding box center [55, 62] width 110 height 14
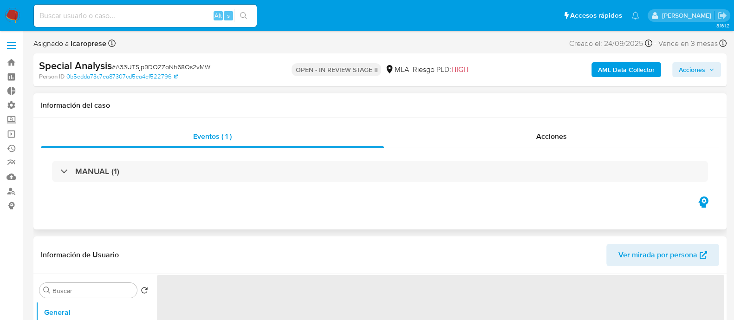
select select "10"
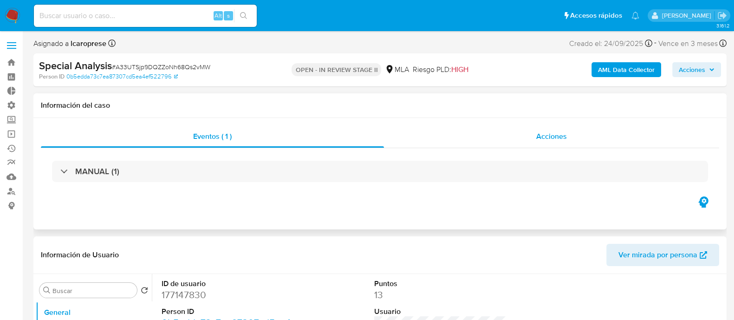
click at [450, 131] on div "Acciones" at bounding box center [551, 136] width 335 height 22
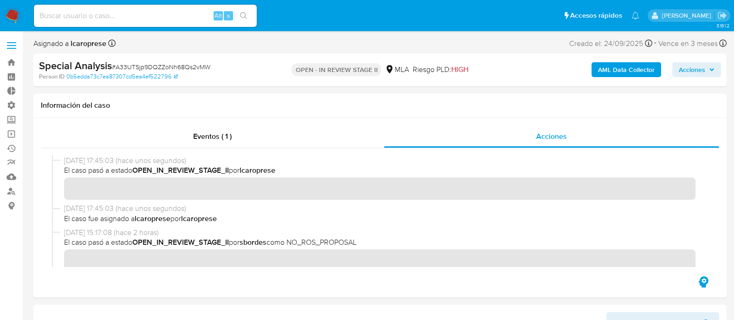
click at [682, 68] on span "Acciones" at bounding box center [692, 69] width 26 height 15
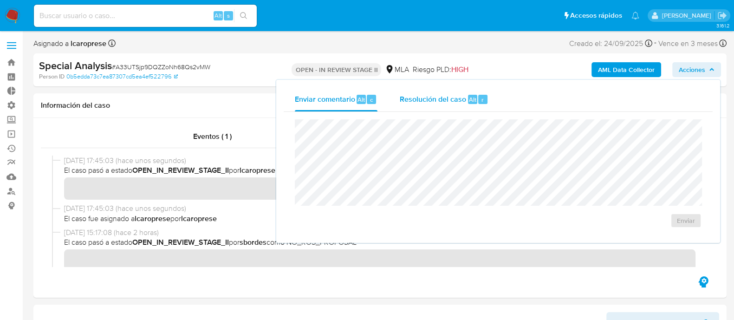
click at [440, 104] on span "Resolución del caso" at bounding box center [433, 99] width 66 height 11
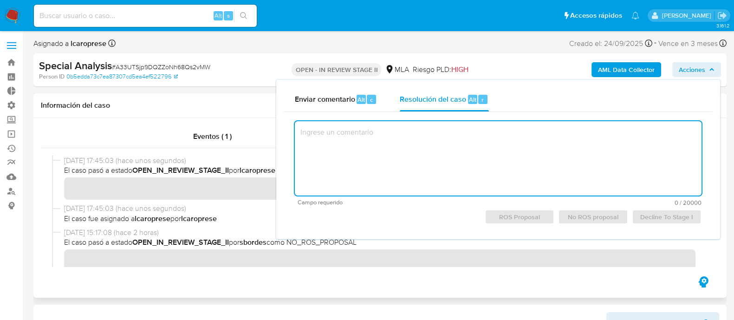
click at [239, 125] on div "Eventos ( 1 ) Acciones" at bounding box center [379, 208] width 693 height 180
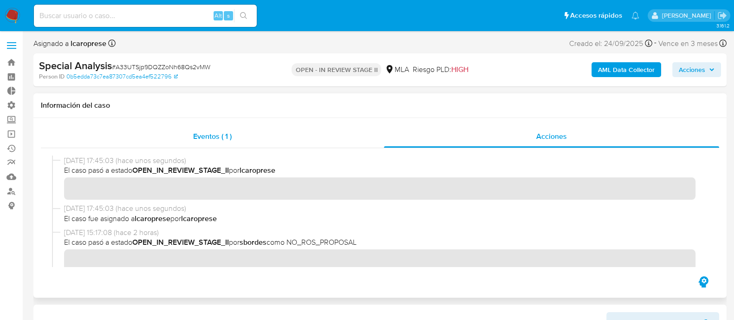
click at [229, 143] on div "Eventos ( 1 )" at bounding box center [212, 136] width 343 height 22
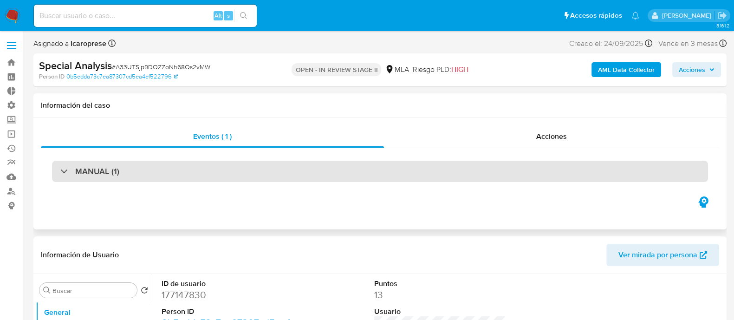
click at [179, 168] on div "MANUAL (1)" at bounding box center [380, 171] width 656 height 21
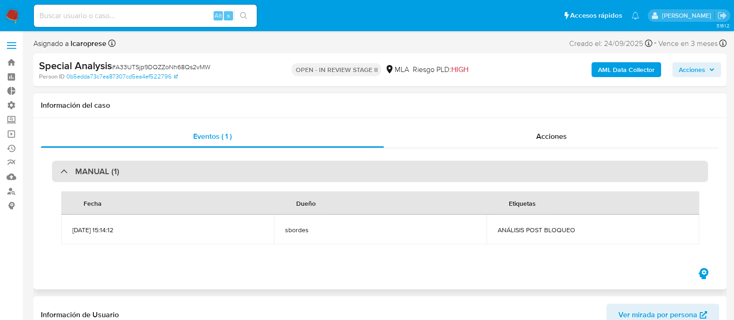
click at [179, 168] on div "MANUAL (1)" at bounding box center [380, 171] width 656 height 21
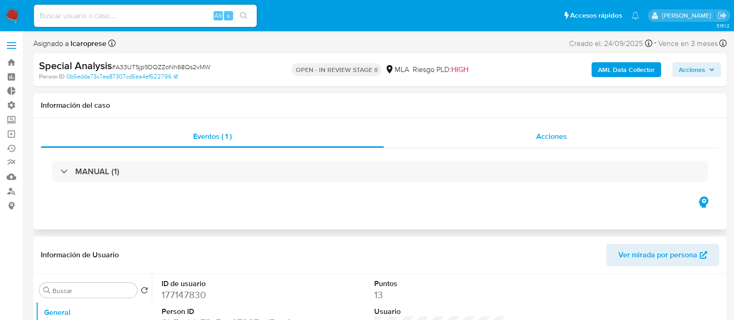
click at [463, 140] on div "Acciones" at bounding box center [551, 136] width 335 height 22
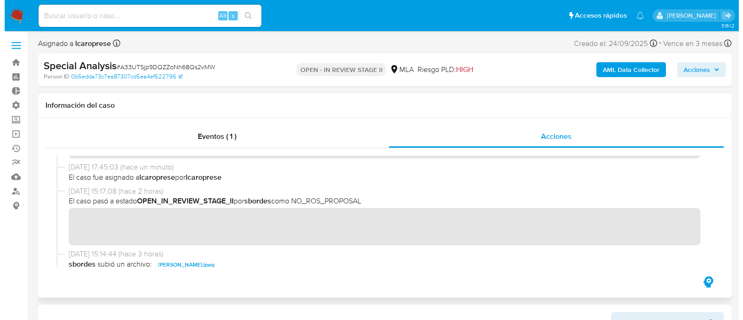
scroll to position [58, 0]
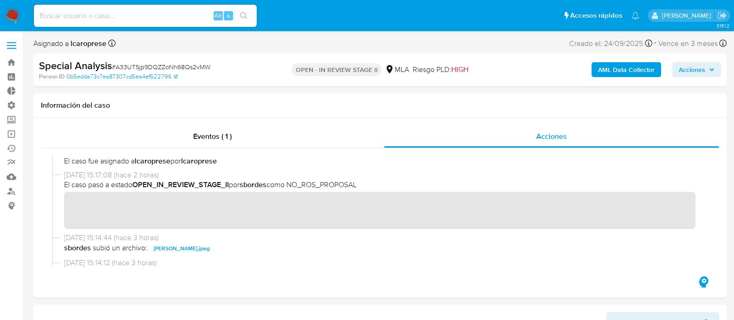
click at [709, 78] on div "AML Data Collector Acciones" at bounding box center [608, 70] width 225 height 22
click at [695, 62] on span "Acciones" at bounding box center [692, 69] width 26 height 15
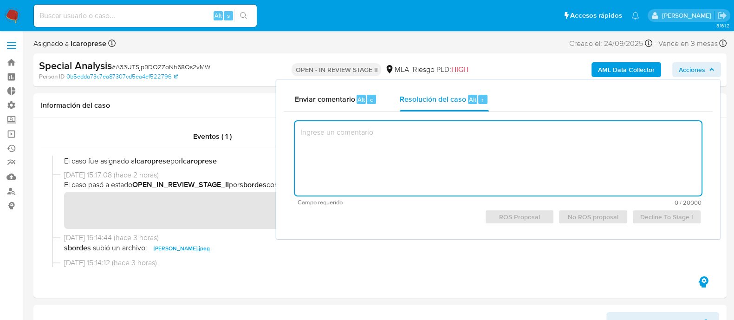
click at [398, 144] on textarea at bounding box center [498, 158] width 407 height 74
paste textarea "El cliente ID 177147830- [PERSON_NAME] – CUIT 20328620910 se encuentra registra…"
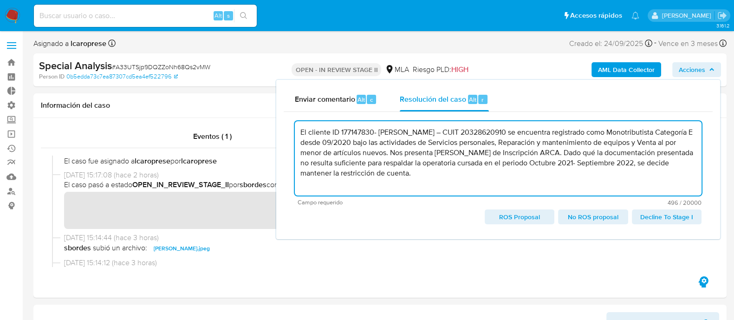
click at [597, 220] on span "No ROS proposal" at bounding box center [593, 216] width 57 height 13
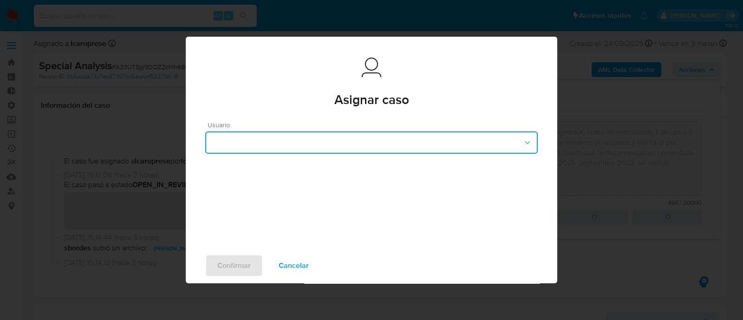
click at [386, 147] on button "button" at bounding box center [371, 142] width 332 height 22
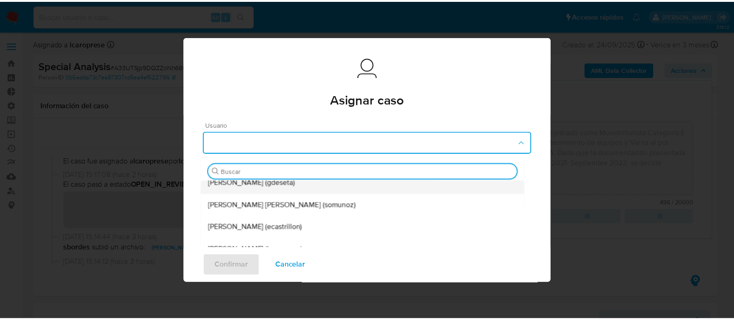
scroll to position [116, 0]
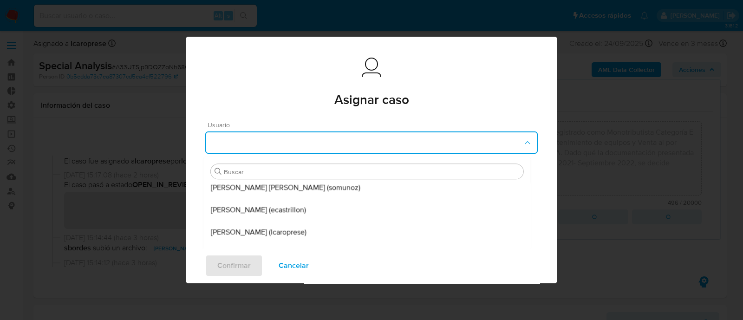
click at [293, 228] on span "[PERSON_NAME] (lcaroprese)" at bounding box center [259, 232] width 96 height 9
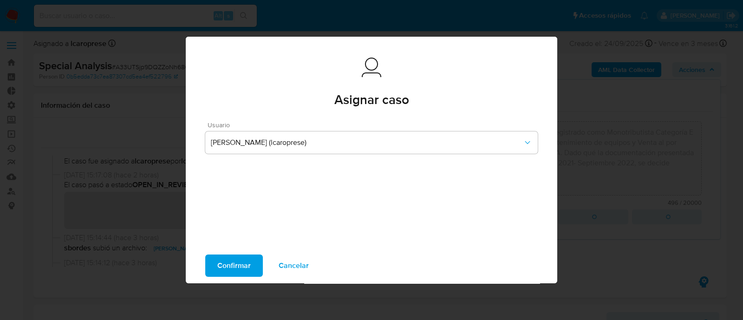
click at [243, 265] on span "Confirmar" at bounding box center [233, 265] width 33 height 20
type textarea "El cliente ID 177147830- [PERSON_NAME] – CUIT 20328620910 se encuentra registra…"
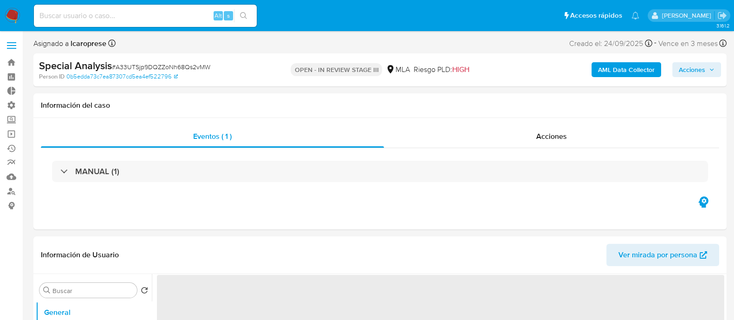
select select "10"
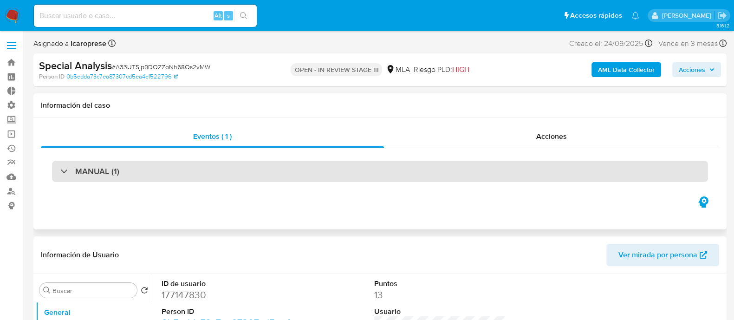
click at [274, 164] on div "MANUAL (1)" at bounding box center [380, 171] width 656 height 21
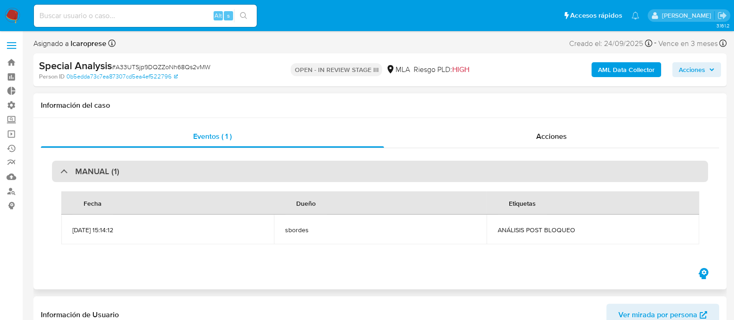
click at [267, 170] on div "MANUAL (1)" at bounding box center [380, 171] width 656 height 21
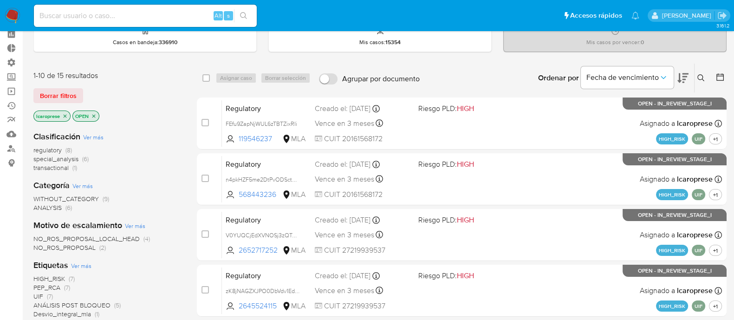
scroll to position [58, 0]
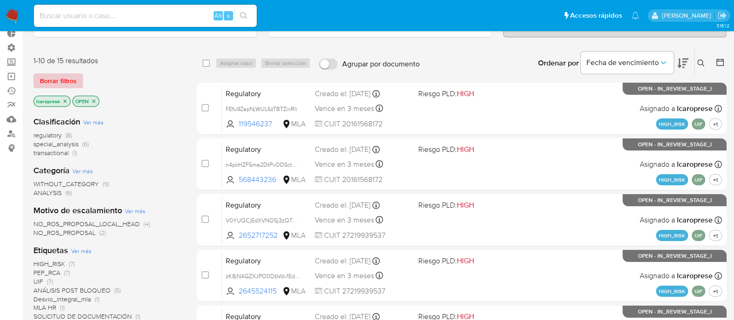
click at [72, 80] on span "Borrar filtros" at bounding box center [58, 80] width 37 height 13
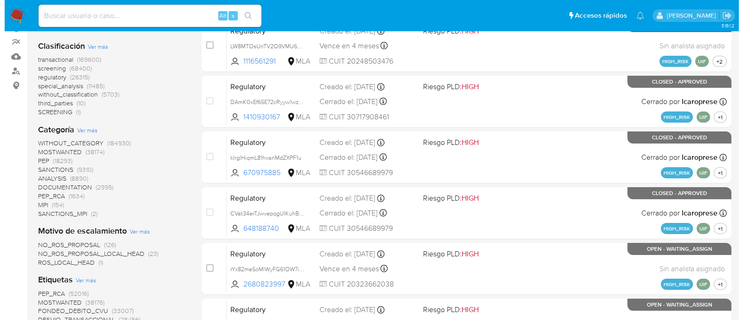
scroll to position [174, 0]
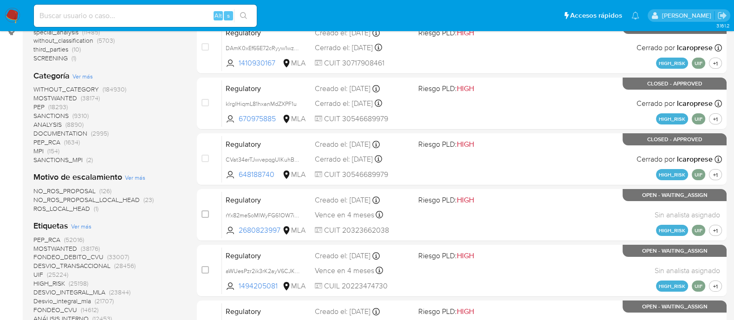
click at [77, 223] on span "Ver más" at bounding box center [81, 226] width 20 height 8
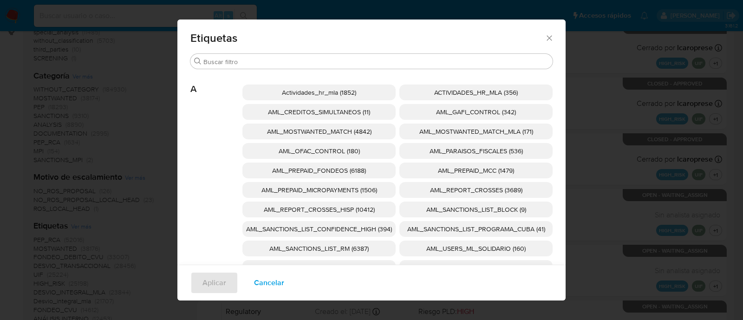
click at [343, 232] on span "AML_SANCTIONS_LIST_CONFIDENCE_HIGH (394)" at bounding box center [319, 228] width 146 height 9
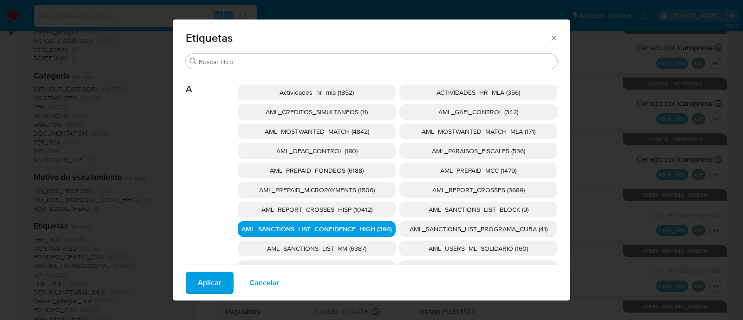
click at [430, 223] on p "AML_SANCTIONS_LIST_PROGRAMA_CUBA (41)" at bounding box center [478, 229] width 158 height 16
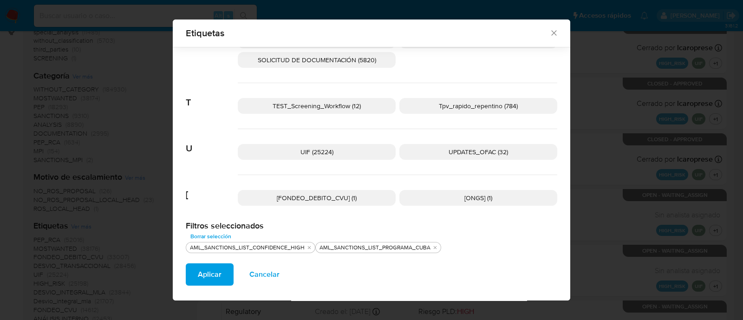
click at [448, 152] on span "UPDATES_OFAC (32)" at bounding box center [477, 151] width 59 height 9
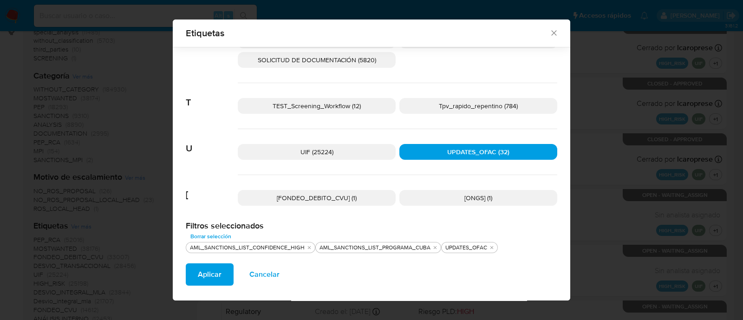
scroll to position [1483, 0]
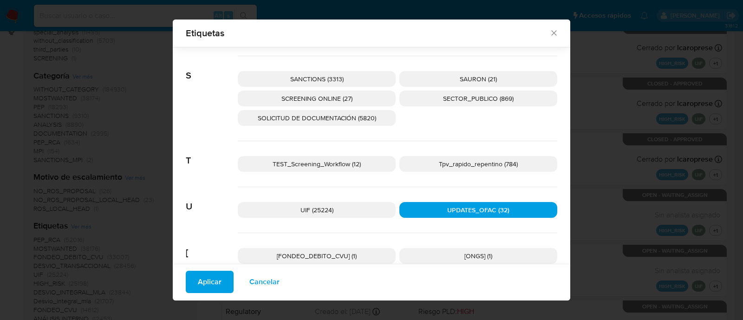
click at [357, 80] on p "SANCTIONS (3313)" at bounding box center [317, 79] width 158 height 16
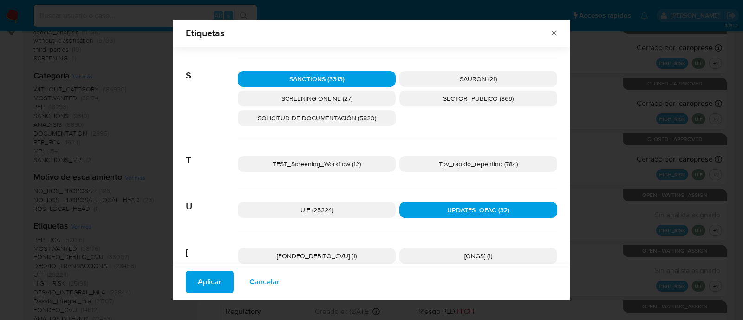
click at [357, 91] on p "SCREENING ONLINE (27)" at bounding box center [317, 99] width 158 height 16
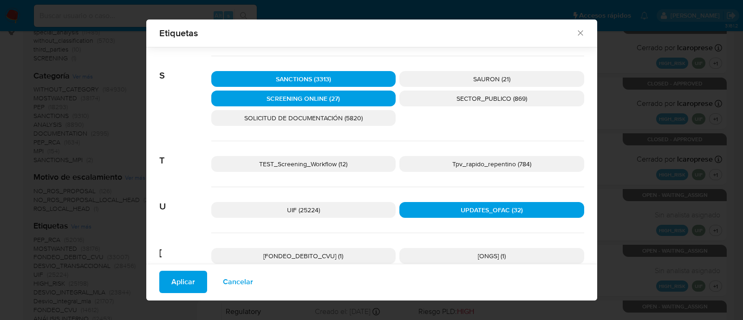
click at [197, 277] on button "Aplicar" at bounding box center [183, 282] width 48 height 22
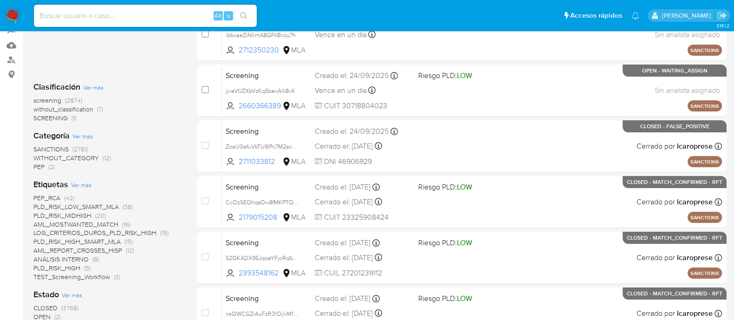
scroll to position [174, 0]
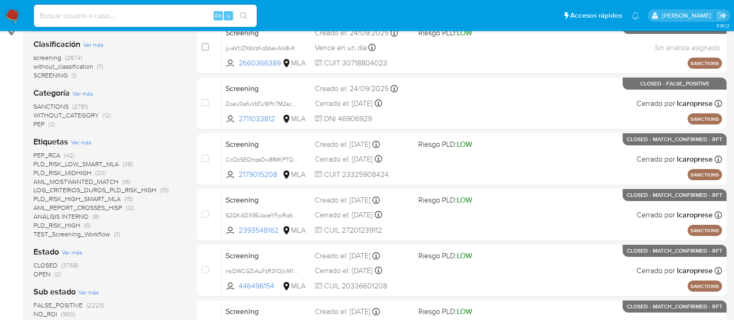
click at [45, 273] on span "OPEN" at bounding box center [41, 273] width 17 height 9
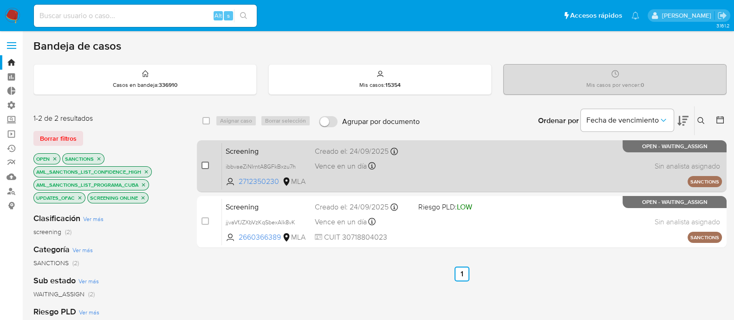
click at [207, 166] on input "checkbox" at bounding box center [204, 165] width 7 height 7
checkbox input "true"
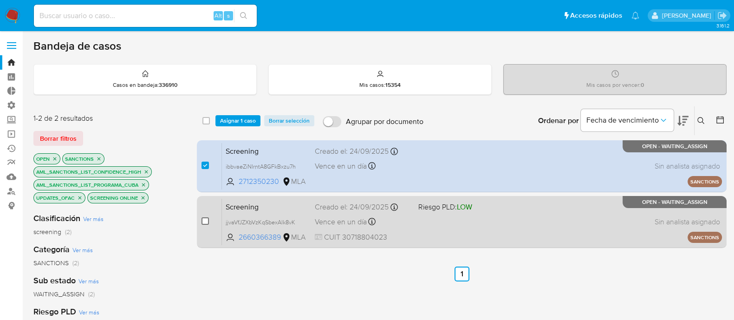
click at [207, 220] on input "checkbox" at bounding box center [204, 220] width 7 height 7
checkbox input "true"
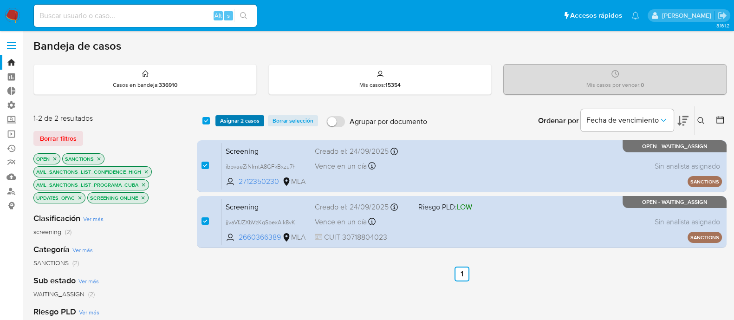
click at [238, 119] on span "Asignar 2 casos" at bounding box center [239, 120] width 39 height 9
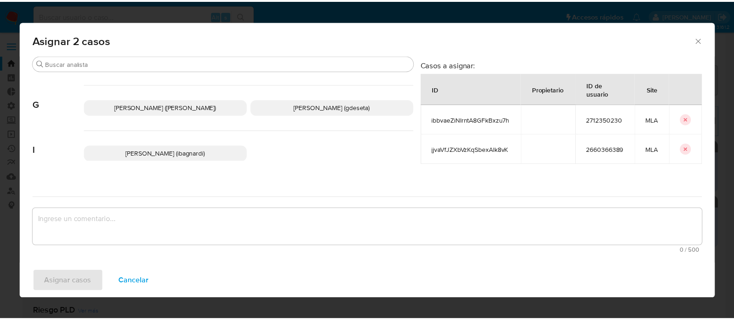
scroll to position [464, 0]
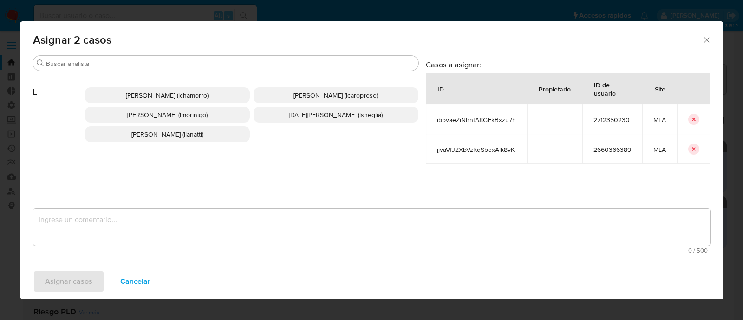
click at [311, 92] on span "Leandro Ezequiel Caroprese (lcaroprese)" at bounding box center [335, 95] width 84 height 9
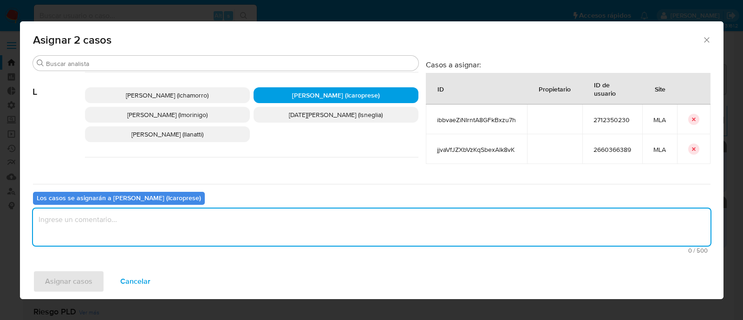
click at [251, 218] on textarea "assign-modal" at bounding box center [371, 226] width 677 height 37
click at [55, 277] on span "Asignar casos" at bounding box center [68, 281] width 47 height 20
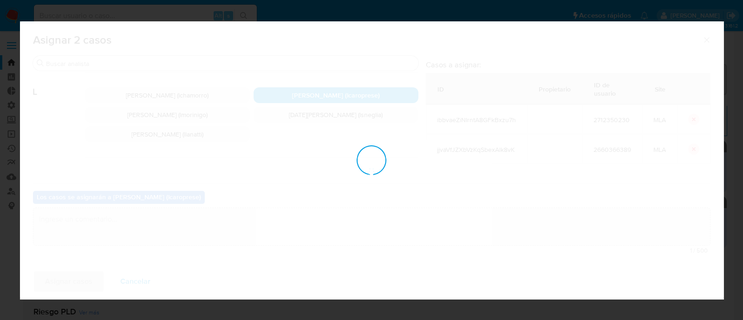
checkbox input "false"
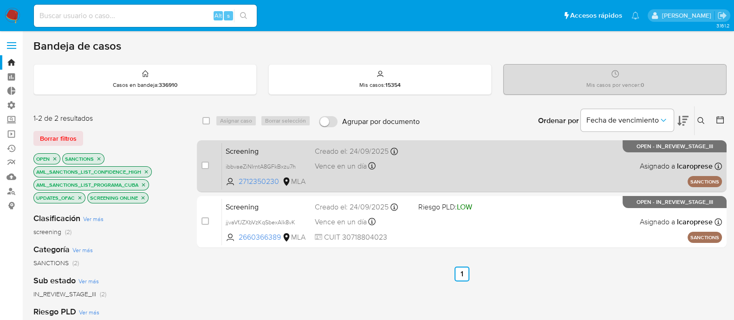
click at [292, 149] on span "Screening" at bounding box center [267, 150] width 82 height 12
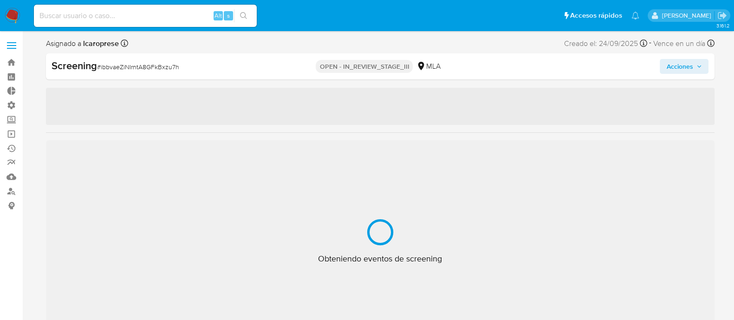
select select "10"
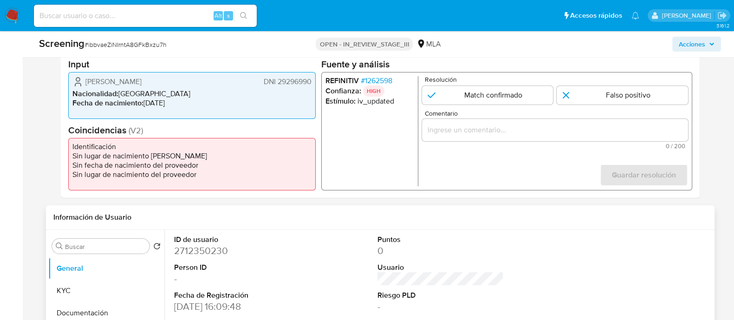
scroll to position [290, 0]
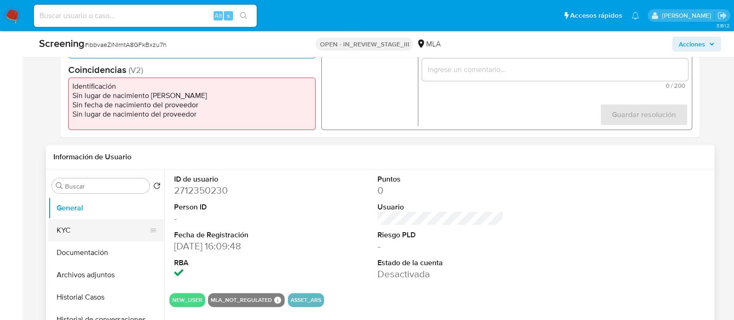
click at [95, 224] on button "KYC" at bounding box center [102, 230] width 109 height 22
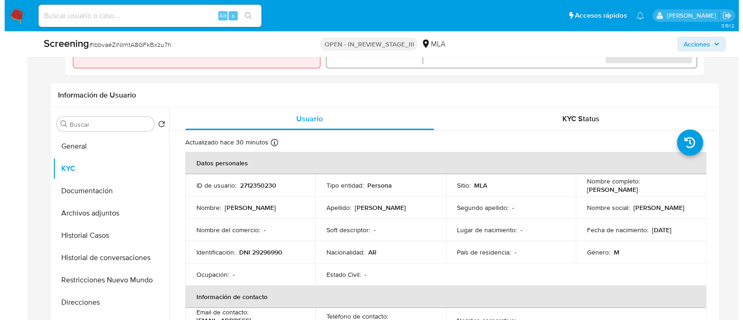
scroll to position [116, 0]
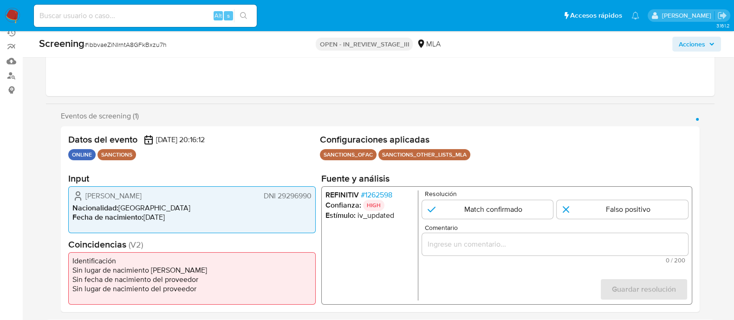
click at [386, 192] on span "# 1262598" at bounding box center [376, 194] width 32 height 9
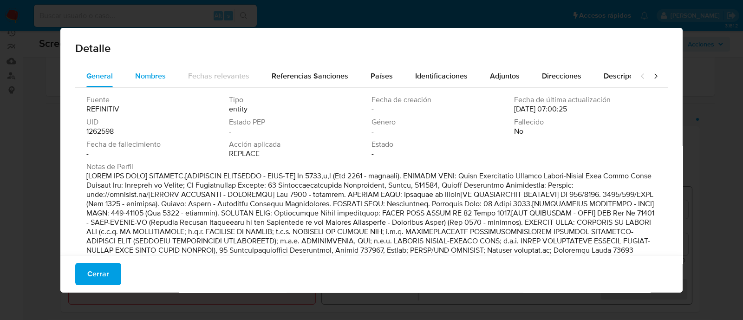
click at [146, 71] on span "Nombres" at bounding box center [150, 76] width 31 height 11
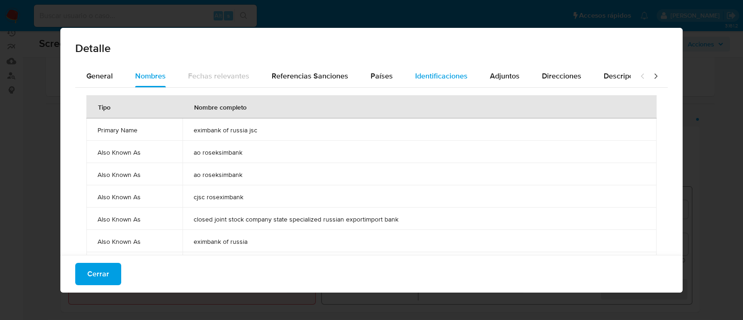
click at [419, 69] on div "Identificaciones" at bounding box center [441, 76] width 52 height 22
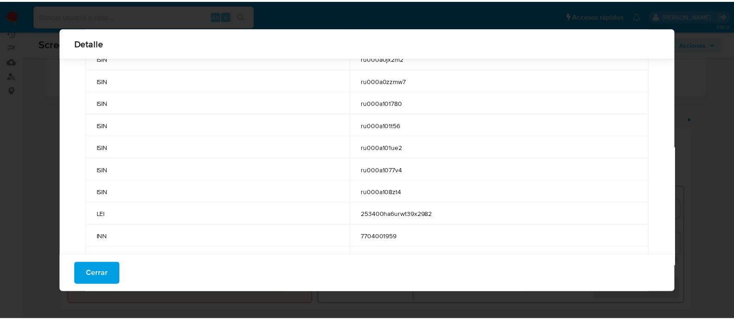
scroll to position [249, 0]
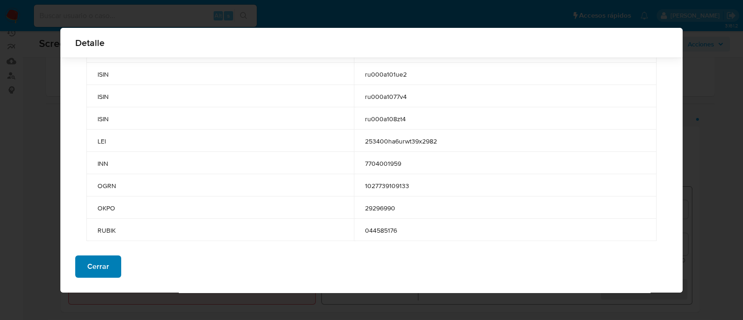
click at [105, 263] on span "Cerrar" at bounding box center [98, 266] width 22 height 20
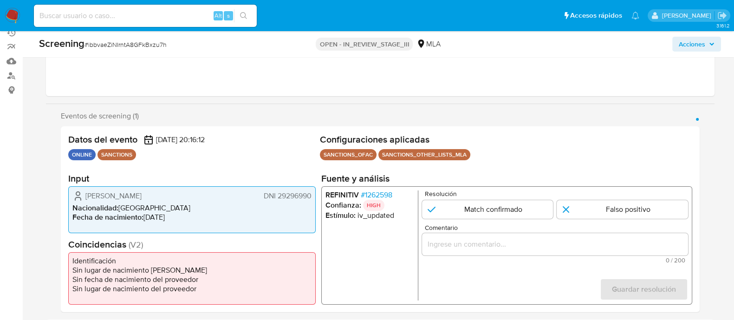
click at [388, 196] on span "# 1262598" at bounding box center [376, 194] width 32 height 9
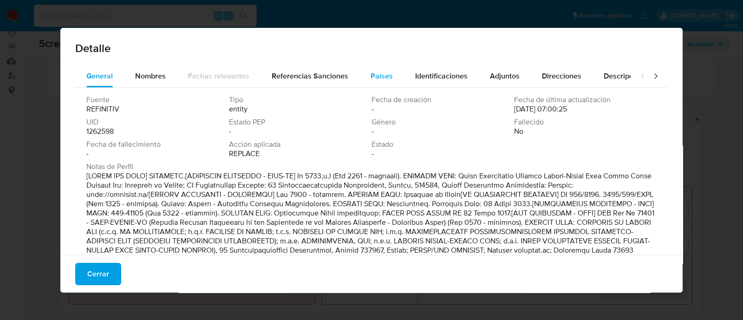
click at [379, 71] on span "Países" at bounding box center [381, 76] width 22 height 11
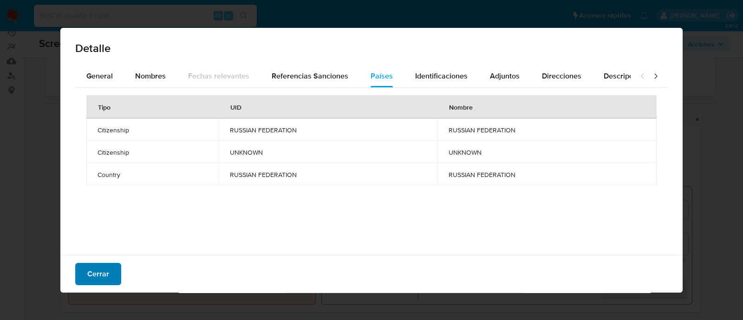
click at [103, 270] on span "Cerrar" at bounding box center [98, 274] width 22 height 20
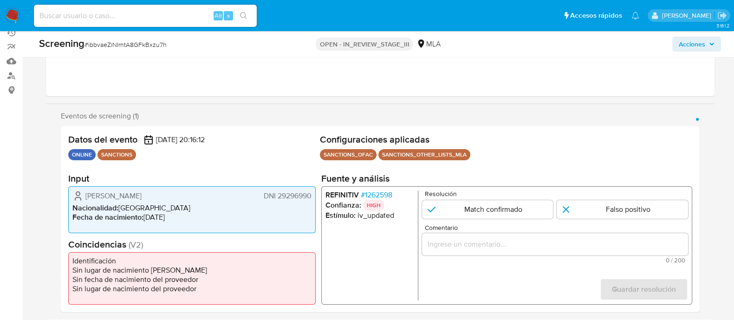
scroll to position [174, 0]
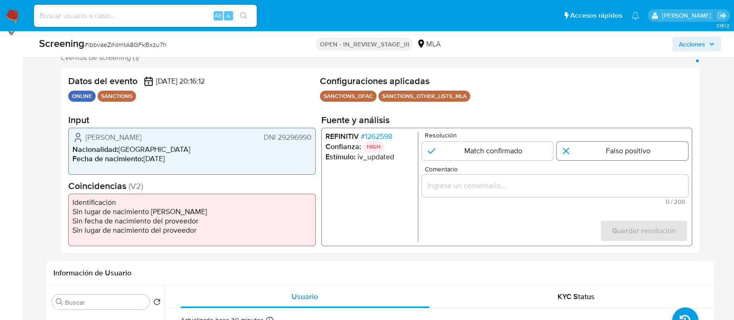
click at [607, 149] on input "1 de 1" at bounding box center [622, 151] width 131 height 19
radio input "true"
click at [557, 187] on input "Comentario" at bounding box center [555, 186] width 266 height 12
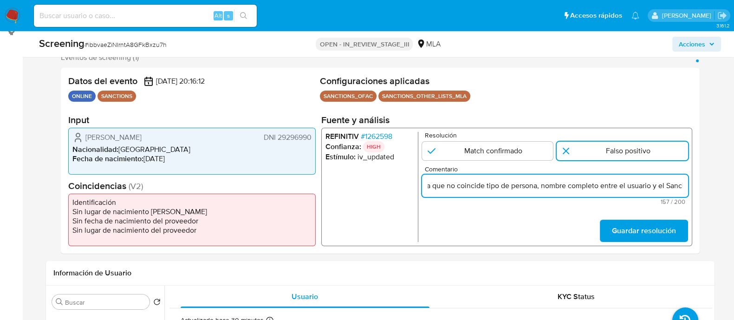
scroll to position [0, 0]
drag, startPoint x: 554, startPoint y: 187, endPoint x: 391, endPoint y: 209, distance: 164.0
click at [381, 186] on div "REFINITIV # 1262598 Confianza: HIGH Estímulo : iv_updated Resolución Match conf…" at bounding box center [506, 187] width 371 height 118
click at [382, 227] on ul "REFINITIV # 1262598 Confianza: HIGH Estímulo : iv_updated" at bounding box center [371, 187] width 93 height 110
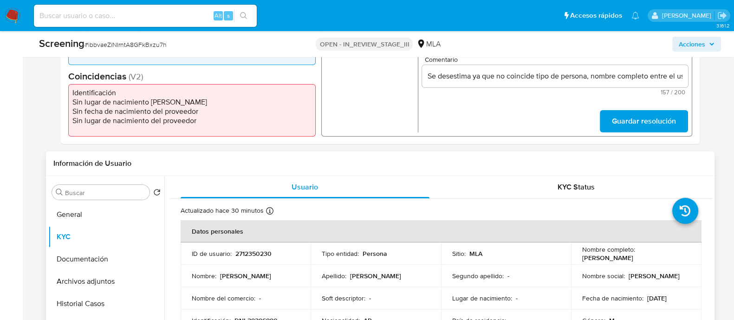
scroll to position [406, 0]
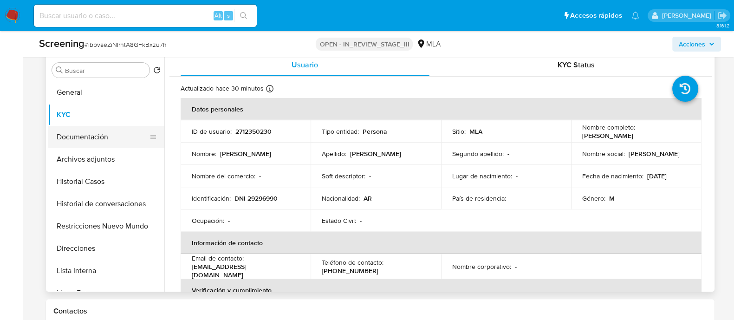
click at [128, 133] on button "Documentación" at bounding box center [102, 137] width 109 height 22
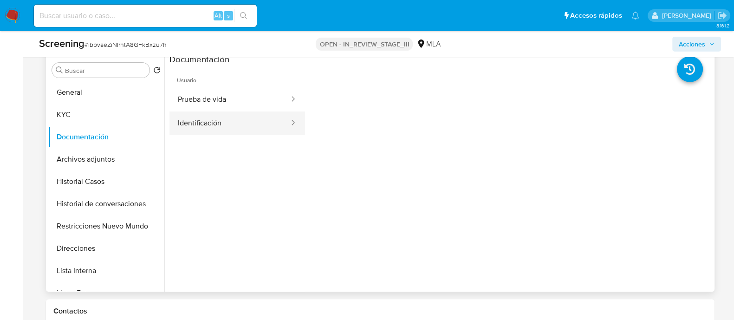
click at [251, 124] on button "Identificación" at bounding box center [229, 123] width 121 height 24
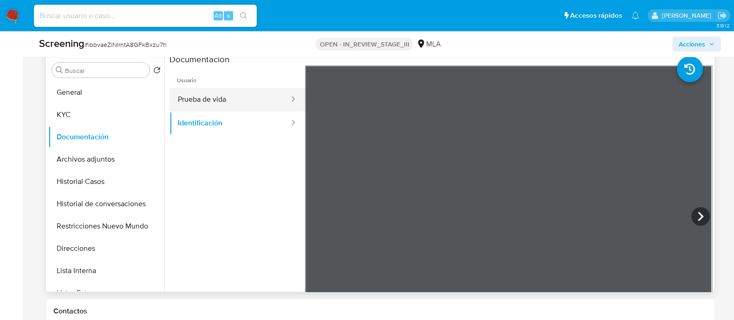
click at [191, 97] on button "Prueba de vida" at bounding box center [229, 100] width 121 height 24
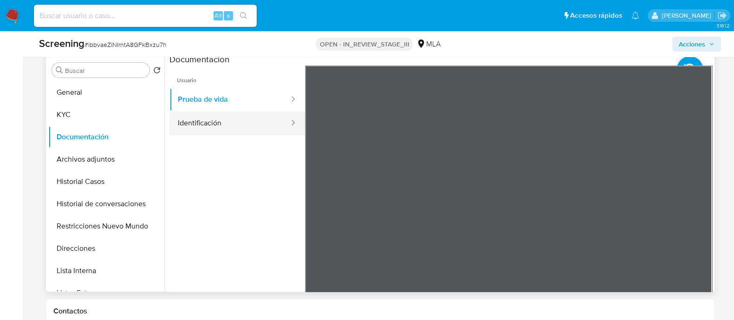
click at [218, 119] on button "Identificación" at bounding box center [229, 123] width 121 height 24
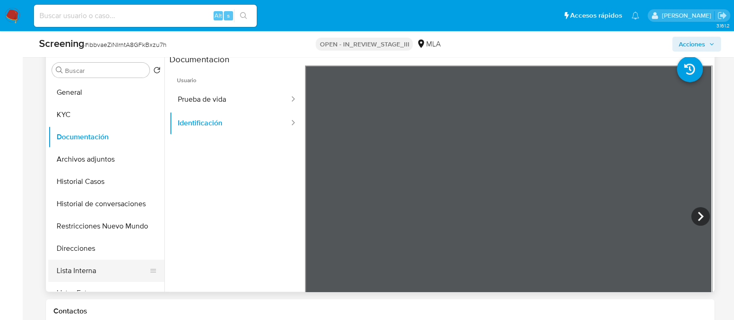
click at [73, 270] on button "Lista Interna" at bounding box center [102, 271] width 109 height 22
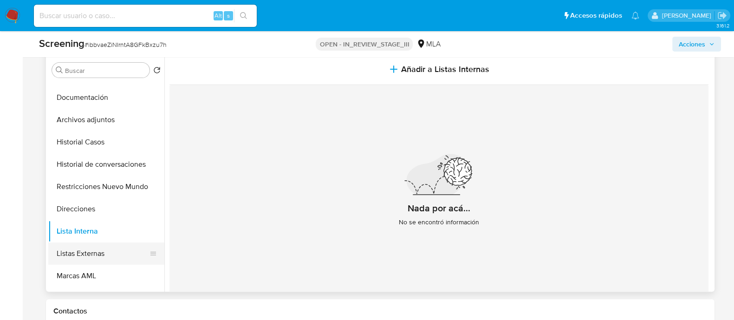
scroll to position [58, 0]
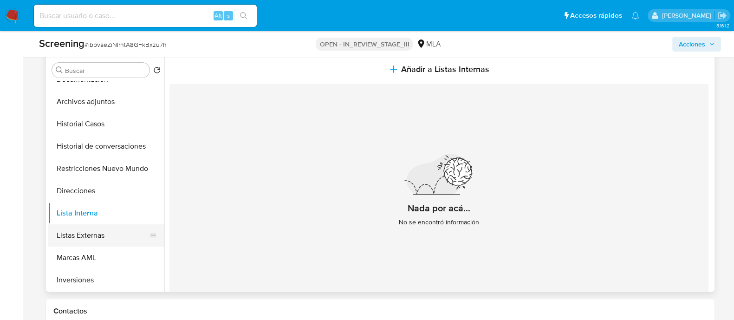
click at [95, 238] on button "Listas Externas" at bounding box center [102, 235] width 109 height 22
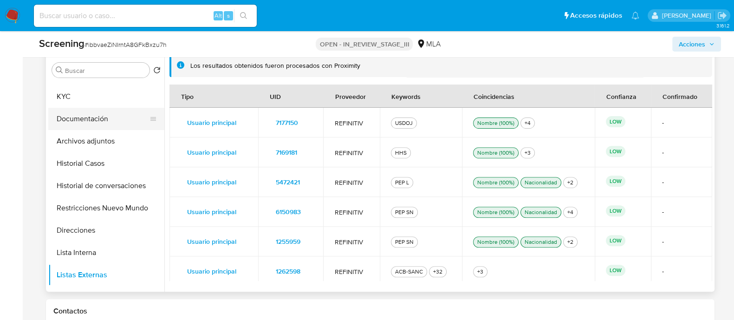
scroll to position [0, 0]
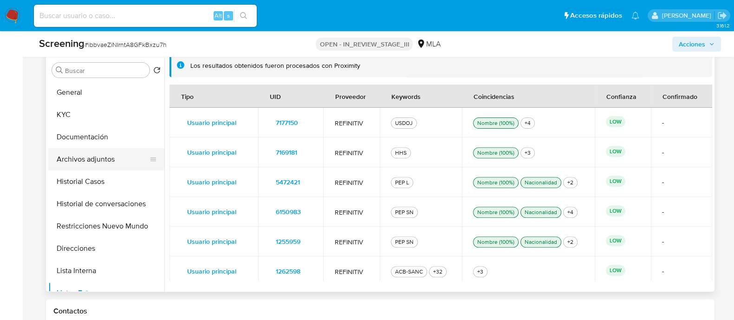
click at [110, 159] on button "Archivos adjuntos" at bounding box center [102, 159] width 109 height 22
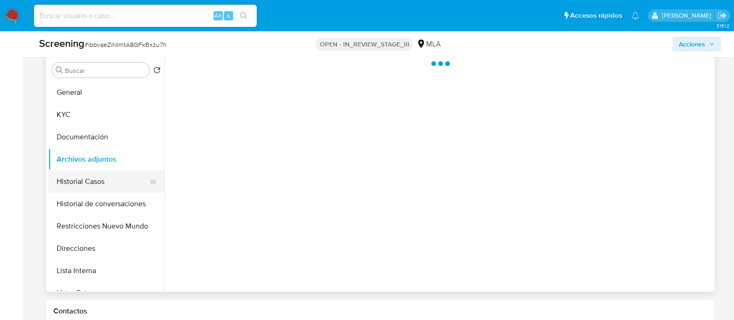
click at [117, 172] on button "Historial Casos" at bounding box center [102, 181] width 109 height 22
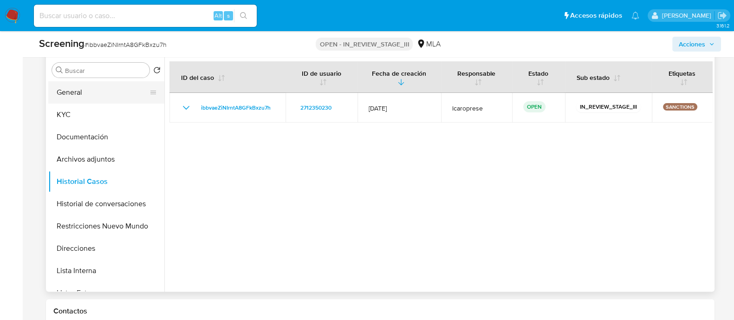
click at [116, 90] on button "General" at bounding box center [102, 92] width 109 height 22
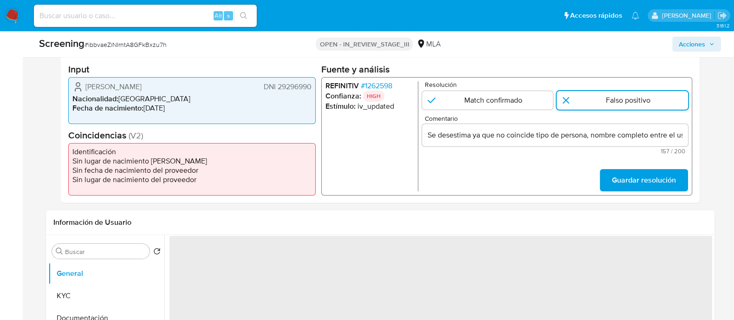
scroll to position [116, 0]
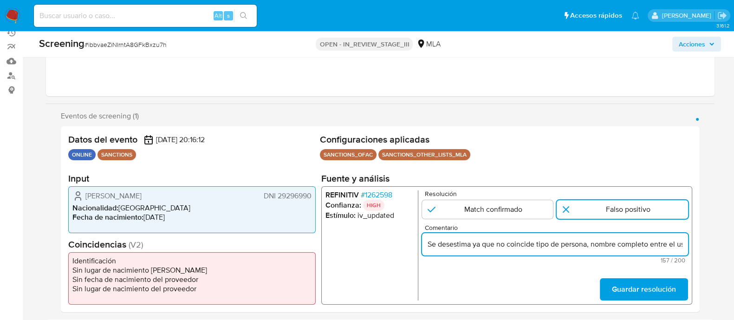
drag, startPoint x: 508, startPoint y: 245, endPoint x: 487, endPoint y: 242, distance: 21.0
click at [484, 241] on input "Se desestima ya que no coincide tipo de persona, nombre completo entre el usuar…" at bounding box center [555, 244] width 266 height 12
type input "Se desestima ya que no coincide tipo de persona, nombre completo entre el usuar…"
click at [508, 246] on input "Se desestima ya que no coincide tipo de persona, nombre completo entre el usuar…" at bounding box center [555, 244] width 266 height 12
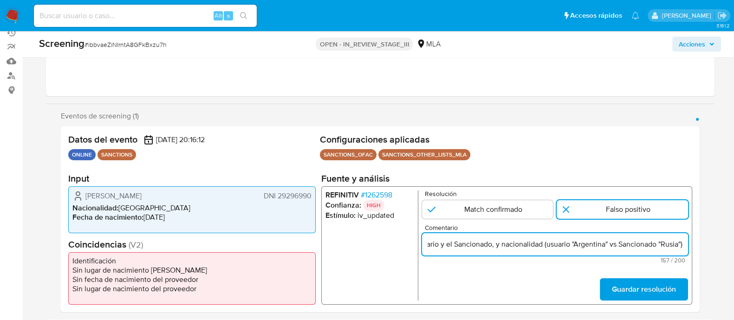
drag, startPoint x: 578, startPoint y: 247, endPoint x: 687, endPoint y: 266, distance: 111.2
click at [687, 266] on form "Resolución Match confirmado Falso positivo Comentario Se desestima ya que no co…" at bounding box center [555, 245] width 266 height 110
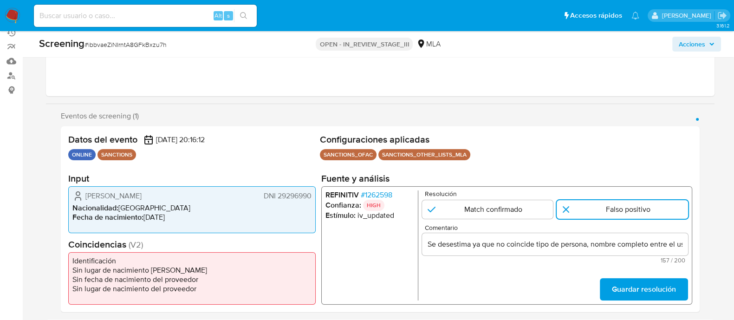
click at [578, 270] on form "Resolución Match confirmado Falso positivo Comentario Se desestima ya que no co…" at bounding box center [555, 245] width 266 height 110
click at [630, 292] on span "Guardar resolución" at bounding box center [643, 289] width 64 height 20
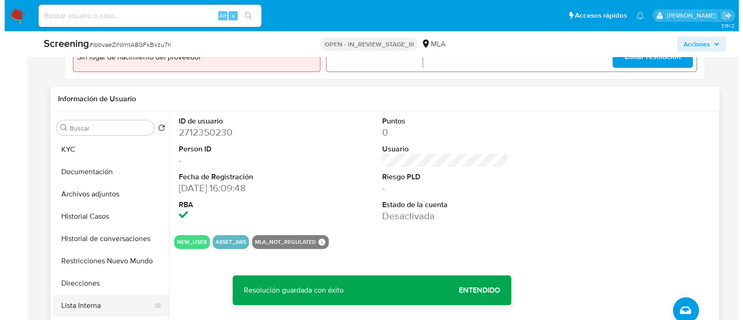
scroll to position [58, 0]
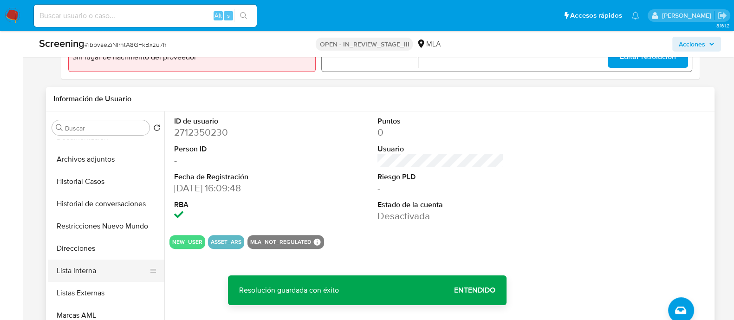
click at [90, 269] on button "Lista Interna" at bounding box center [102, 271] width 109 height 22
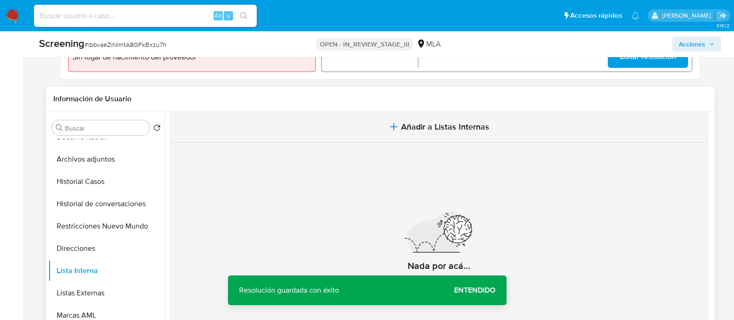
click at [442, 124] on span "Añadir a Listas Internas" at bounding box center [445, 127] width 88 height 10
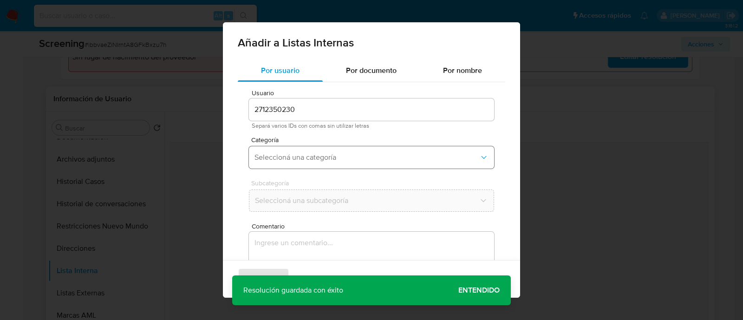
click at [332, 152] on button "Seleccioná una categoría" at bounding box center [371, 157] width 245 height 22
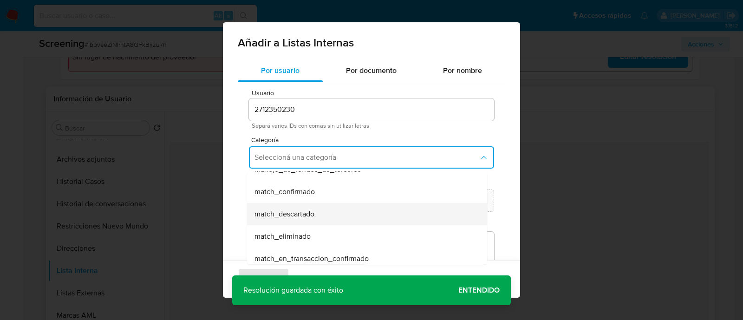
click at [310, 218] on span "match_descartado" at bounding box center [284, 213] width 60 height 9
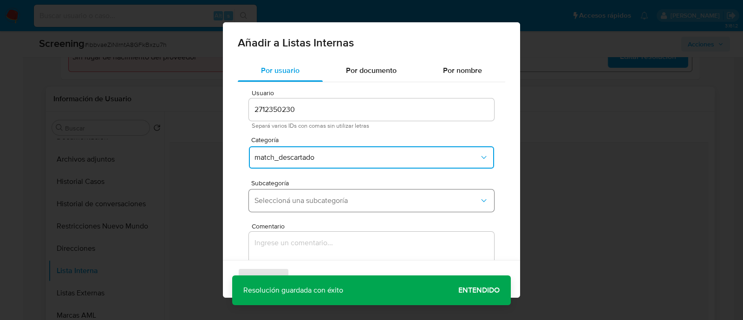
click at [319, 202] on span "Seleccioná una subcategoría" at bounding box center [366, 200] width 225 height 9
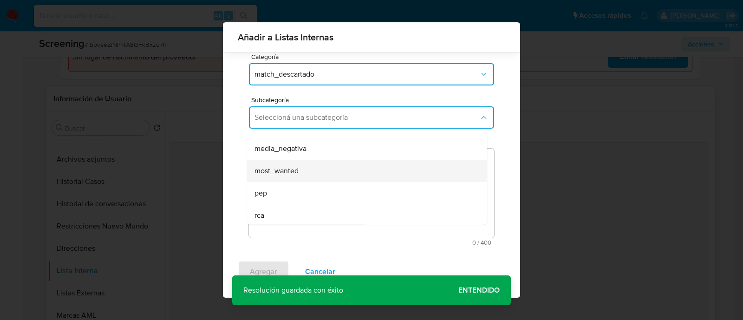
scroll to position [63, 0]
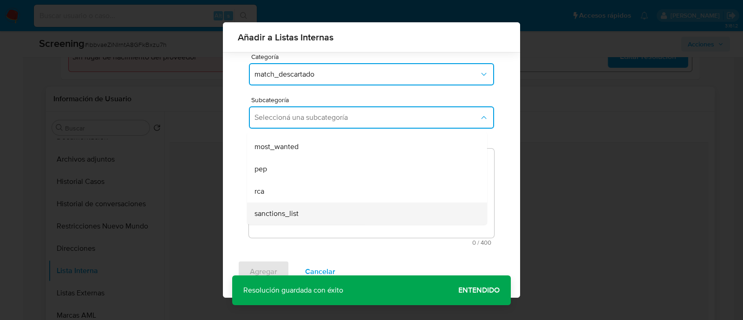
click at [311, 217] on div "sanctions_list" at bounding box center [364, 213] width 220 height 22
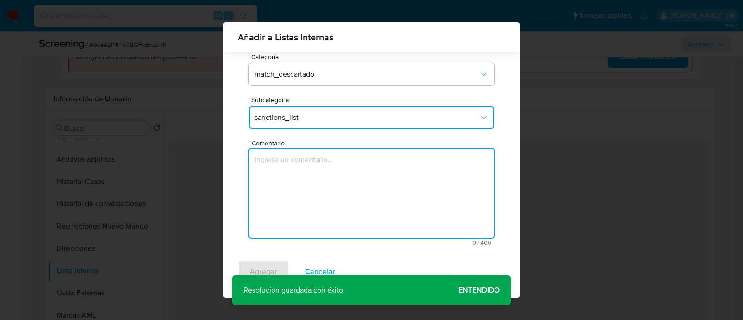
click at [320, 200] on textarea "Comentario" at bounding box center [371, 193] width 245 height 89
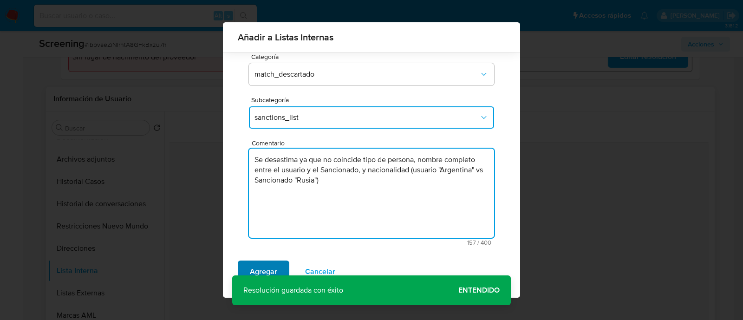
type textarea "Se desestima ya que no coincide tipo de persona, nombre completo entre el usuar…"
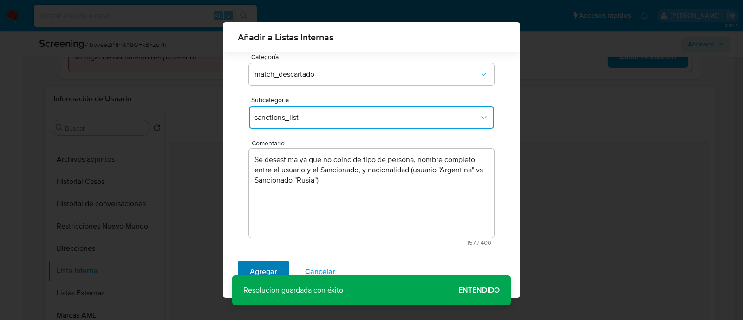
click at [264, 264] on span "Agregar" at bounding box center [263, 271] width 27 height 20
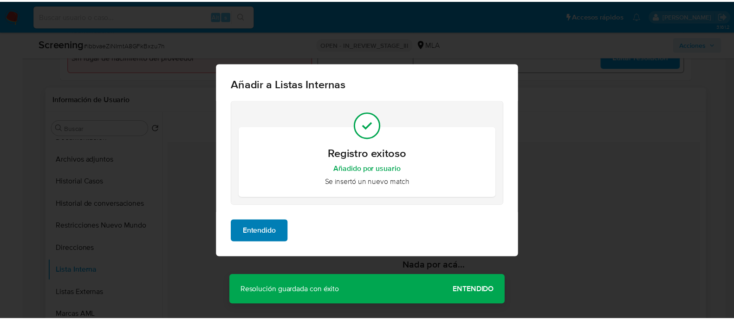
scroll to position [0, 0]
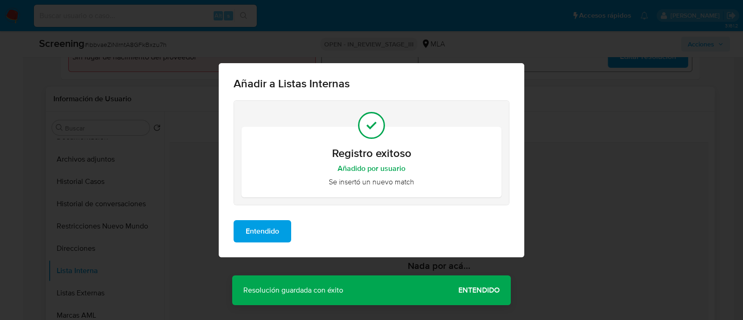
click at [281, 228] on button "Entendido" at bounding box center [263, 231] width 58 height 22
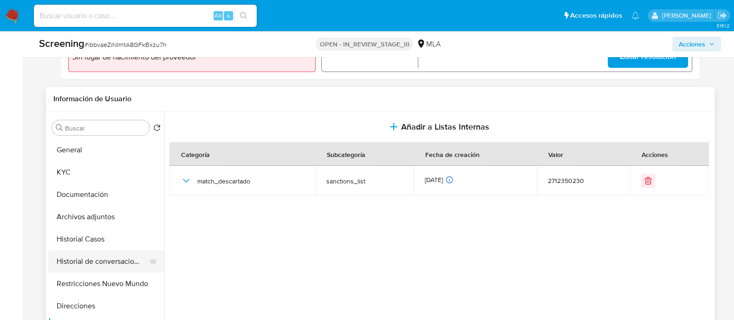
click at [88, 265] on button "Historial de conversaciones" at bounding box center [102, 261] width 109 height 22
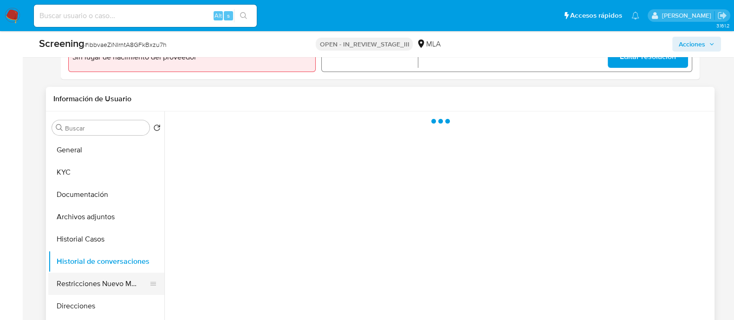
click at [95, 279] on button "Restricciones Nuevo Mundo" at bounding box center [102, 284] width 109 height 22
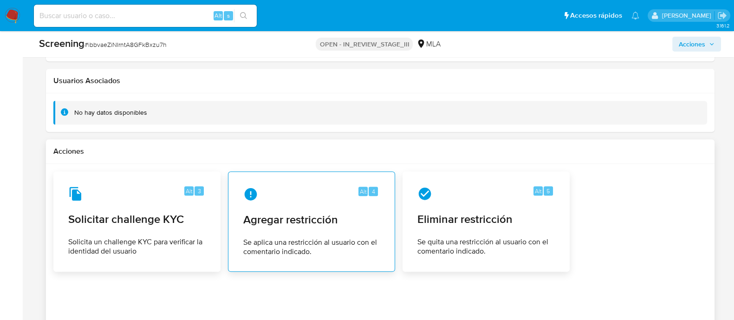
scroll to position [1269, 0]
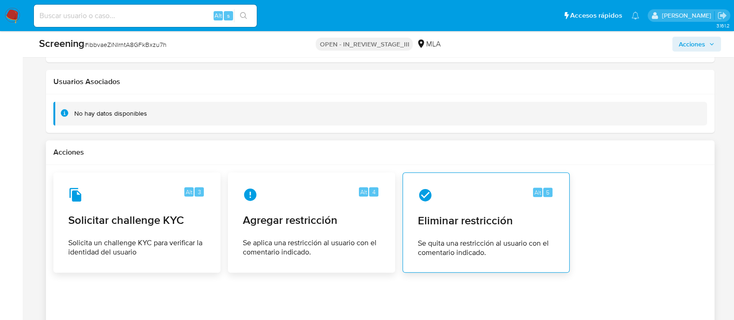
click at [519, 208] on div "Alt 5 Eliminar restricción Se quita una restricción al usuario con el comentari…" at bounding box center [485, 222] width 151 height 84
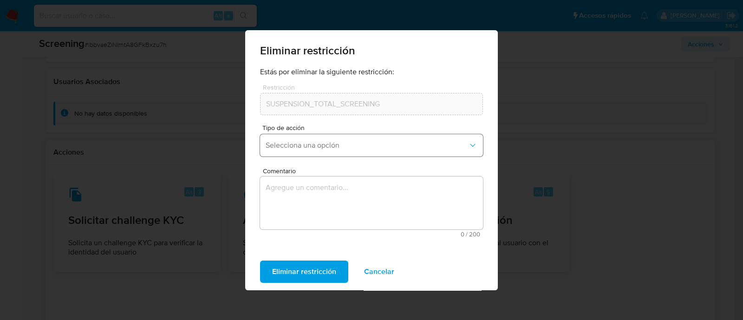
click at [386, 141] on span "Selecciona una opción" at bounding box center [367, 145] width 202 height 9
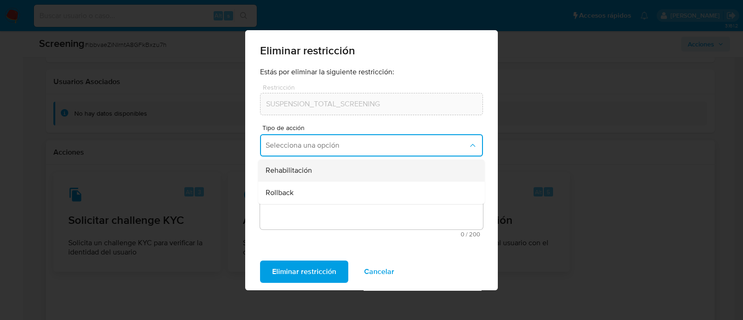
click at [350, 170] on div "Rehabilitación" at bounding box center [369, 170] width 206 height 22
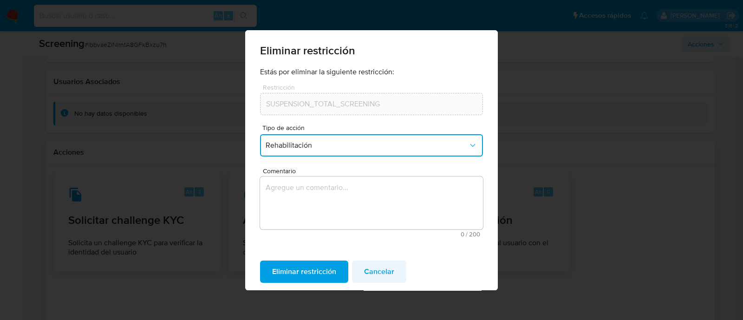
click at [374, 274] on span "Cancelar" at bounding box center [379, 271] width 30 height 20
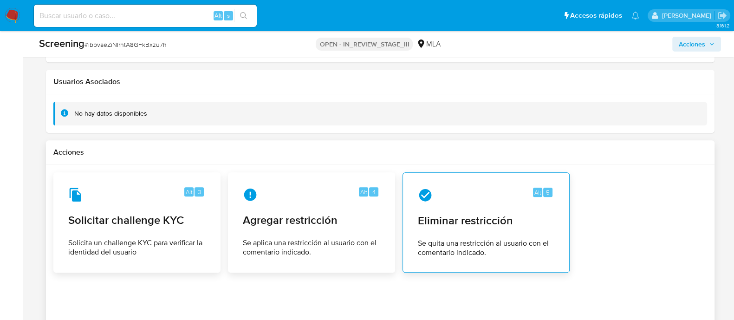
click at [477, 203] on div "Alt 5 Eliminar restricción Se quita una restricción al usuario con el comentari…" at bounding box center [485, 222] width 151 height 84
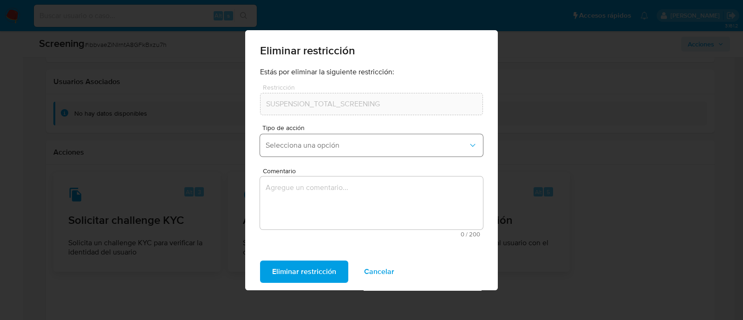
click at [355, 147] on span "Selecciona una opción" at bounding box center [367, 145] width 202 height 9
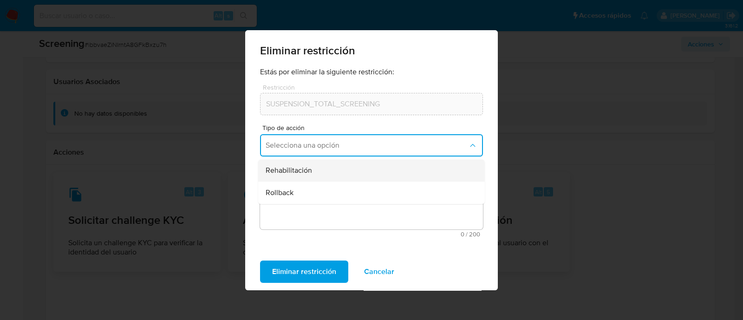
click at [347, 172] on div "Rehabilitación" at bounding box center [369, 170] width 206 height 22
click at [348, 191] on textarea "Comentario" at bounding box center [371, 202] width 223 height 53
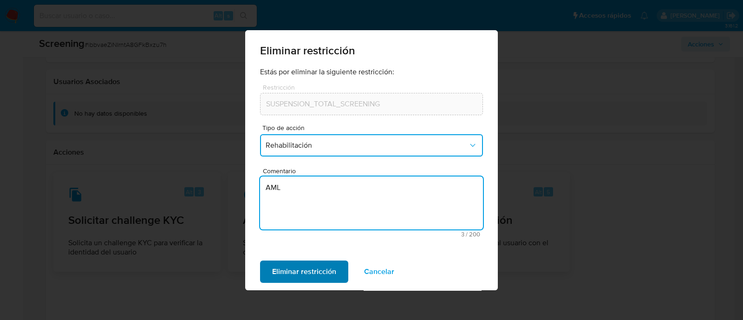
type textarea "AML"
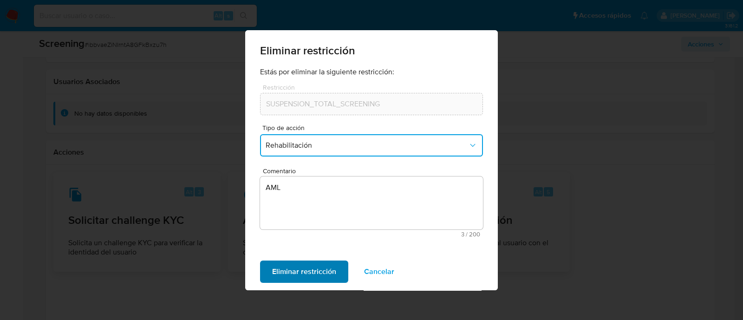
click at [312, 281] on span "Eliminar restricción" at bounding box center [304, 271] width 64 height 20
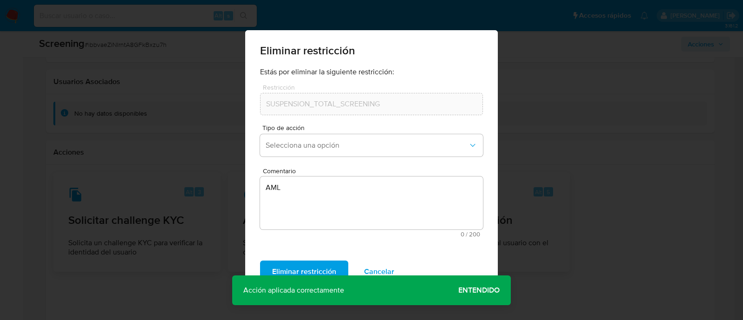
click at [465, 290] on span "Entendido" at bounding box center [478, 290] width 41 height 0
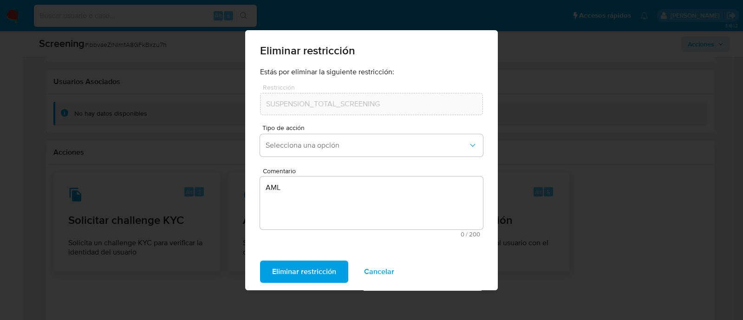
click at [315, 269] on span "Eliminar restricción" at bounding box center [304, 271] width 64 height 20
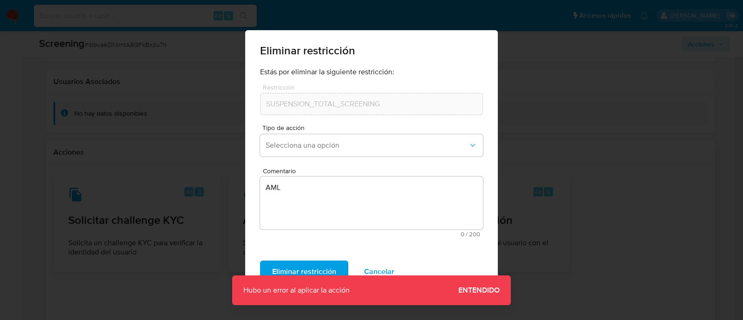
click at [476, 290] on span "Entendido" at bounding box center [478, 290] width 41 height 0
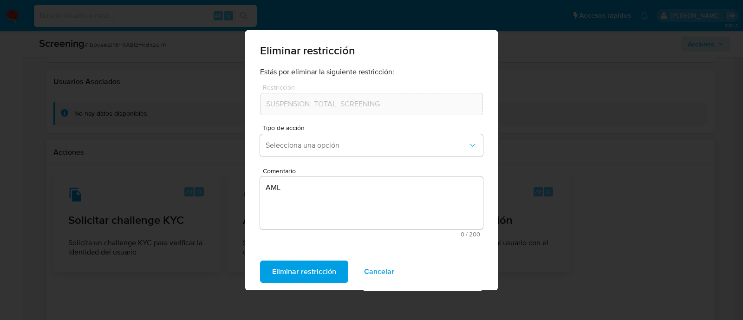
click at [370, 268] on span "Cancelar" at bounding box center [379, 271] width 30 height 20
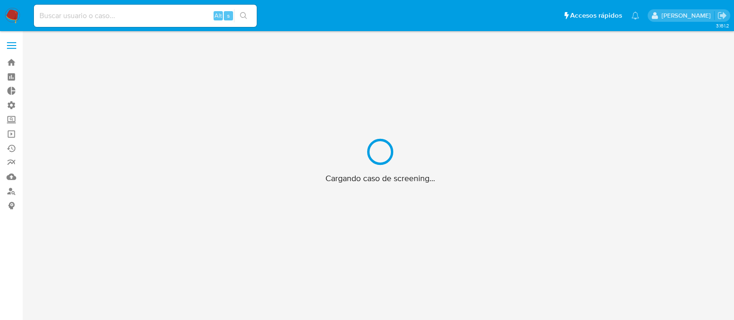
scroll to position [33, 0]
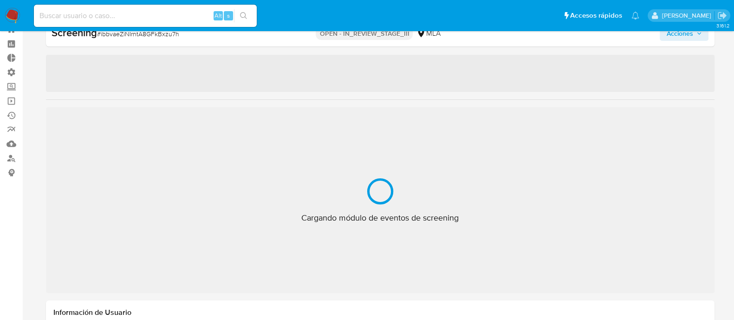
select select "10"
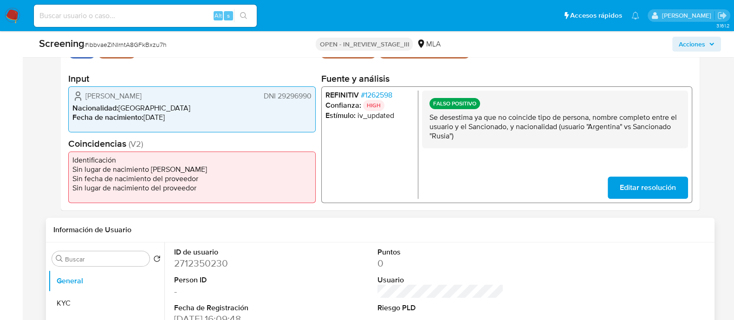
scroll to position [290, 0]
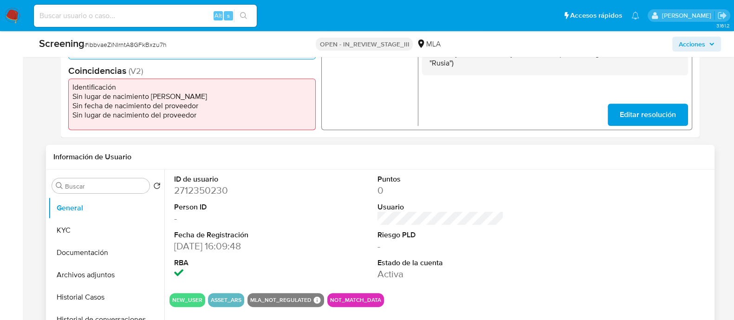
click at [205, 193] on dd "2712350230" at bounding box center [237, 190] width 126 height 13
copy dd "2712350230"
click at [148, 45] on span "# ibbvaeZiNIrntA8GFkBxzu7h" at bounding box center [125, 44] width 82 height 9
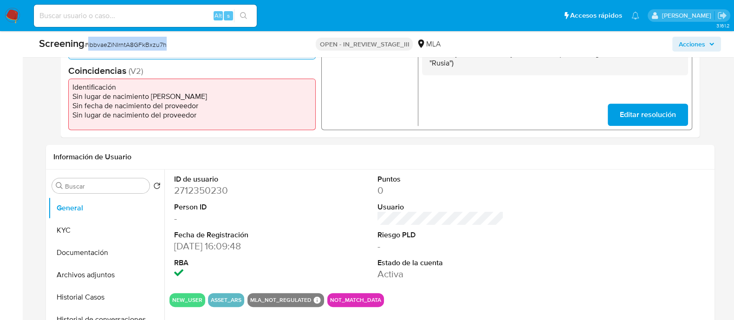
copy span "ibbvaeZiNIrntA8GFkBxzu7h"
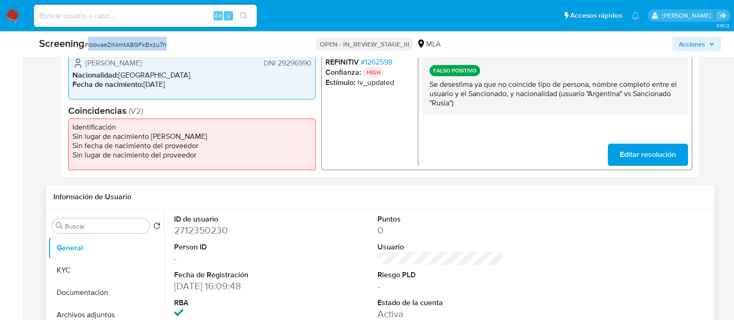
scroll to position [232, 0]
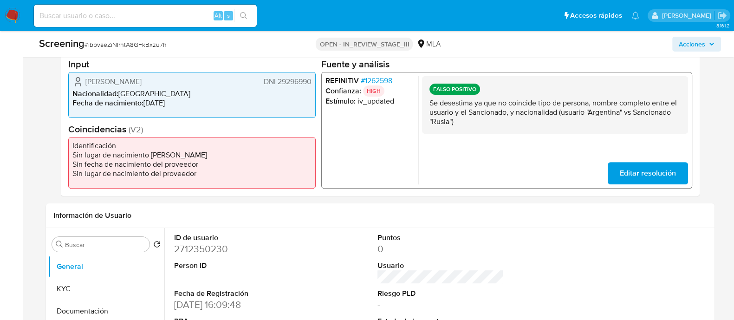
drag, startPoint x: 313, startPoint y: 82, endPoint x: 276, endPoint y: 84, distance: 36.7
click at [276, 84] on div "[PERSON_NAME] DNI 29296990 Nacionalidad : Argentina Fecha de nacimiento : [DEMO…" at bounding box center [191, 94] width 247 height 46
drag, startPoint x: 85, startPoint y: 83, endPoint x: 311, endPoint y: 81, distance: 225.6
click at [311, 81] on div "[PERSON_NAME] DNI 29296990" at bounding box center [191, 81] width 239 height 11
click at [376, 80] on span "# 1262598" at bounding box center [376, 80] width 32 height 9
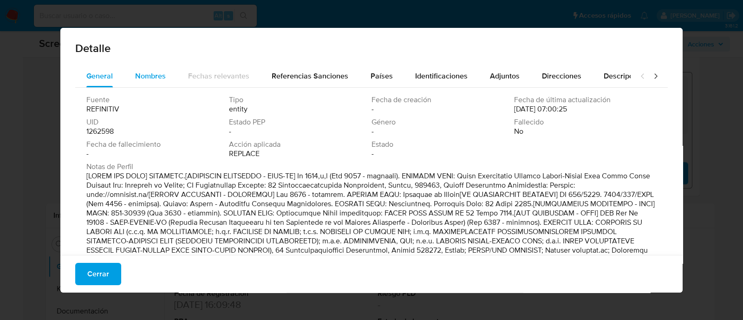
click at [142, 72] on span "Nombres" at bounding box center [150, 76] width 31 height 11
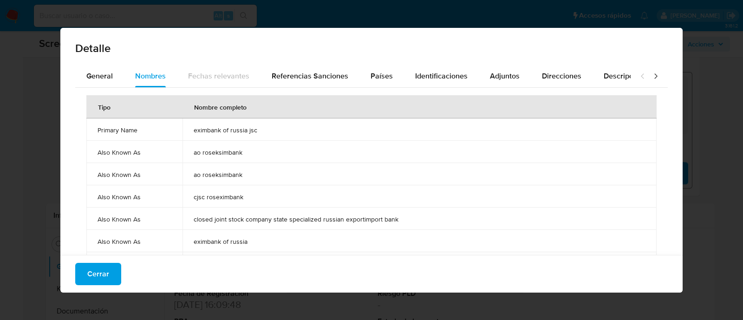
drag, startPoint x: 272, startPoint y: 127, endPoint x: 193, endPoint y: 125, distance: 78.9
click at [194, 126] on span "eximbank of russia jsc" at bounding box center [420, 130] width 452 height 8
click at [93, 273] on span "Cerrar" at bounding box center [98, 274] width 22 height 20
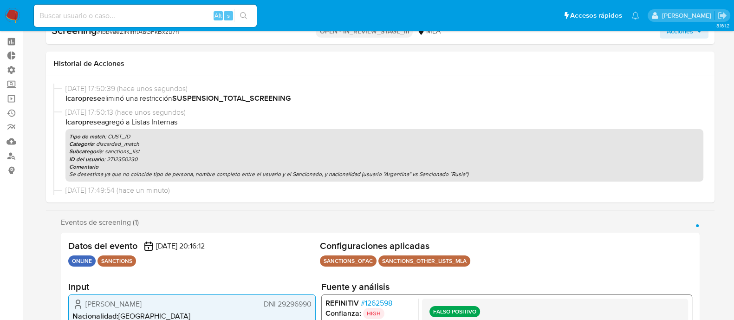
scroll to position [0, 0]
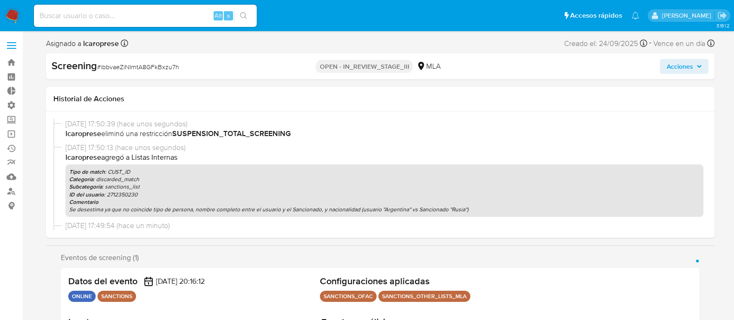
click at [704, 58] on div "Screening # ibbvaeZiNIrntA8GFkBxzu7h OPEN - IN_REVIEW_STAGE_III MLA Acciones" at bounding box center [380, 66] width 669 height 26
drag, startPoint x: 703, startPoint y: 59, endPoint x: 691, endPoint y: 65, distance: 13.3
click at [701, 59] on button "Acciones" at bounding box center [684, 66] width 49 height 15
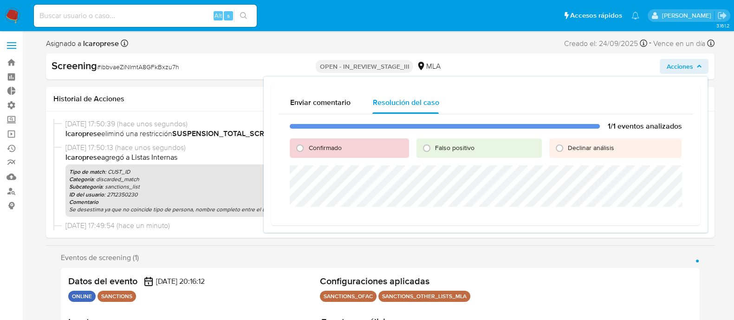
click at [444, 148] on span "Falso positivo" at bounding box center [454, 147] width 39 height 9
click at [434, 148] on input "Falso positivo" at bounding box center [426, 148] width 15 height 15
radio input "true"
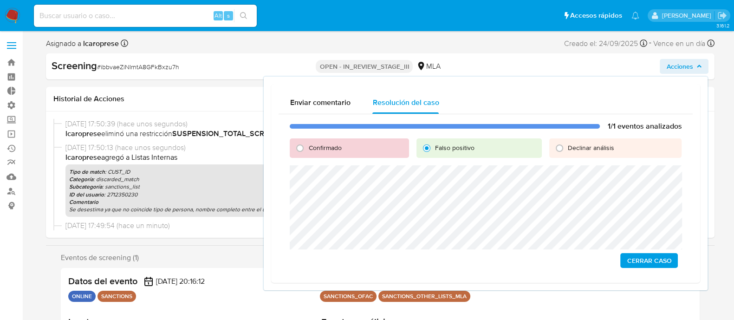
click at [636, 262] on span "Cerrar Caso" at bounding box center [649, 260] width 45 height 13
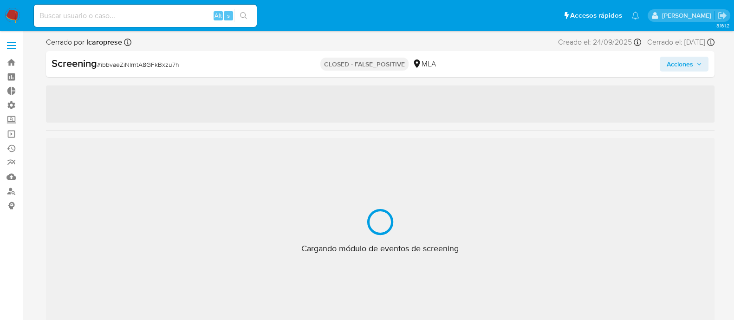
select select "10"
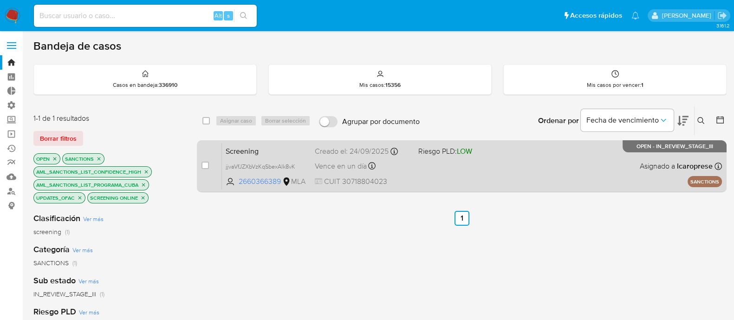
click at [296, 146] on span "Screening" at bounding box center [267, 150] width 82 height 12
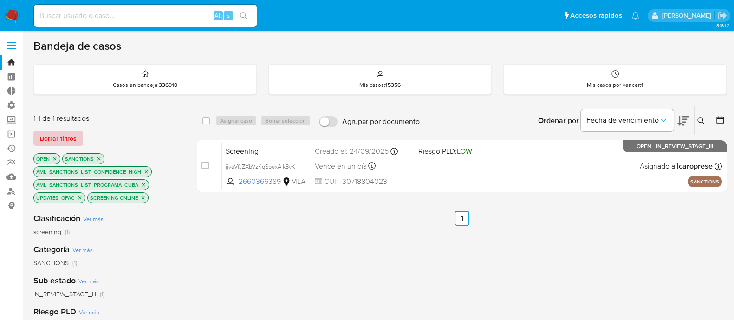
click at [63, 138] on span "Borrar filtros" at bounding box center [58, 138] width 37 height 13
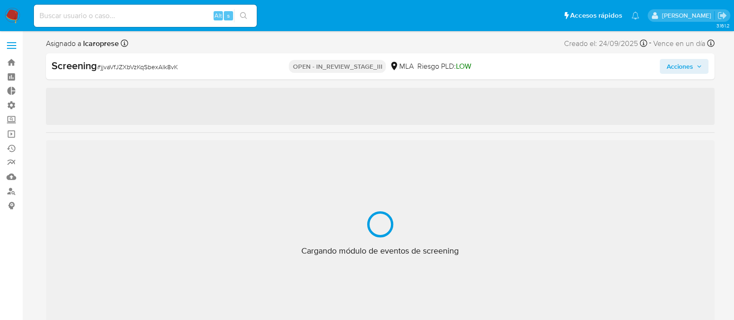
select select "10"
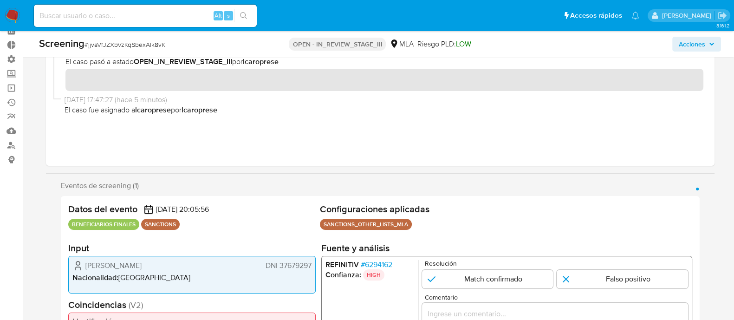
scroll to position [116, 0]
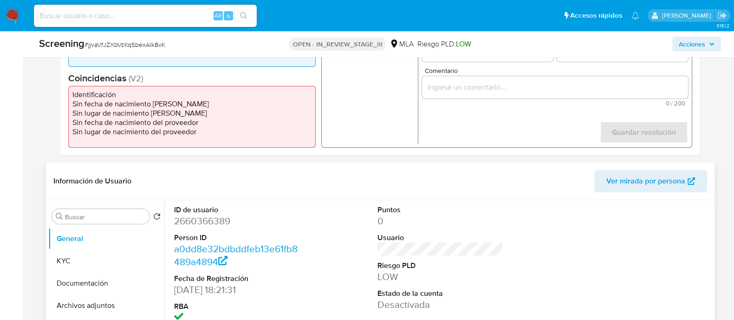
scroll to position [290, 0]
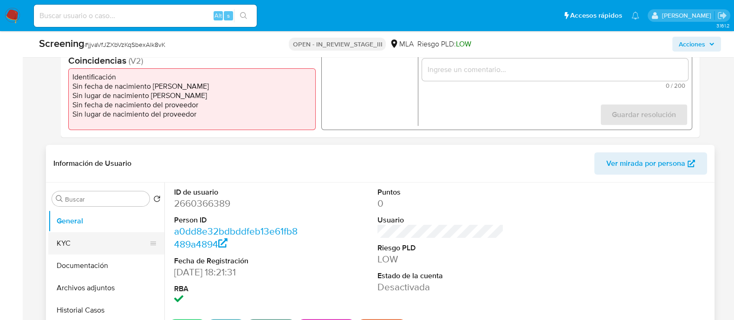
click at [102, 244] on button "KYC" at bounding box center [102, 243] width 109 height 22
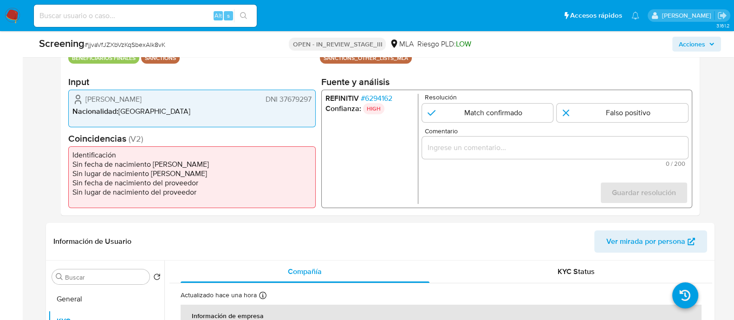
scroll to position [116, 0]
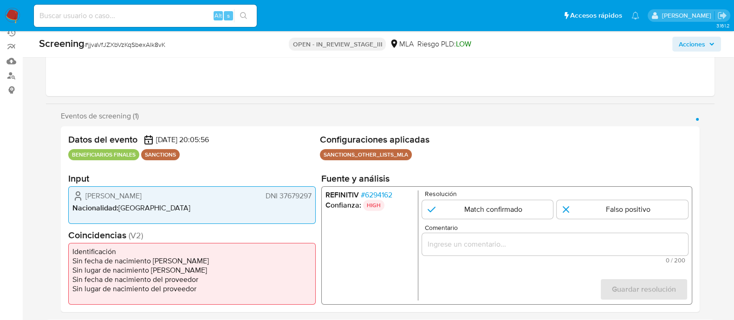
click at [387, 194] on span "# 6294162" at bounding box center [376, 194] width 32 height 9
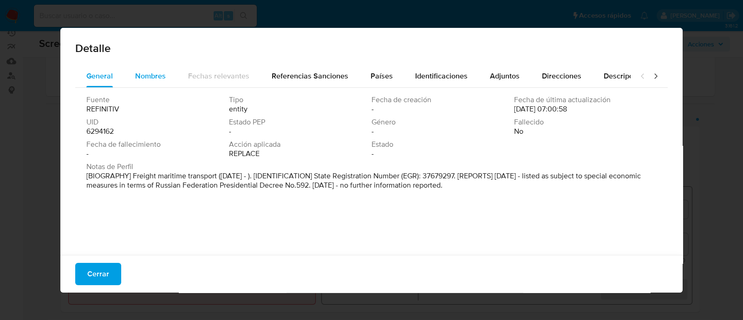
click at [143, 76] on span "Nombres" at bounding box center [150, 76] width 31 height 11
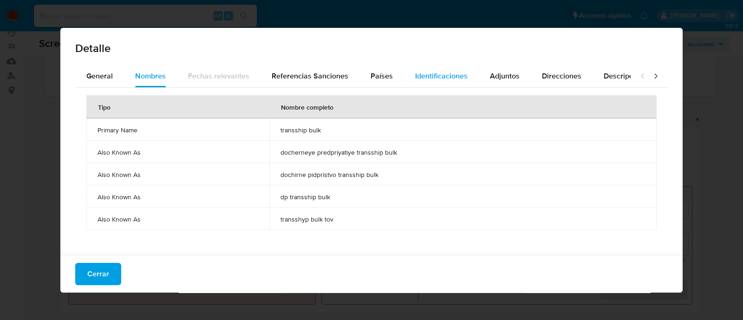
click at [436, 71] on span "Identificaciones" at bounding box center [441, 76] width 52 height 11
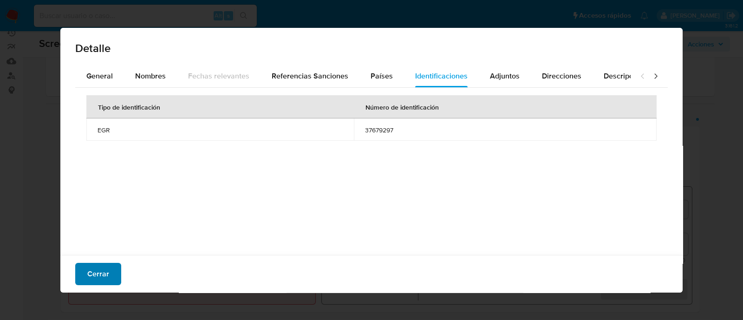
click at [104, 277] on span "Cerrar" at bounding box center [98, 274] width 22 height 20
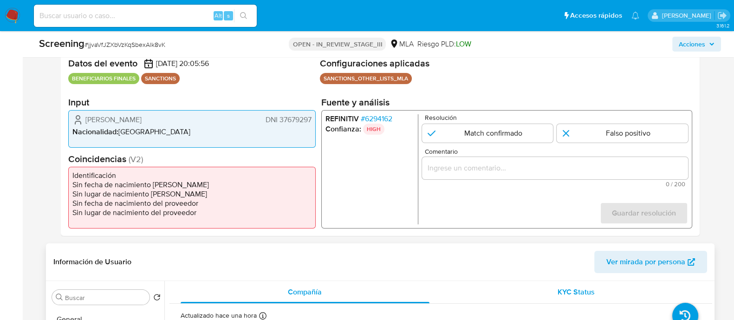
scroll to position [174, 0]
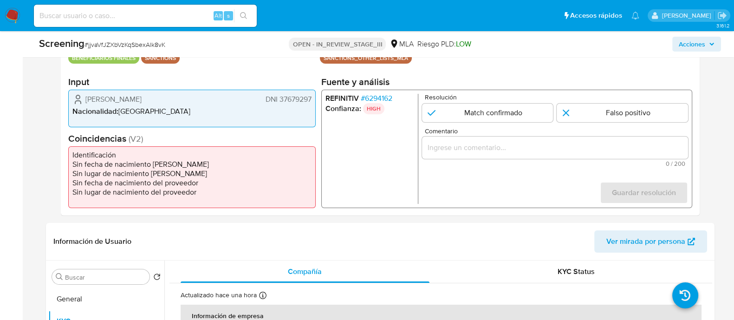
scroll to position [290, 0]
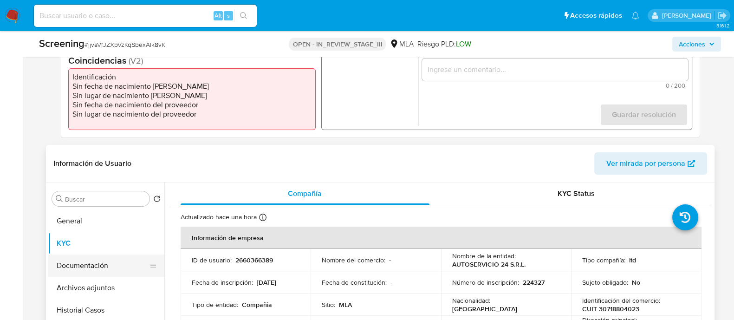
click at [87, 267] on button "Documentación" at bounding box center [102, 265] width 109 height 22
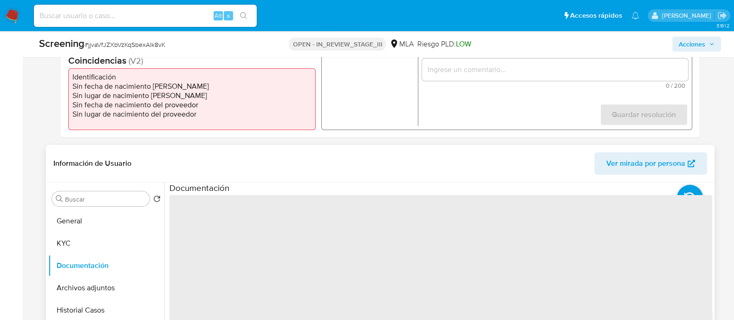
scroll to position [58, 0]
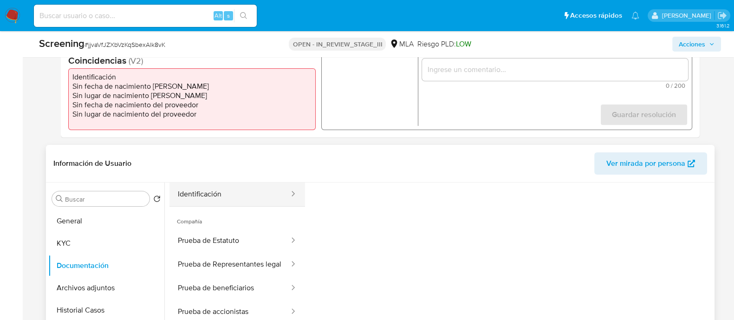
click at [228, 193] on button "Identificación" at bounding box center [229, 194] width 121 height 24
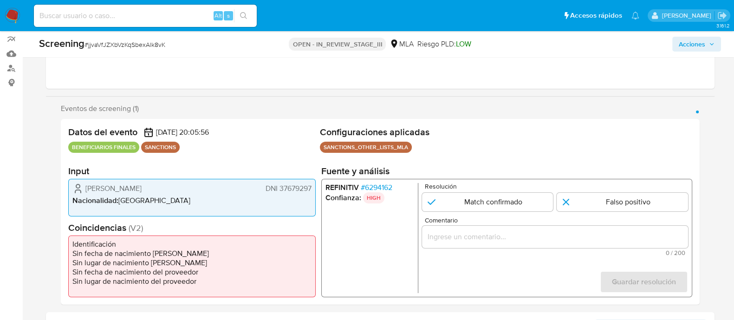
scroll to position [116, 0]
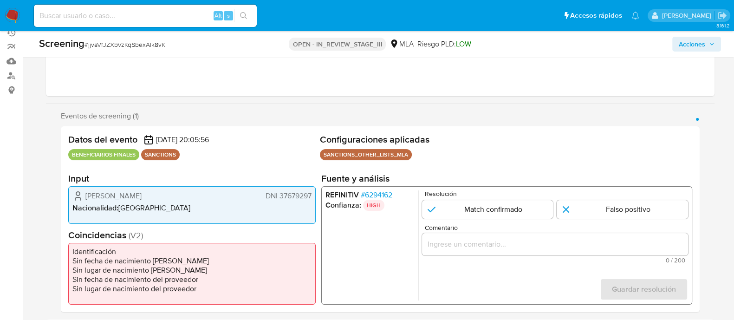
click at [384, 198] on span "# 6294162" at bounding box center [376, 194] width 32 height 9
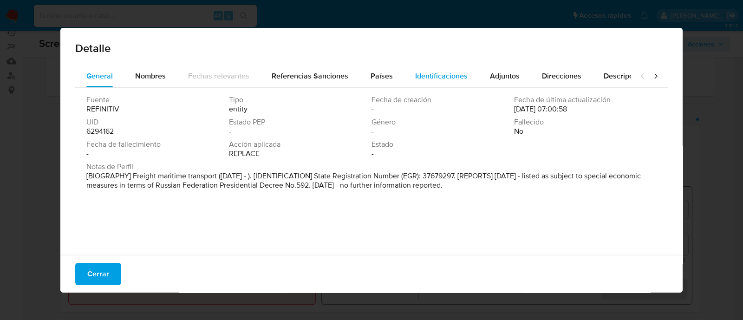
drag, startPoint x: 419, startPoint y: 69, endPoint x: 399, endPoint y: 80, distance: 22.2
click at [419, 71] on div "Identificaciones" at bounding box center [441, 76] width 52 height 22
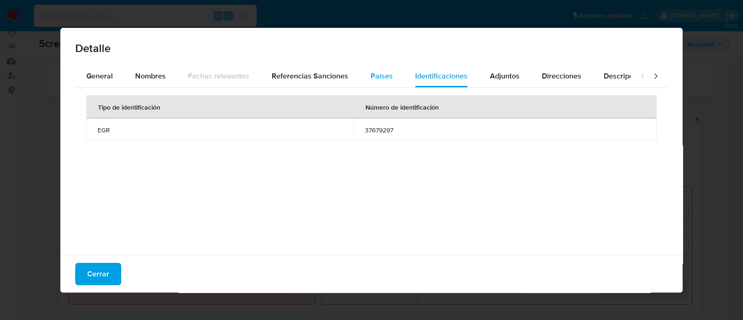
click at [374, 85] on div "Países" at bounding box center [381, 76] width 22 height 22
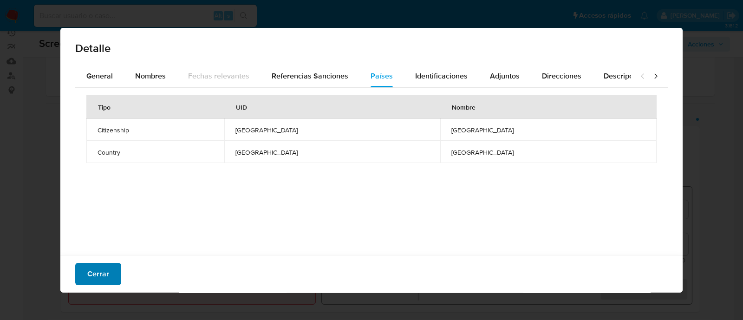
click at [84, 278] on button "Cerrar" at bounding box center [98, 274] width 46 height 22
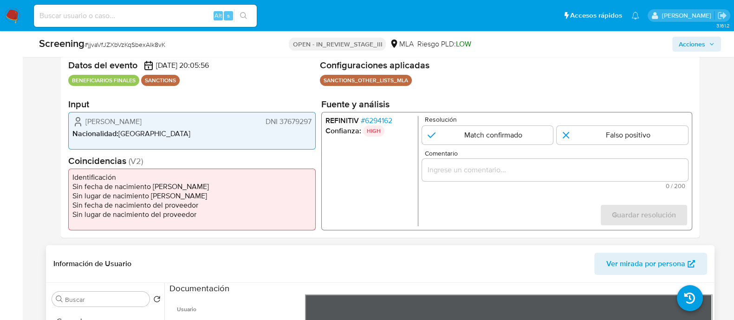
scroll to position [232, 0]
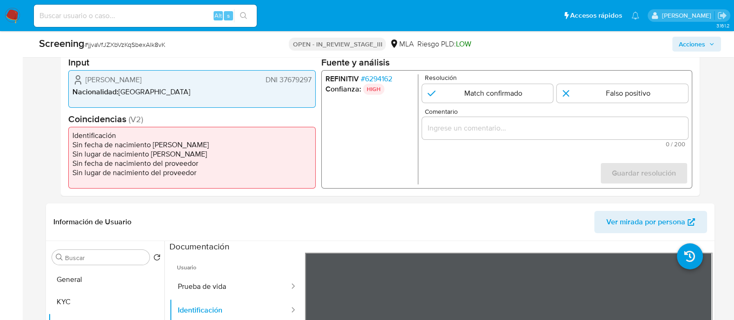
click at [611, 94] on input "1 de 1" at bounding box center [622, 93] width 131 height 19
radio input "true"
click at [571, 133] on input "Comentario" at bounding box center [555, 128] width 266 height 12
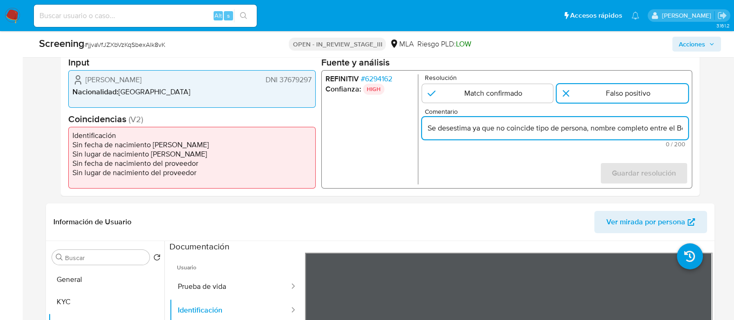
scroll to position [0, 299]
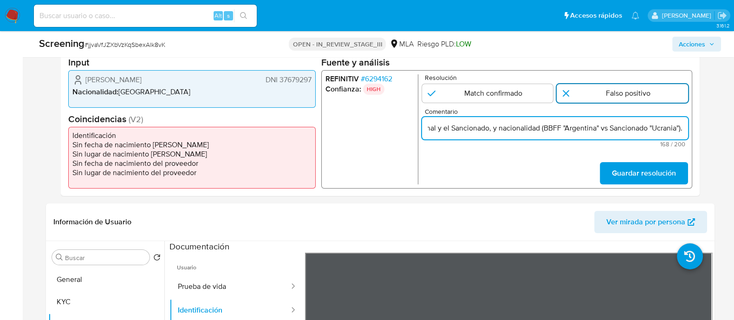
type input "Se desestima ya que no coincide tipo de persona, nombre completo entre el Benef…"
click at [622, 98] on input "1 de 1" at bounding box center [622, 93] width 131 height 19
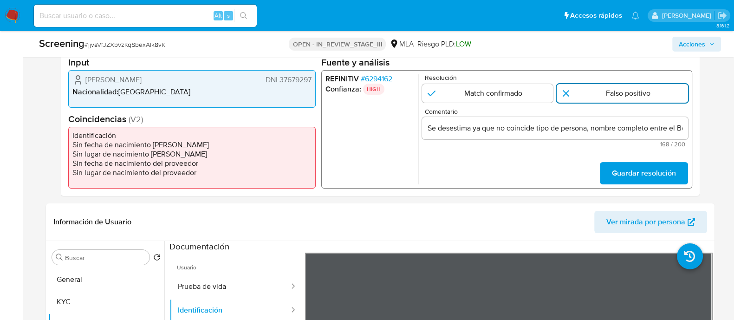
click at [624, 93] on input "1 de 1" at bounding box center [622, 93] width 131 height 19
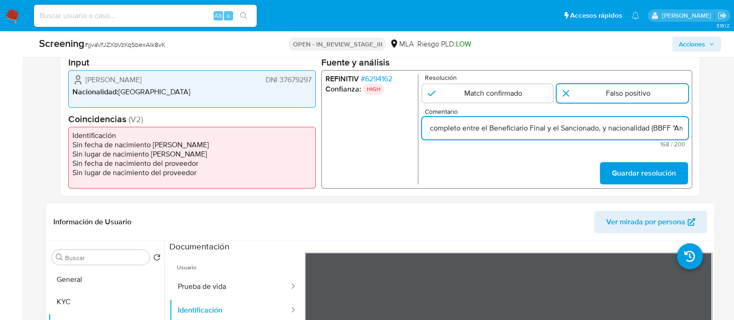
scroll to position [0, 299]
drag, startPoint x: 631, startPoint y: 129, endPoint x: 702, endPoint y: 124, distance: 71.2
click at [703, 124] on div "Eventos de screening (1) Página 1 Datos del evento 24/09/2025 20:05:56 BENEFICI…" at bounding box center [380, 95] width 669 height 201
click at [651, 134] on div "Se desestima ya que no coincide tipo de persona, nombre completo entre el Benef…" at bounding box center [555, 128] width 266 height 22
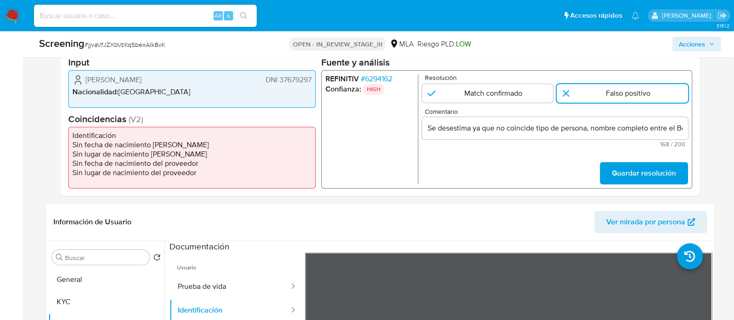
click at [663, 171] on span "Guardar resolución" at bounding box center [643, 173] width 64 height 20
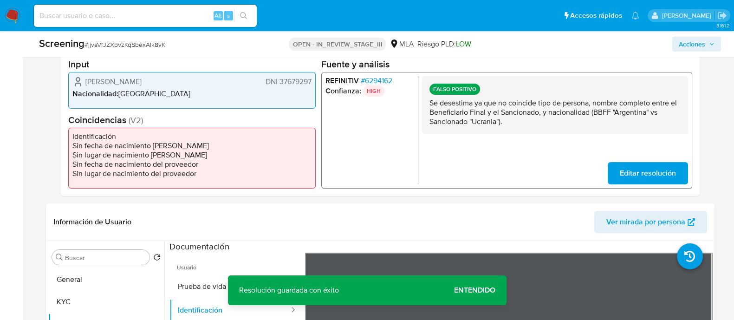
click at [490, 290] on span "Entendido" at bounding box center [474, 290] width 41 height 0
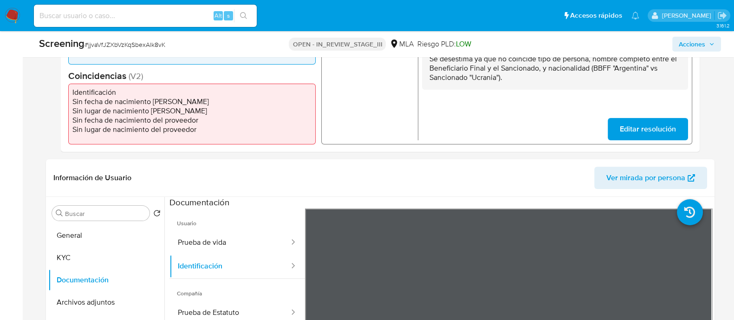
scroll to position [406, 0]
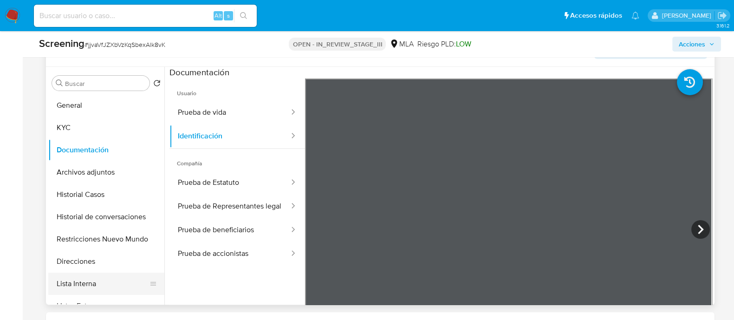
click at [104, 281] on button "Lista Interna" at bounding box center [102, 284] width 109 height 22
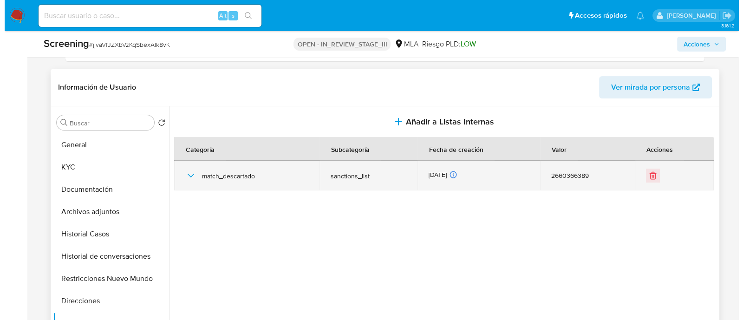
scroll to position [348, 0]
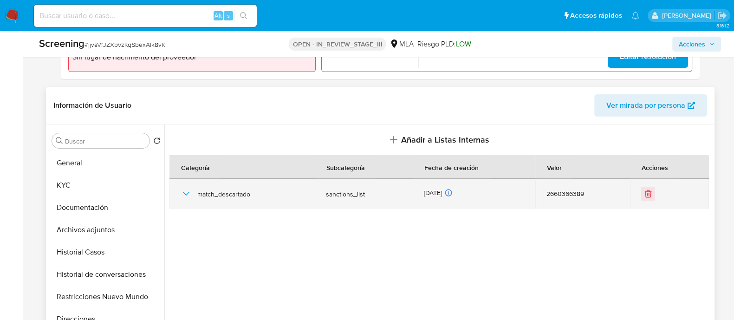
click at [186, 190] on icon "button" at bounding box center [186, 193] width 11 height 11
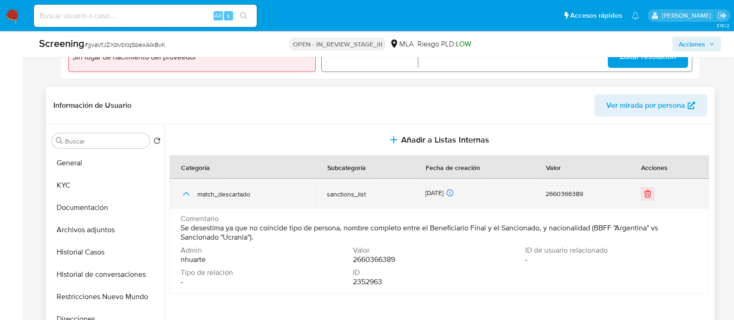
click at [186, 190] on icon "button" at bounding box center [186, 193] width 11 height 11
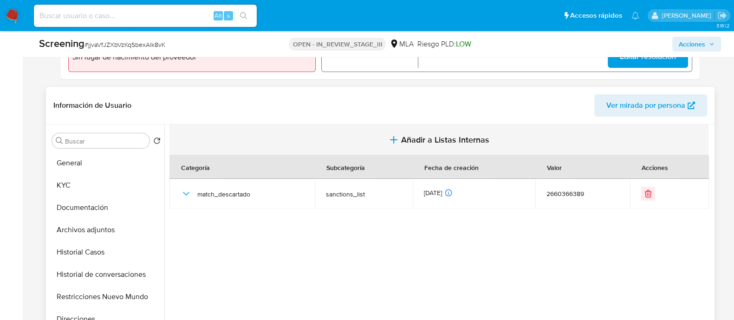
click at [455, 137] on span "Añadir a Listas Internas" at bounding box center [445, 140] width 88 height 10
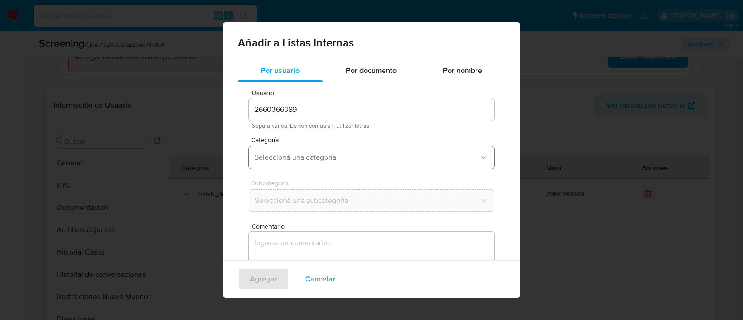
click at [344, 156] on span "Seleccioná una categoría" at bounding box center [366, 157] width 225 height 9
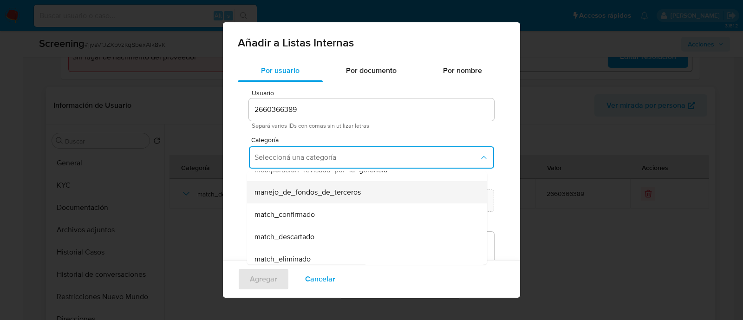
scroll to position [58, 0]
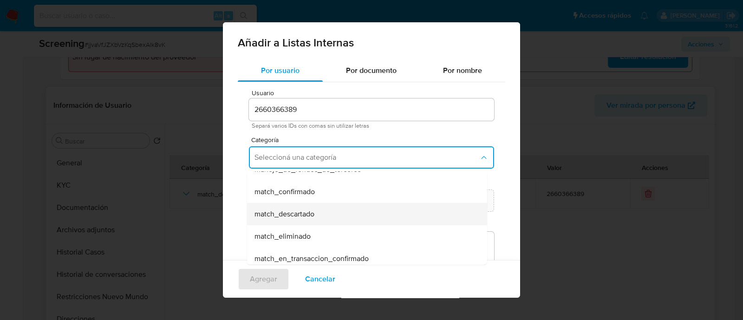
click at [334, 217] on div "match_descartado" at bounding box center [364, 214] width 220 height 22
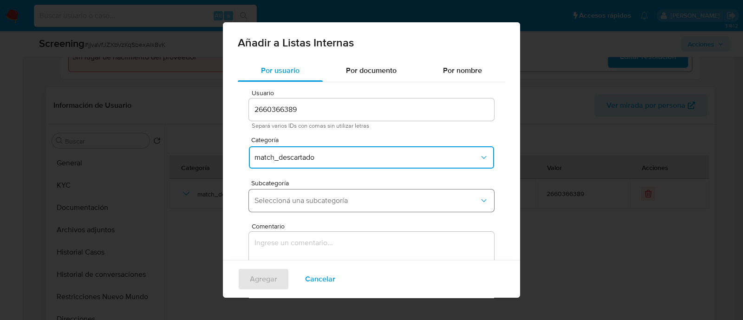
click at [336, 205] on span "Seleccioná una subcategoría" at bounding box center [366, 200] width 225 height 9
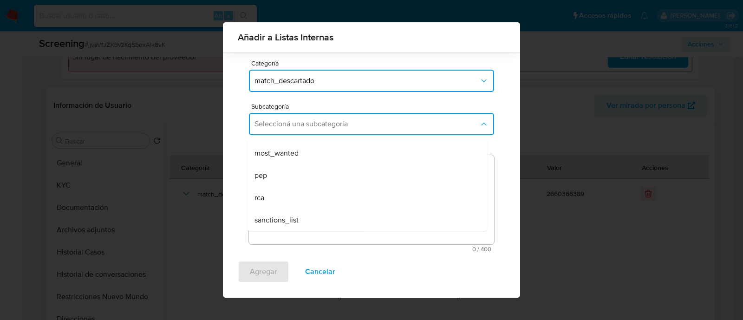
scroll to position [76, 0]
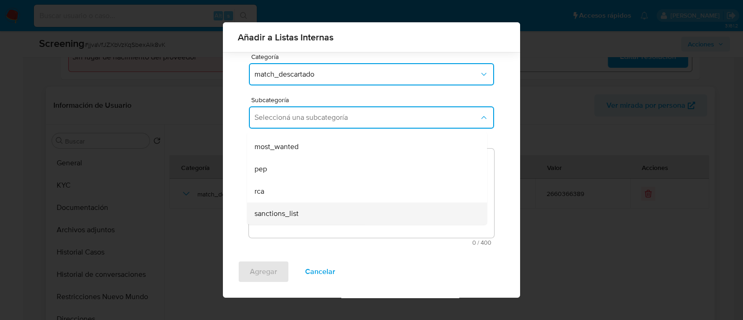
click at [310, 216] on div "sanctions_list" at bounding box center [364, 213] width 220 height 22
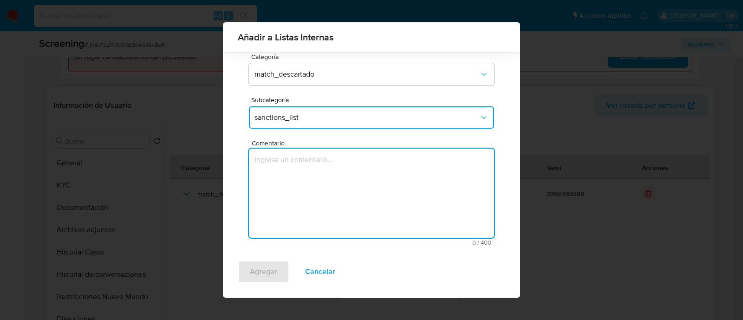
click at [314, 198] on textarea "Comentario" at bounding box center [371, 193] width 245 height 89
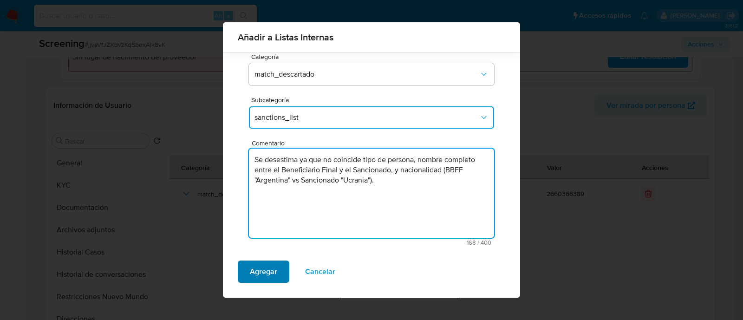
type textarea "Se desestima ya que no coincide tipo de persona, nombre completo entre el Benef…"
click at [264, 271] on span "Agregar" at bounding box center [263, 271] width 27 height 20
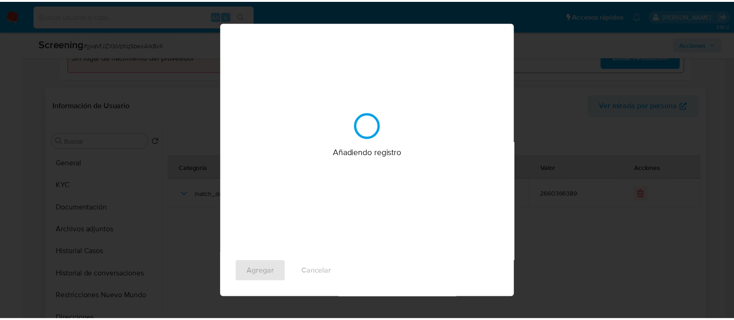
scroll to position [0, 0]
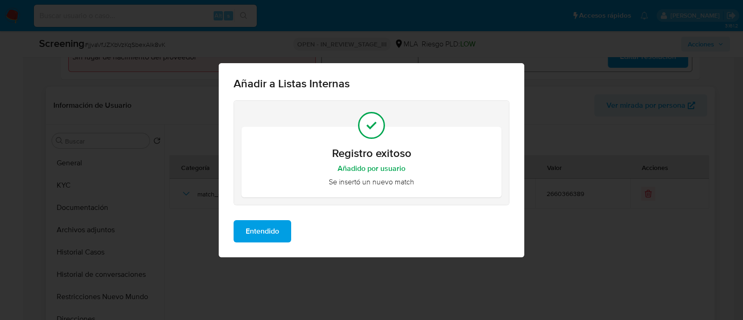
click at [276, 233] on span "Entendido" at bounding box center [262, 231] width 33 height 20
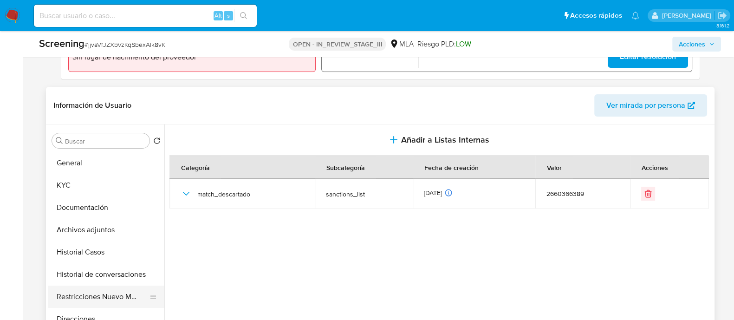
click at [82, 292] on button "Restricciones Nuevo Mundo" at bounding box center [102, 297] width 109 height 22
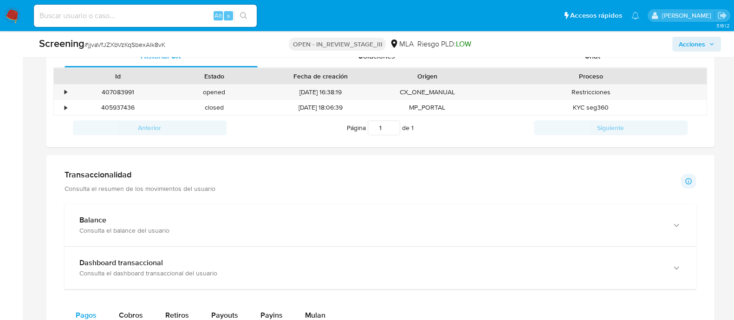
scroll to position [1243, 0]
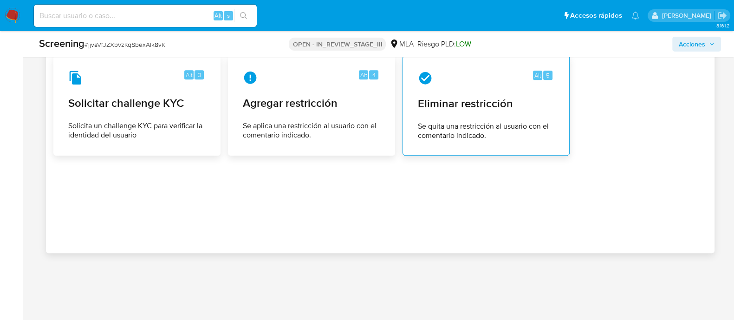
click at [480, 101] on span "Eliminar restricción" at bounding box center [486, 104] width 136 height 14
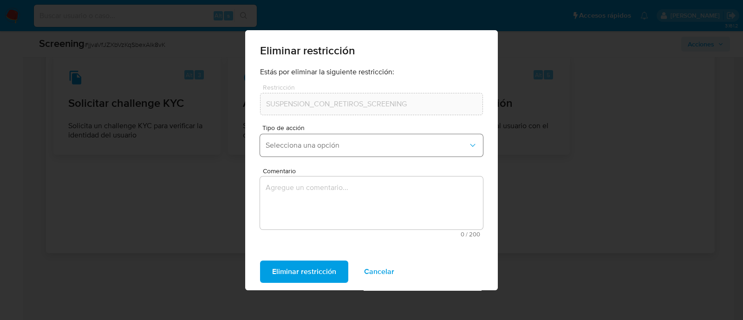
click at [382, 148] on span "Selecciona una opción" at bounding box center [367, 145] width 202 height 9
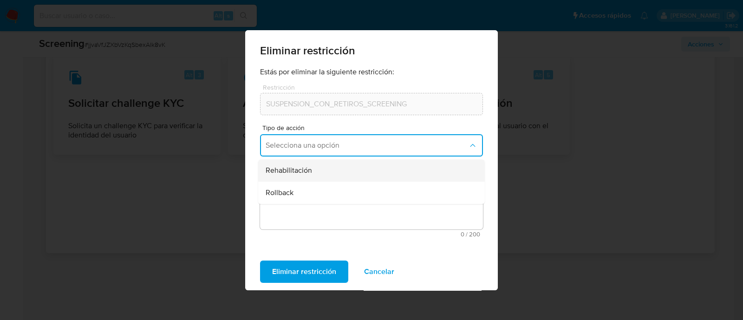
click at [338, 174] on div "Rehabilitación" at bounding box center [369, 170] width 206 height 22
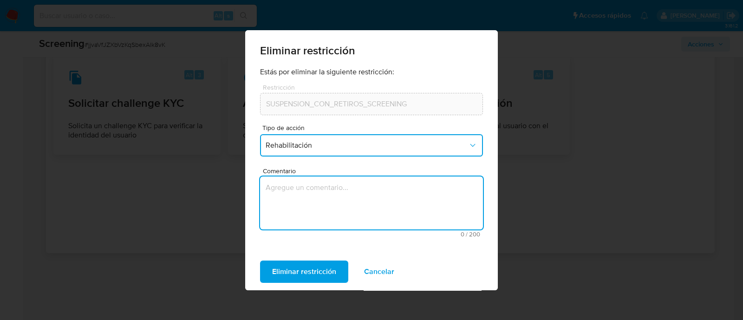
click at [336, 191] on textarea "Comentario" at bounding box center [371, 202] width 223 height 53
type textarea "AML"
click at [325, 273] on span "Eliminar restricción" at bounding box center [304, 271] width 64 height 20
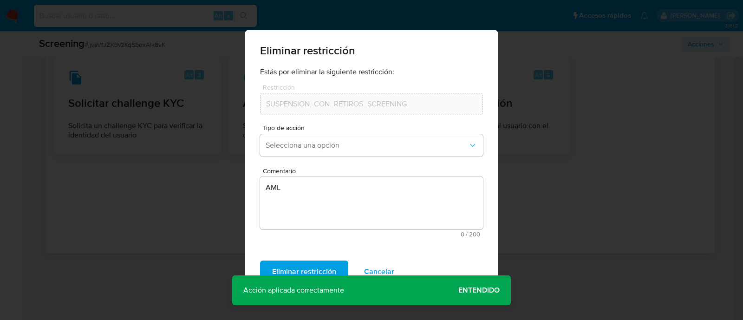
click at [478, 290] on span "Entendido" at bounding box center [478, 290] width 41 height 0
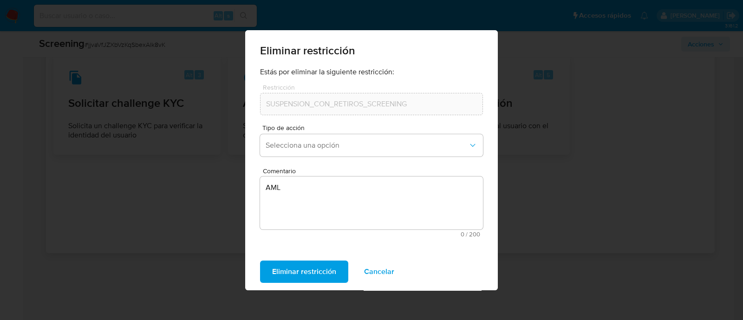
click at [392, 277] on button "Cancelar" at bounding box center [379, 271] width 54 height 22
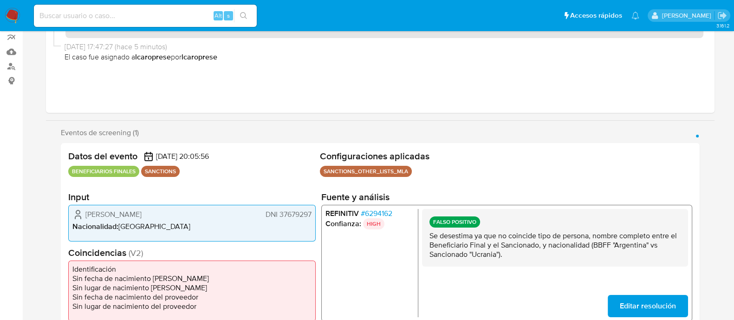
scroll to position [0, 0]
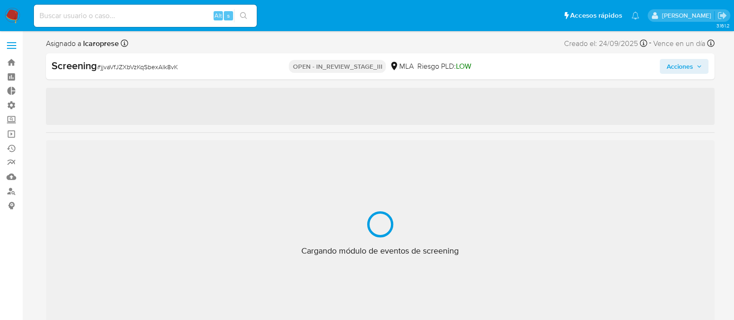
select select "10"
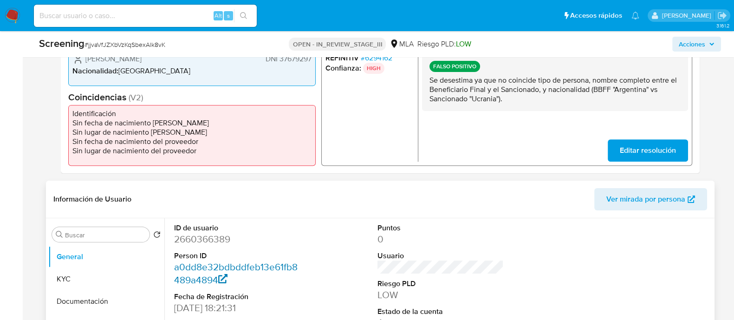
scroll to position [290, 0]
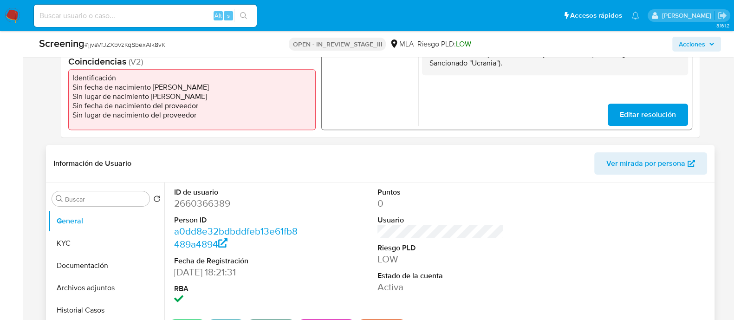
click at [217, 199] on dd "2660366389" at bounding box center [237, 203] width 126 height 13
copy dd "2660366389"
drag, startPoint x: 0, startPoint y: 111, endPoint x: 66, endPoint y: 78, distance: 73.5
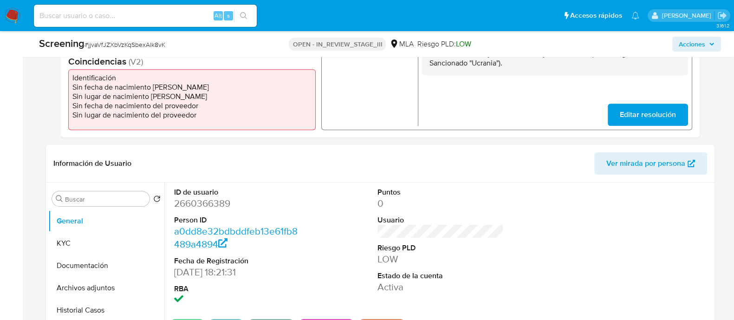
click at [135, 47] on span "# jjvaVfJZXbVzKqSbexAlk8vK" at bounding box center [124, 44] width 81 height 9
copy span "jjvaVfJZXbVzKqSbexAlk8vK"
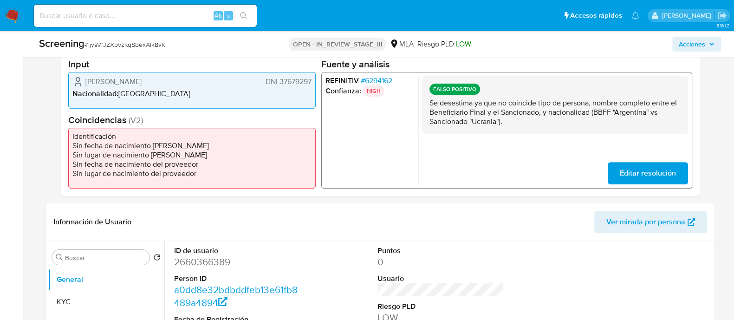
click at [295, 83] on span "DNI 37679297" at bounding box center [288, 81] width 46 height 9
click at [53, 173] on div "Eventos de screening (1) Página 1 Datos del evento [DATE] 20:05:56 BENEFICIARIO…" at bounding box center [380, 95] width 669 height 201
click at [384, 81] on span "# 6294162" at bounding box center [376, 80] width 32 height 9
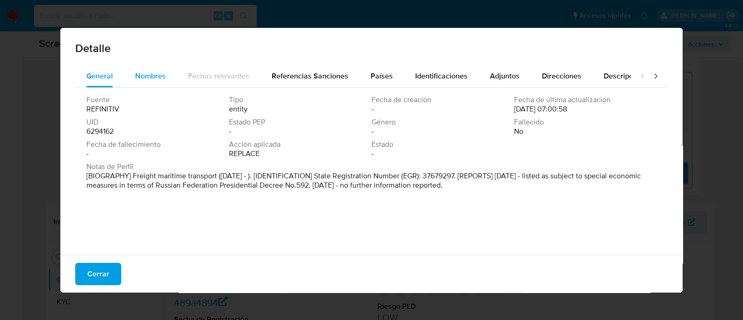
click at [152, 74] on span "Nombres" at bounding box center [150, 76] width 31 height 11
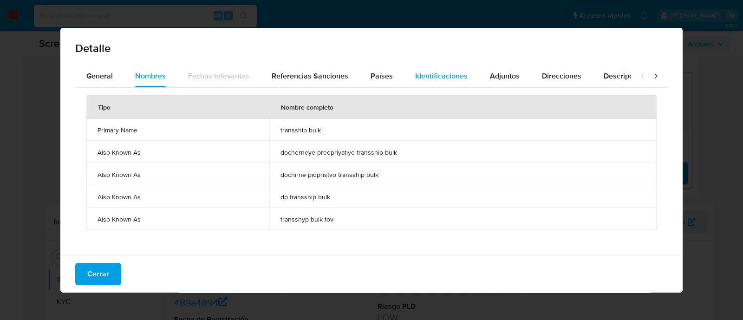
click at [439, 70] on div "Identificaciones" at bounding box center [441, 76] width 52 height 22
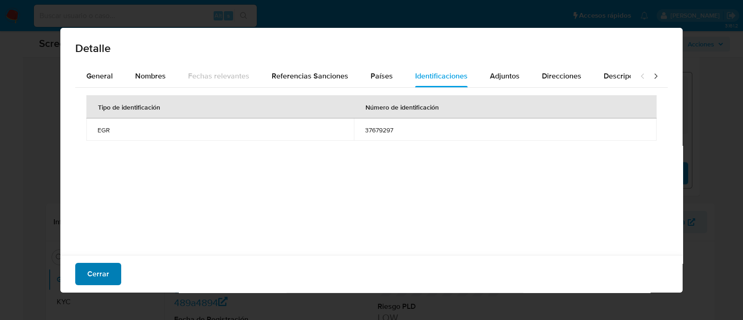
click at [102, 277] on span "Cerrar" at bounding box center [98, 274] width 22 height 20
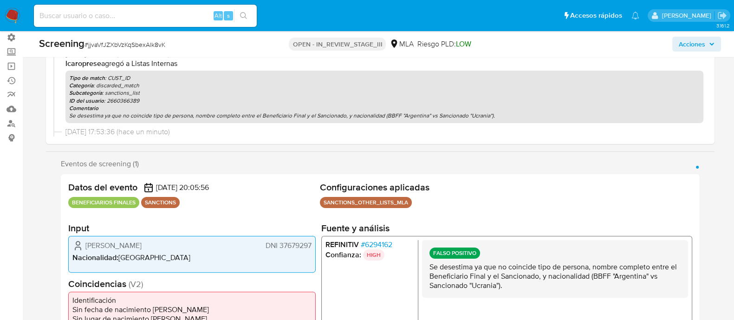
scroll to position [116, 0]
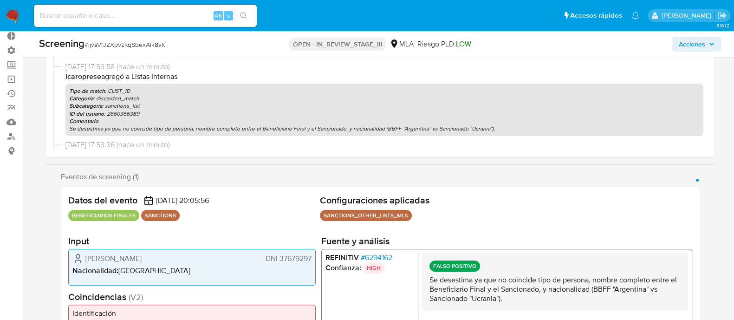
scroll to position [0, 0]
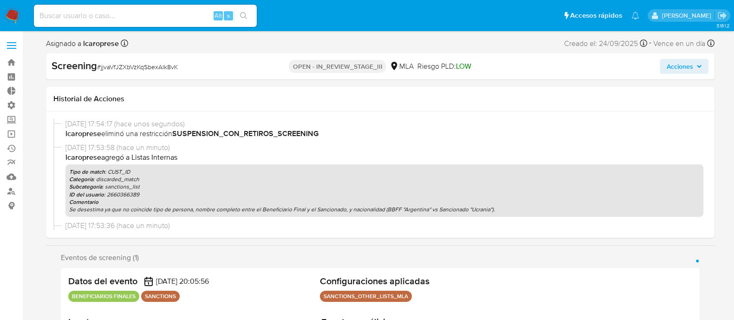
click at [698, 67] on icon "button" at bounding box center [699, 67] width 6 height 6
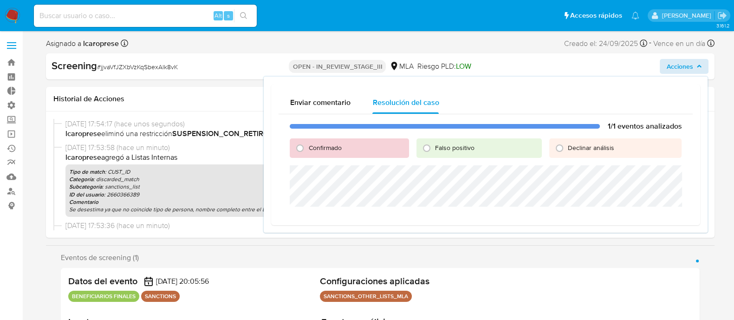
click at [437, 150] on span "Falso positivo" at bounding box center [454, 147] width 39 height 9
click at [434, 150] on input "Falso positivo" at bounding box center [426, 148] width 15 height 15
radio input "true"
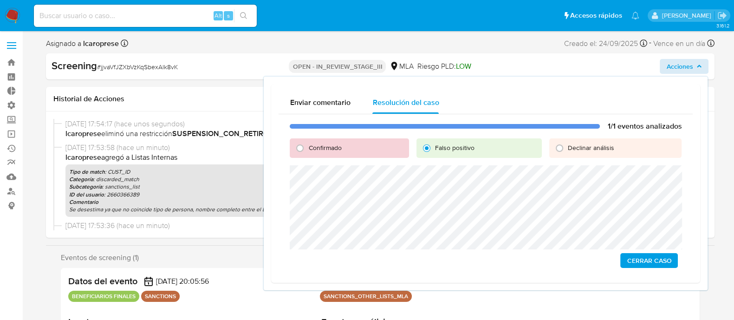
click at [656, 261] on span "Cerrar Caso" at bounding box center [649, 260] width 45 height 13
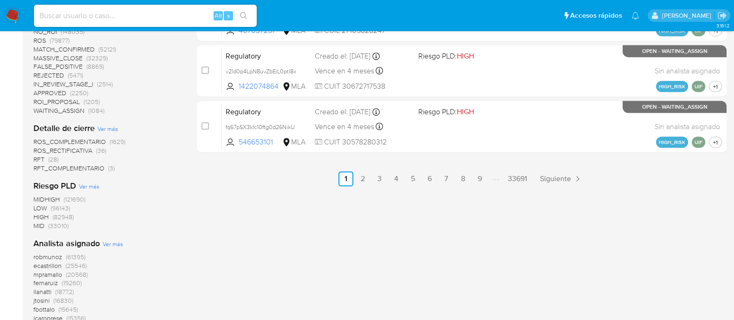
scroll to position [675, 0]
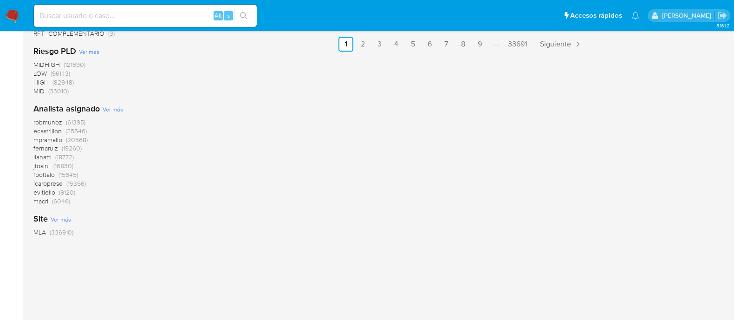
click at [54, 182] on span "lcaroprese" at bounding box center [47, 183] width 29 height 9
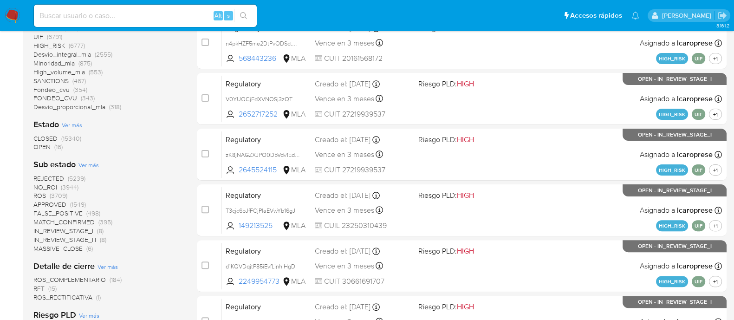
scroll to position [268, 0]
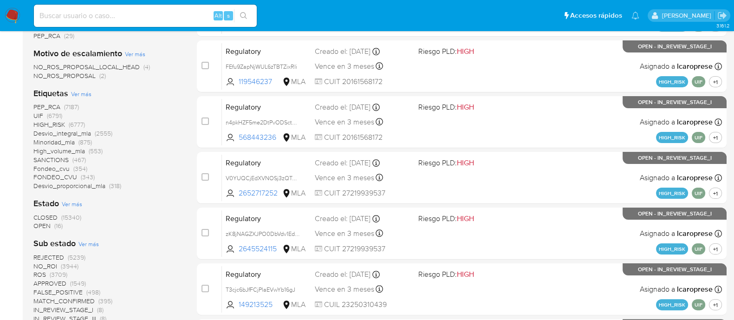
click at [44, 228] on span "OPEN" at bounding box center [41, 225] width 17 height 9
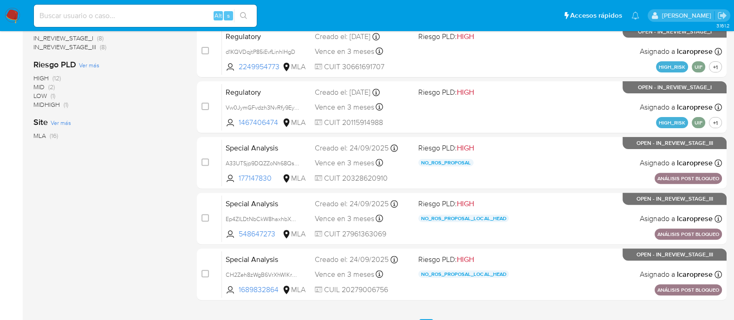
scroll to position [446, 0]
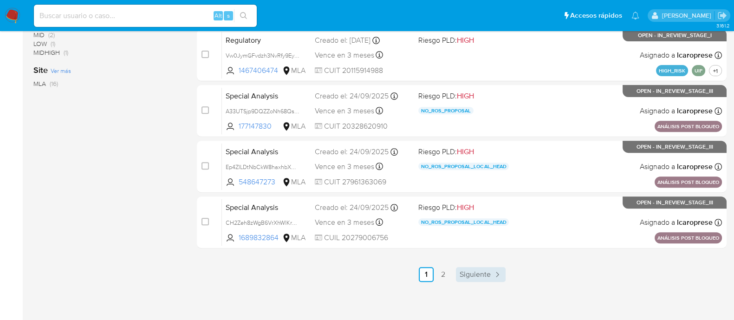
click at [483, 271] on span "Siguiente" at bounding box center [475, 274] width 31 height 7
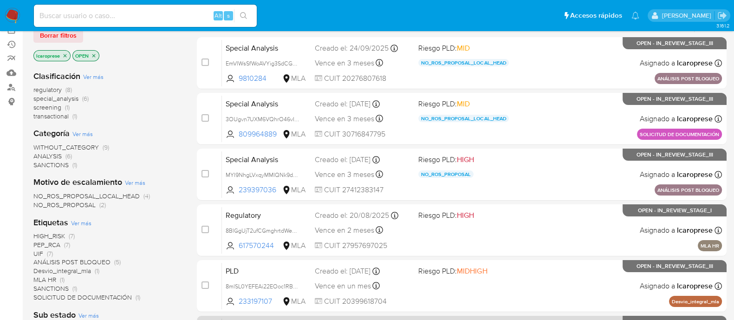
scroll to position [232, 0]
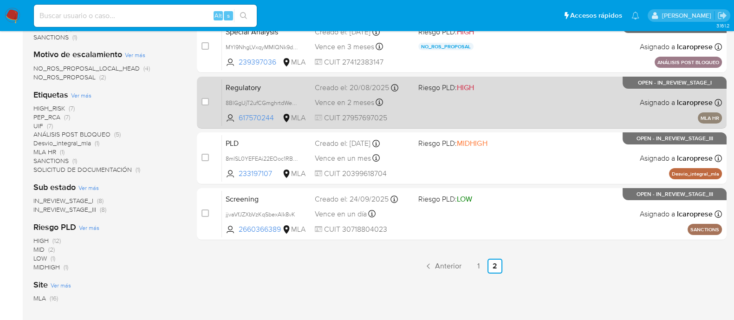
click at [531, 84] on div "Regulatory 8BlGgUjT2ufCGmghrtdWeo77 617570244 MLA Riesgo PLD: HIGH Creado el: 2…" at bounding box center [472, 102] width 500 height 47
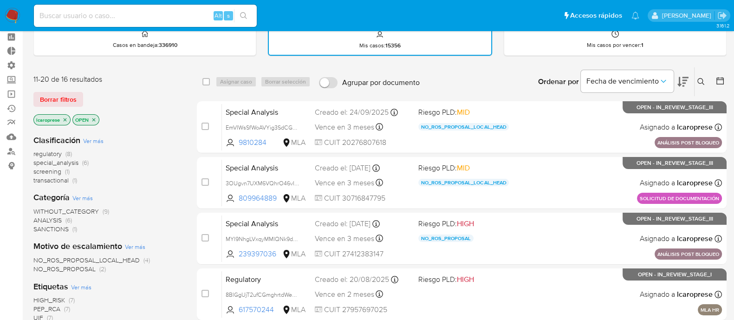
scroll to position [0, 0]
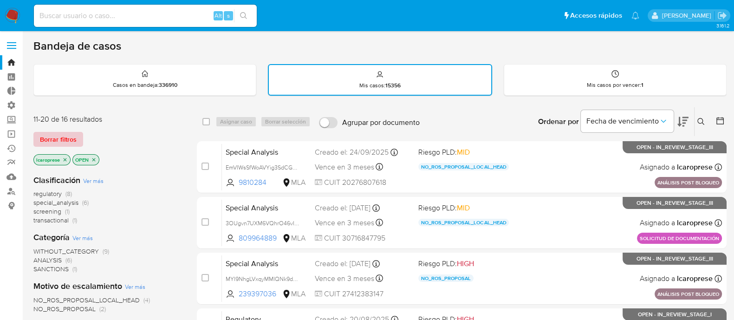
click at [51, 136] on span "Borrar filtros" at bounding box center [58, 139] width 37 height 13
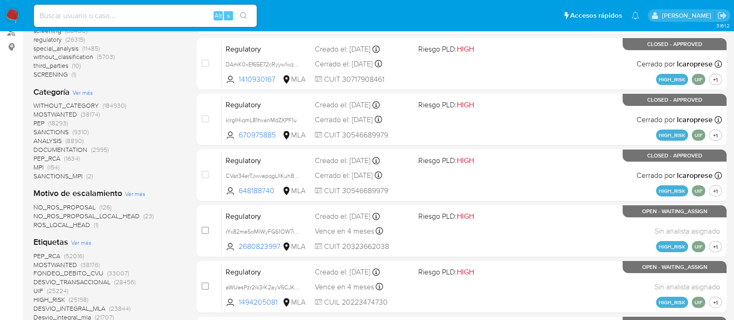
scroll to position [174, 0]
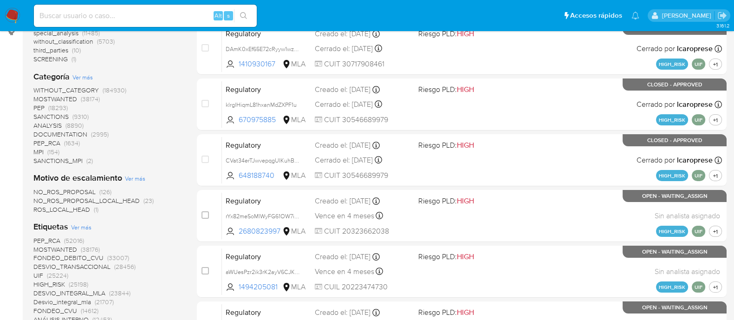
click at [83, 73] on span "Ver más" at bounding box center [82, 77] width 20 height 8
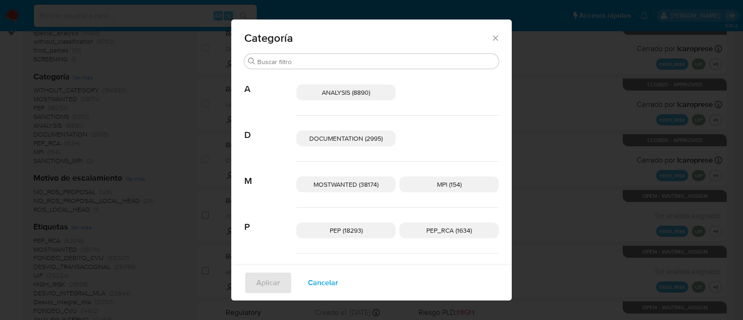
drag, startPoint x: 310, startPoint y: 291, endPoint x: 270, endPoint y: 256, distance: 52.6
click at [311, 291] on span "Cancelar" at bounding box center [323, 283] width 30 height 20
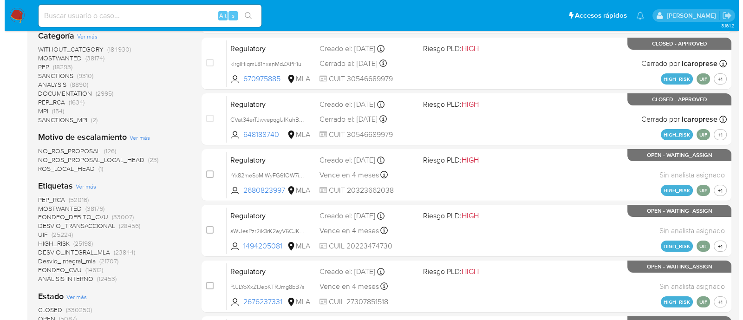
scroll to position [232, 0]
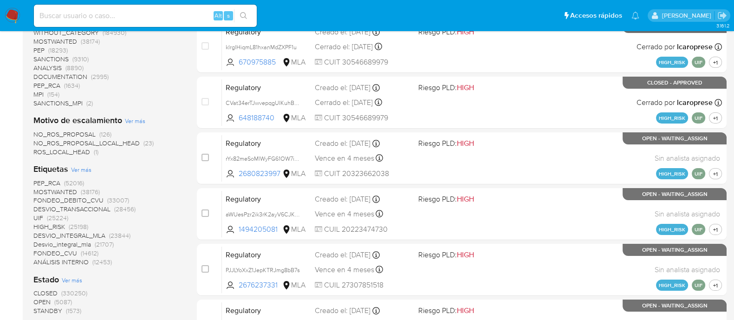
click at [86, 170] on span "Ver más" at bounding box center [81, 169] width 20 height 8
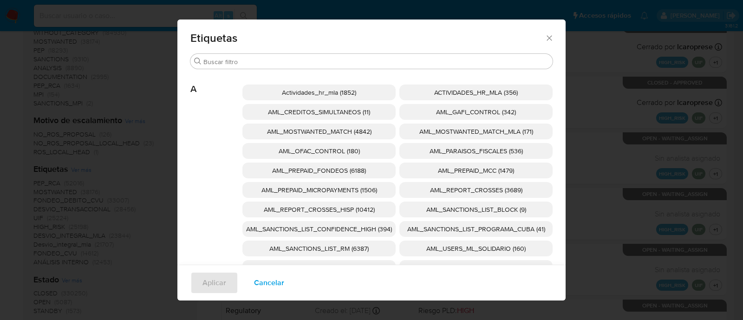
click at [376, 224] on span "AML_SANCTIONS_LIST_CONFIDENCE_HIGH (394)" at bounding box center [319, 228] width 146 height 9
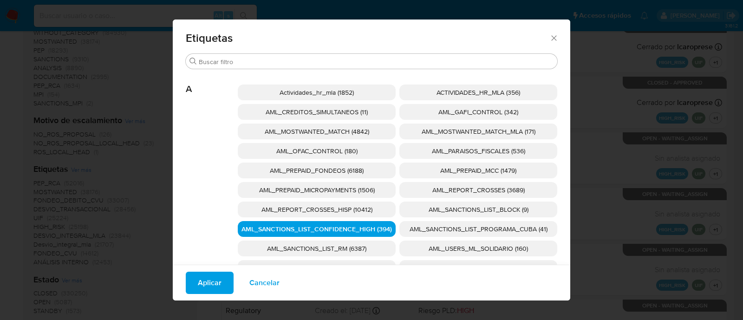
click at [422, 224] on span "AML_SANCTIONS_LIST_PROGRAMA_CUBA (41)" at bounding box center [478, 228] width 138 height 9
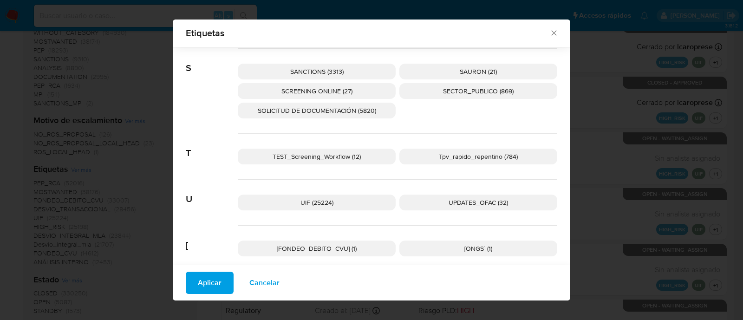
scroll to position [1533, 0]
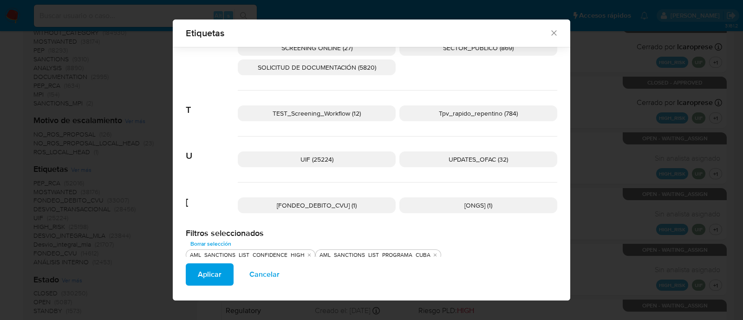
drag, startPoint x: 440, startPoint y: 156, endPoint x: 408, endPoint y: 138, distance: 36.6
click at [439, 156] on p "UPDATES_OFAC (32)" at bounding box center [478, 159] width 158 height 16
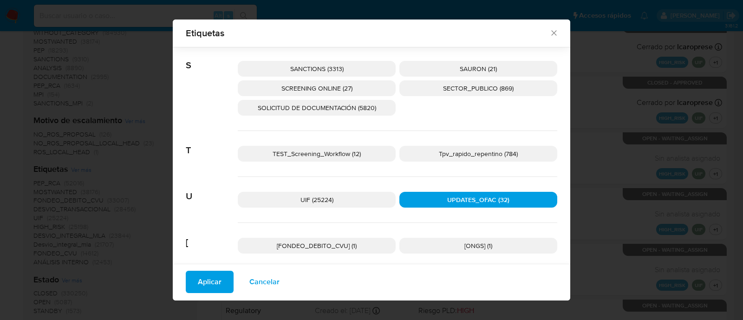
scroll to position [1475, 0]
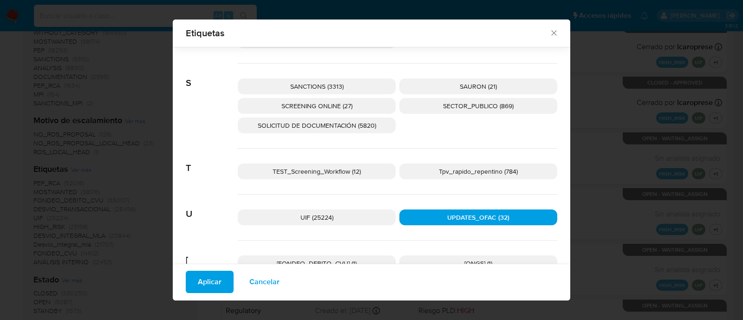
click at [344, 101] on span "SCREENING ONLINE (27)" at bounding box center [316, 105] width 71 height 9
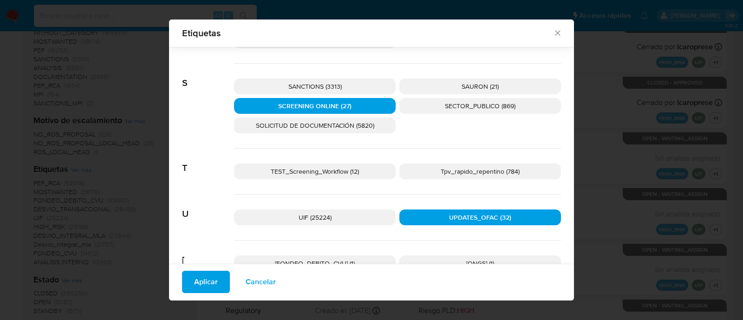
click at [341, 88] on p "SANCTIONS (3313)" at bounding box center [315, 86] width 162 height 16
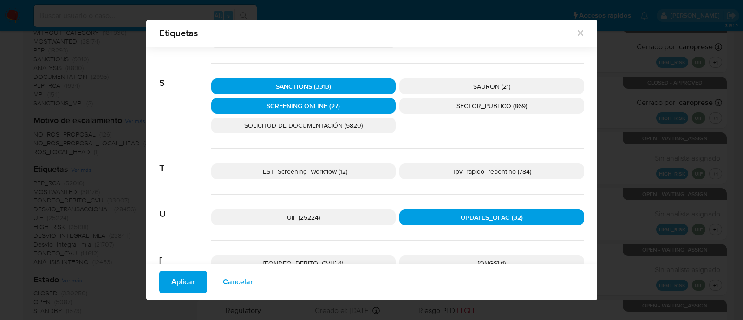
click at [195, 281] on button "Aplicar" at bounding box center [183, 282] width 48 height 22
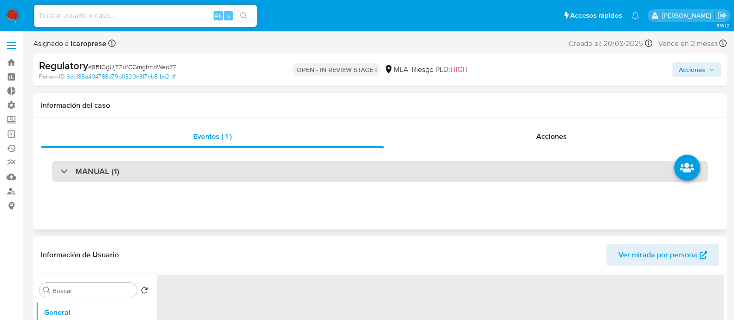
click at [233, 165] on div "MANUAL (1)" at bounding box center [380, 171] width 656 height 21
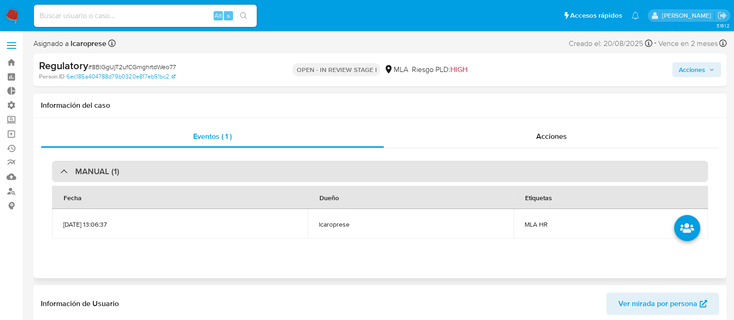
select select "10"
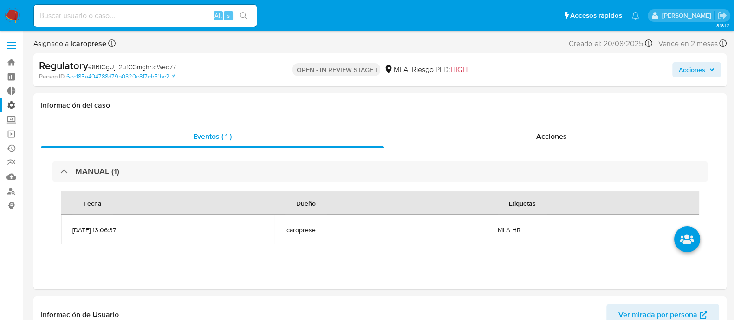
click at [11, 105] on label "Administración" at bounding box center [55, 105] width 110 height 14
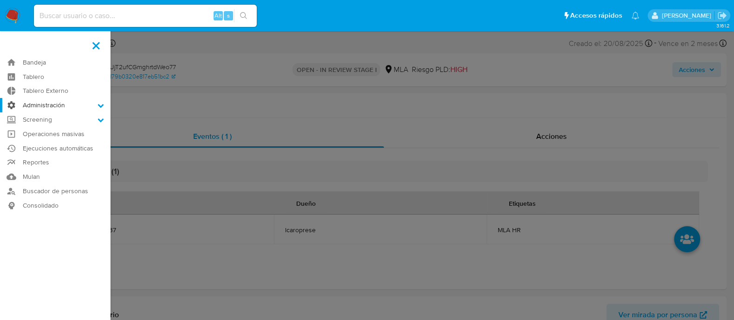
click at [0, 0] on input "Administración" at bounding box center [0, 0] width 0 height 0
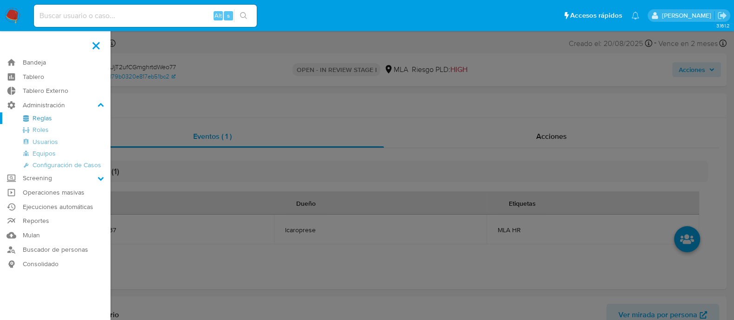
click at [44, 119] on link "Reglas" at bounding box center [55, 118] width 110 height 12
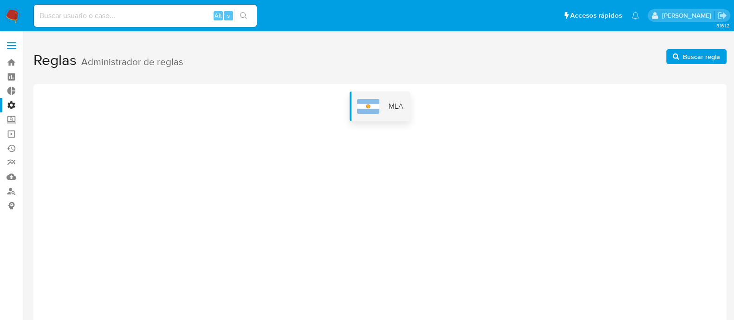
click at [373, 111] on img at bounding box center [368, 106] width 22 height 15
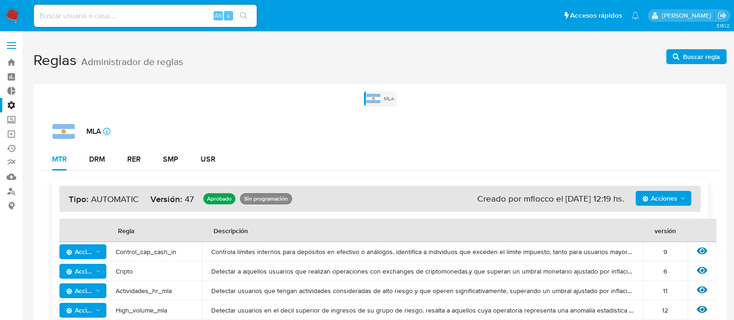
click at [10, 106] on label "Administración" at bounding box center [55, 105] width 110 height 14
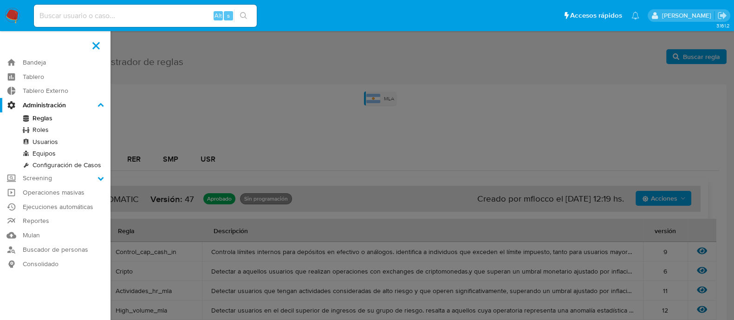
click at [0, 0] on input "Administración" at bounding box center [0, 0] width 0 height 0
click at [100, 104] on icon at bounding box center [101, 105] width 6 height 4
click at [0, 0] on input "Administración" at bounding box center [0, 0] width 0 height 0
click at [38, 102] on label "Administración" at bounding box center [55, 105] width 110 height 14
click at [0, 0] on input "Administración" at bounding box center [0, 0] width 0 height 0
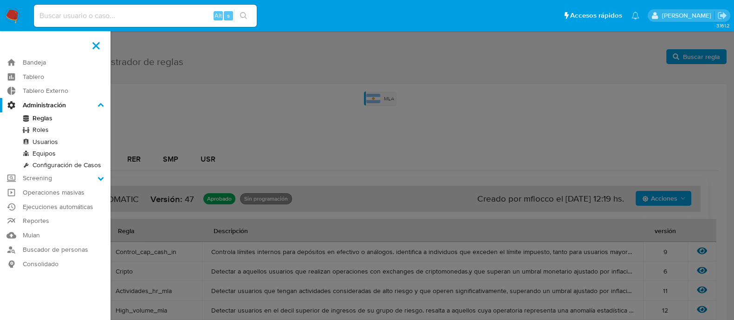
click at [46, 166] on link "Configuración de Casos" at bounding box center [55, 165] width 110 height 12
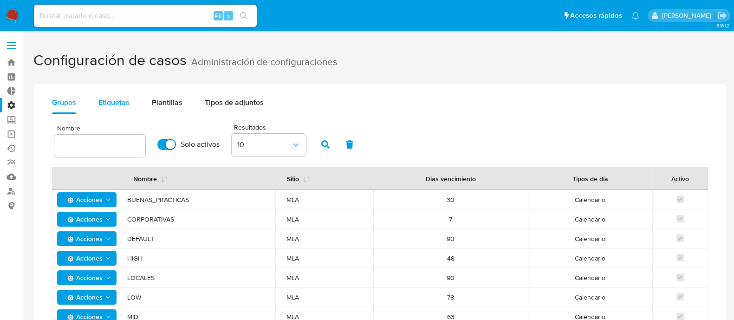
click at [126, 103] on span "Etiquetas" at bounding box center [113, 102] width 31 height 11
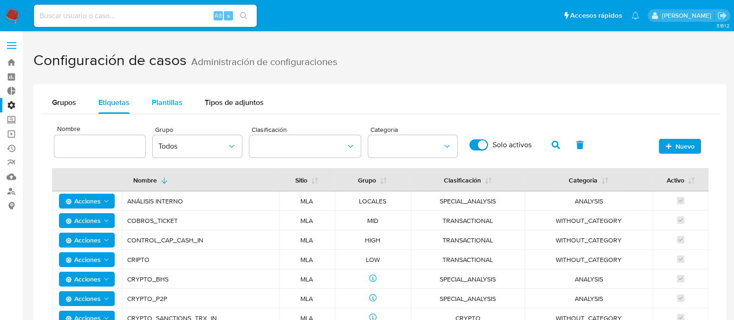
click at [186, 97] on button "Plantillas" at bounding box center [167, 102] width 53 height 22
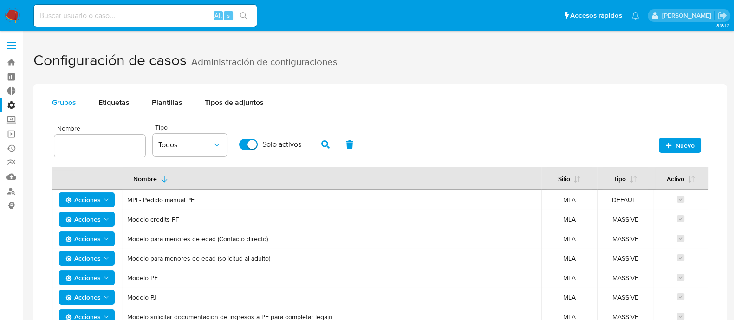
click at [71, 101] on span "Grupos" at bounding box center [64, 102] width 24 height 11
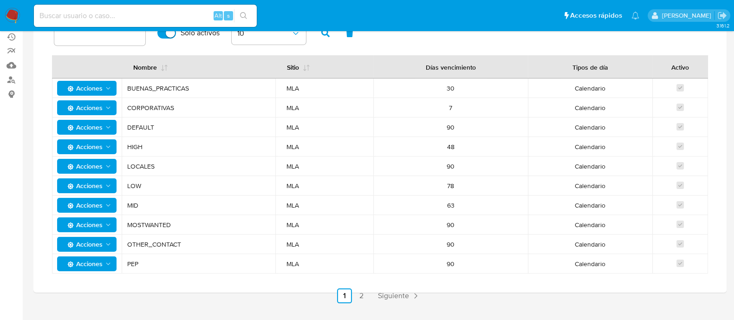
scroll to position [116, 0]
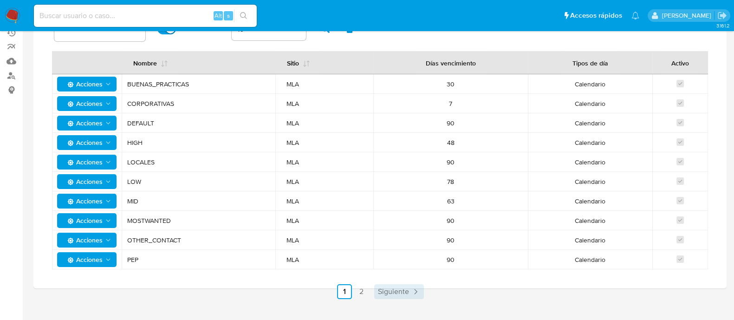
click at [390, 294] on span "Siguiente" at bounding box center [393, 291] width 31 height 7
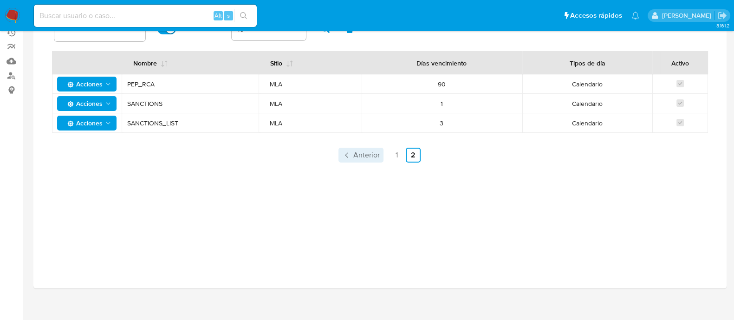
click at [361, 151] on span "Anterior" at bounding box center [366, 154] width 26 height 7
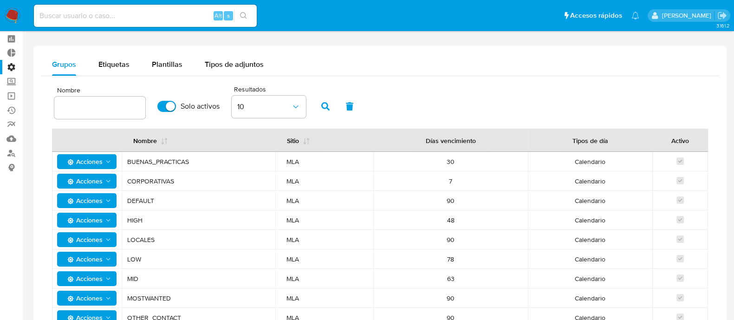
scroll to position [0, 0]
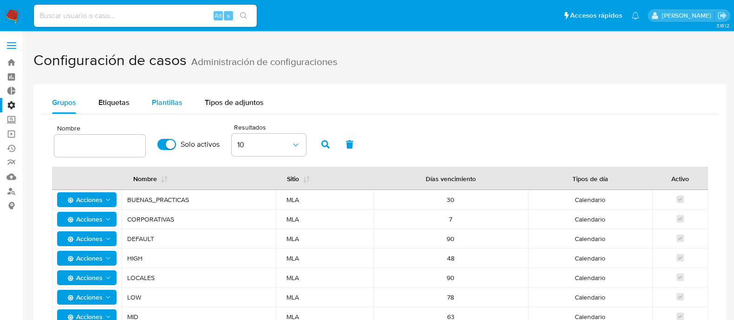
click at [172, 101] on span "Plantillas" at bounding box center [167, 102] width 31 height 11
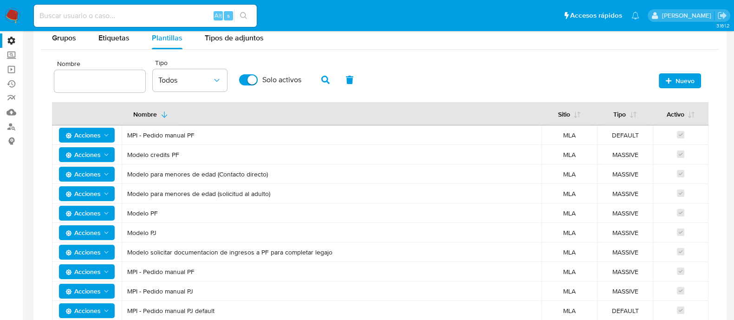
scroll to position [116, 0]
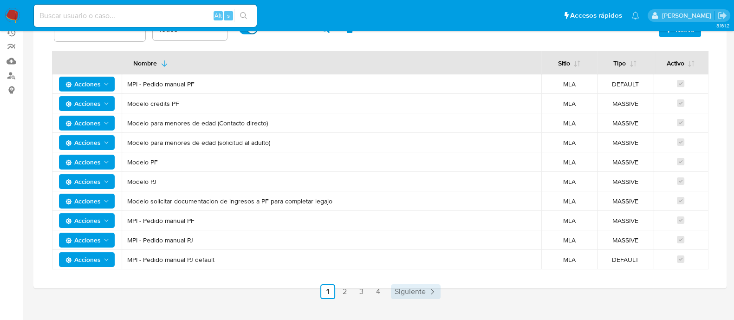
click at [420, 288] on span "Siguiente" at bounding box center [410, 291] width 31 height 7
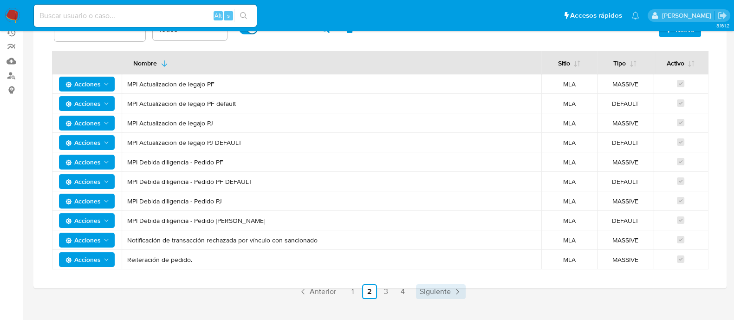
click at [420, 288] on span "Siguiente" at bounding box center [435, 291] width 31 height 7
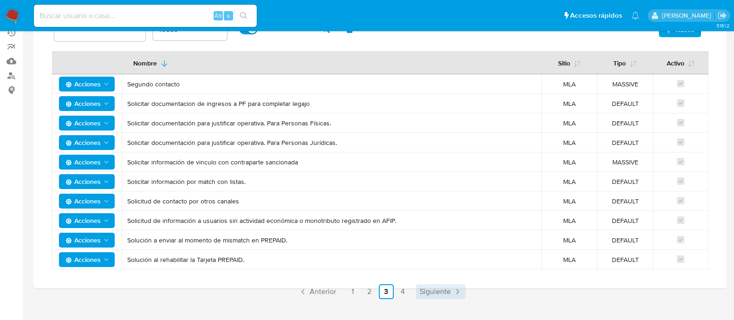
click at [420, 288] on span "Siguiente" at bounding box center [435, 291] width 31 height 7
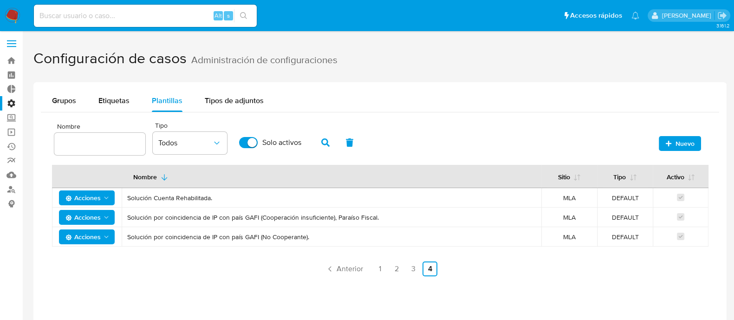
scroll to position [0, 0]
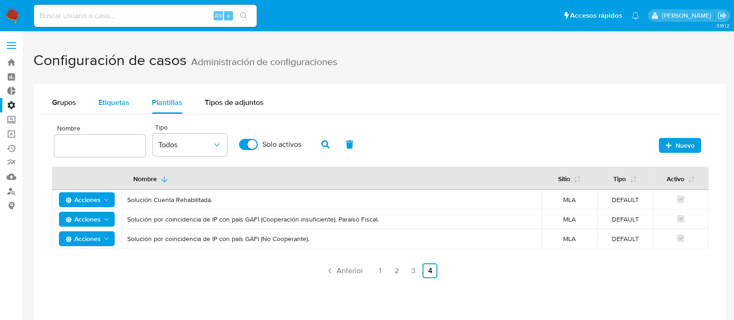
click at [107, 99] on span "Etiquetas" at bounding box center [113, 102] width 31 height 11
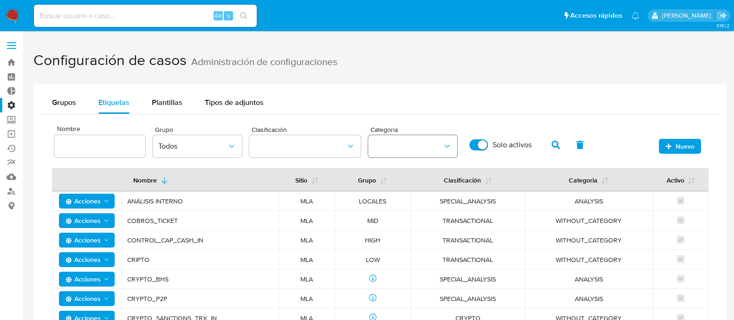
click at [443, 143] on icon "category" at bounding box center [446, 146] width 9 height 9
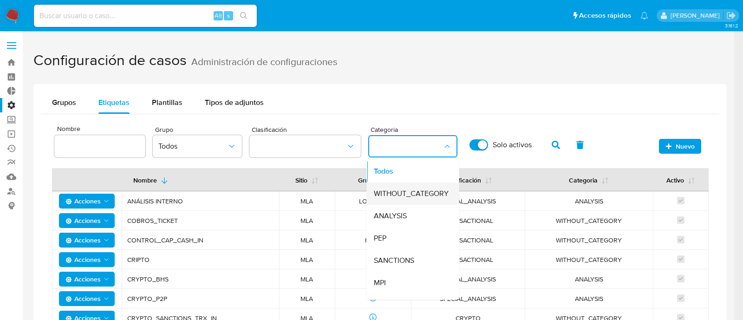
click at [429, 191] on span "WITHOUT_CATEGORY" at bounding box center [411, 193] width 75 height 9
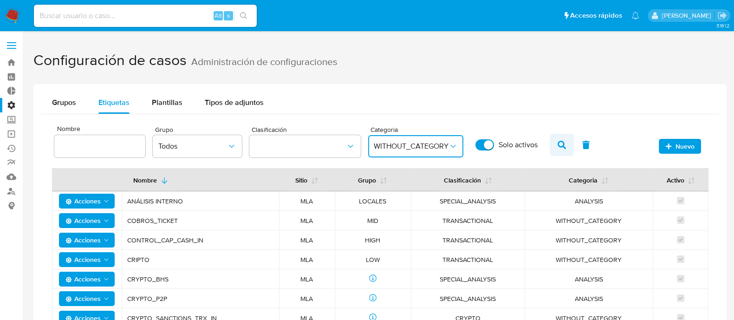
click at [565, 143] on button "button" at bounding box center [562, 145] width 24 height 22
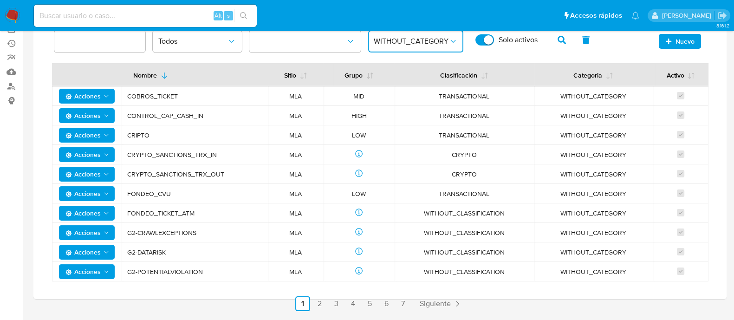
scroll to position [116, 0]
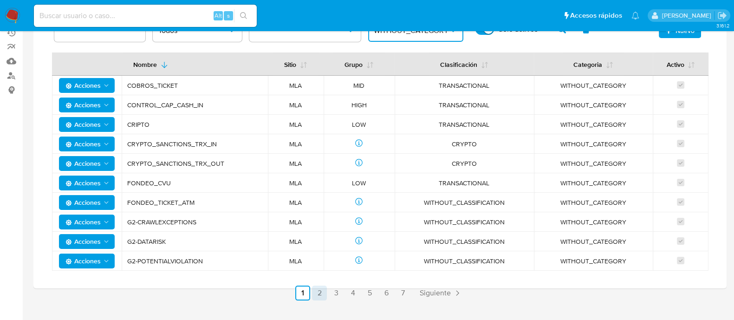
click at [323, 293] on link "2" at bounding box center [319, 293] width 15 height 15
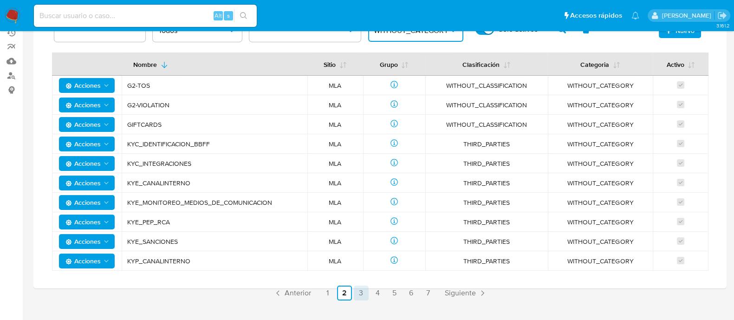
click at [361, 296] on link "3" at bounding box center [361, 293] width 15 height 15
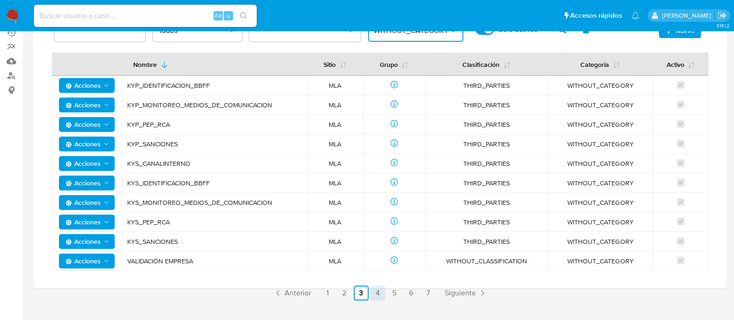
click at [381, 296] on link "4" at bounding box center [377, 293] width 15 height 15
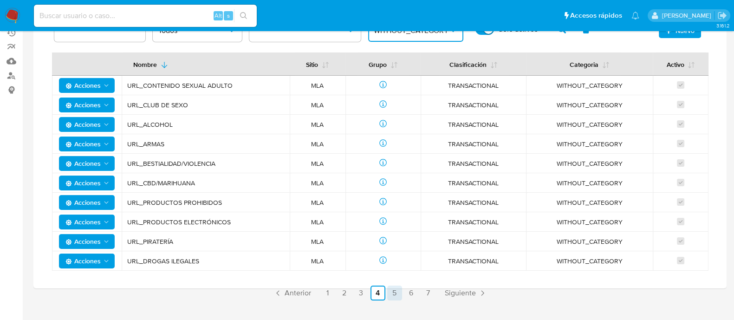
click at [400, 294] on link "5" at bounding box center [394, 293] width 15 height 15
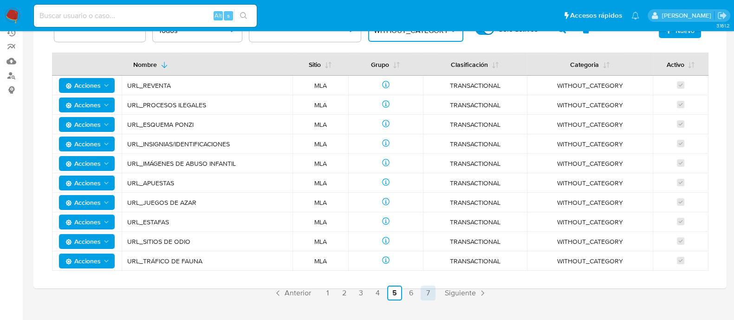
click at [422, 298] on link "7" at bounding box center [428, 293] width 15 height 15
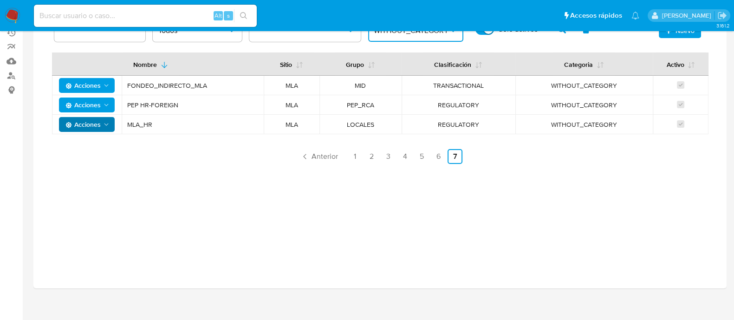
click at [110, 124] on icon "Acciones" at bounding box center [106, 124] width 7 height 7
click at [193, 212] on div "Grupos Etiquetas Plantillas Tipos de adjuntos Nombre Sitio MLA Grupo Todos Clas…" at bounding box center [379, 128] width 693 height 320
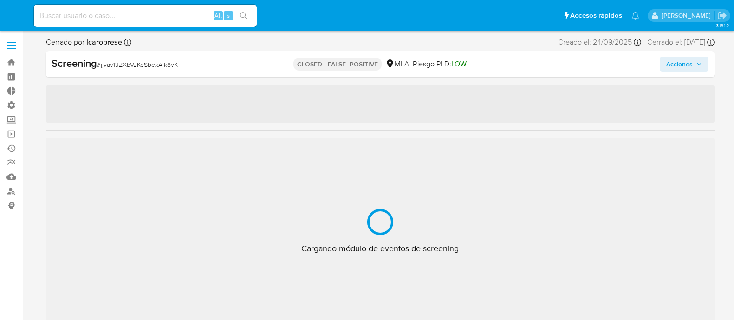
select select "10"
